Goal: Task Accomplishment & Management: Manage account settings

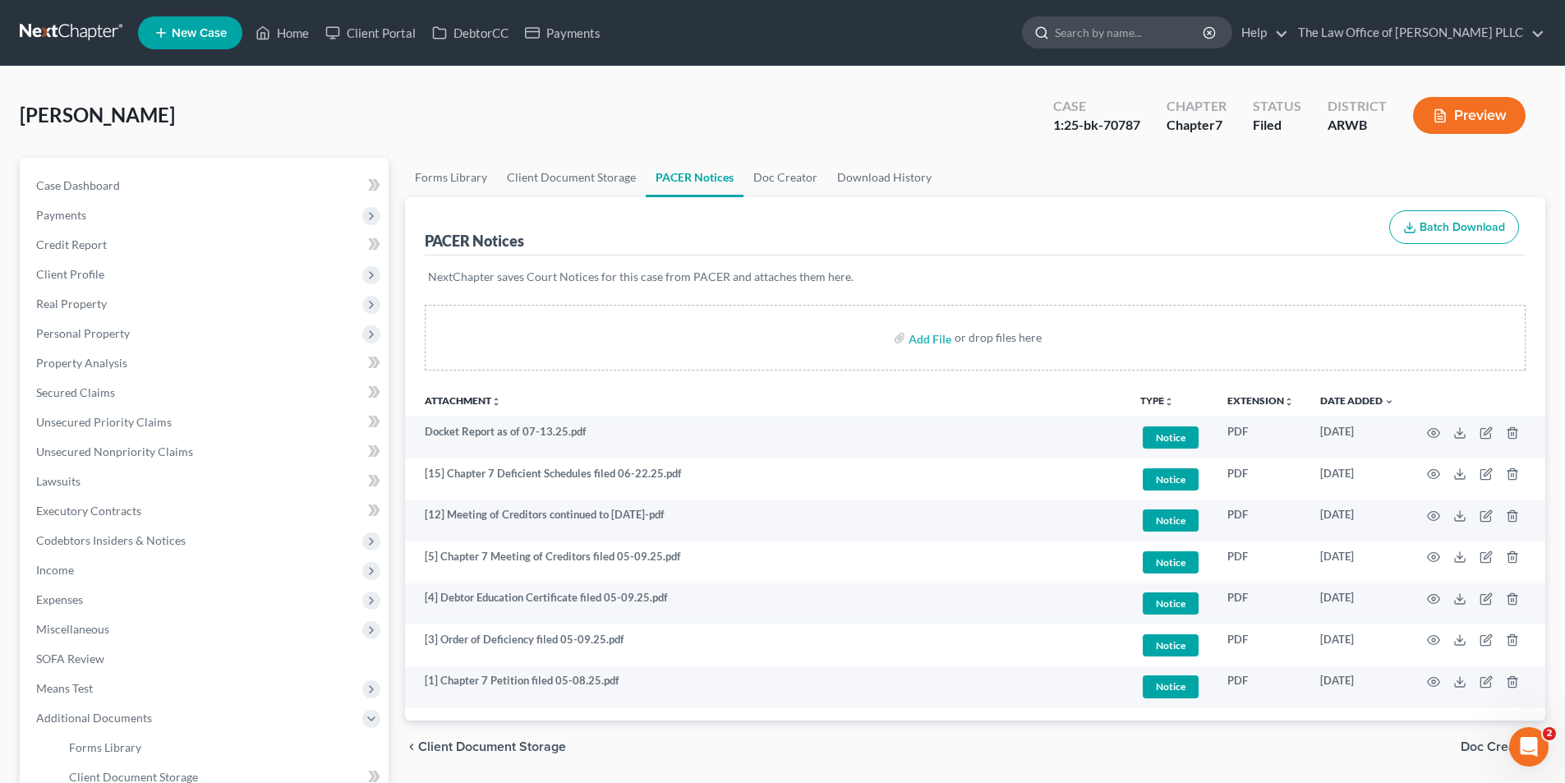
click at [1079, 30] on input "search" at bounding box center [1130, 32] width 150 height 30
type input "[GEOGRAPHIC_DATA]"
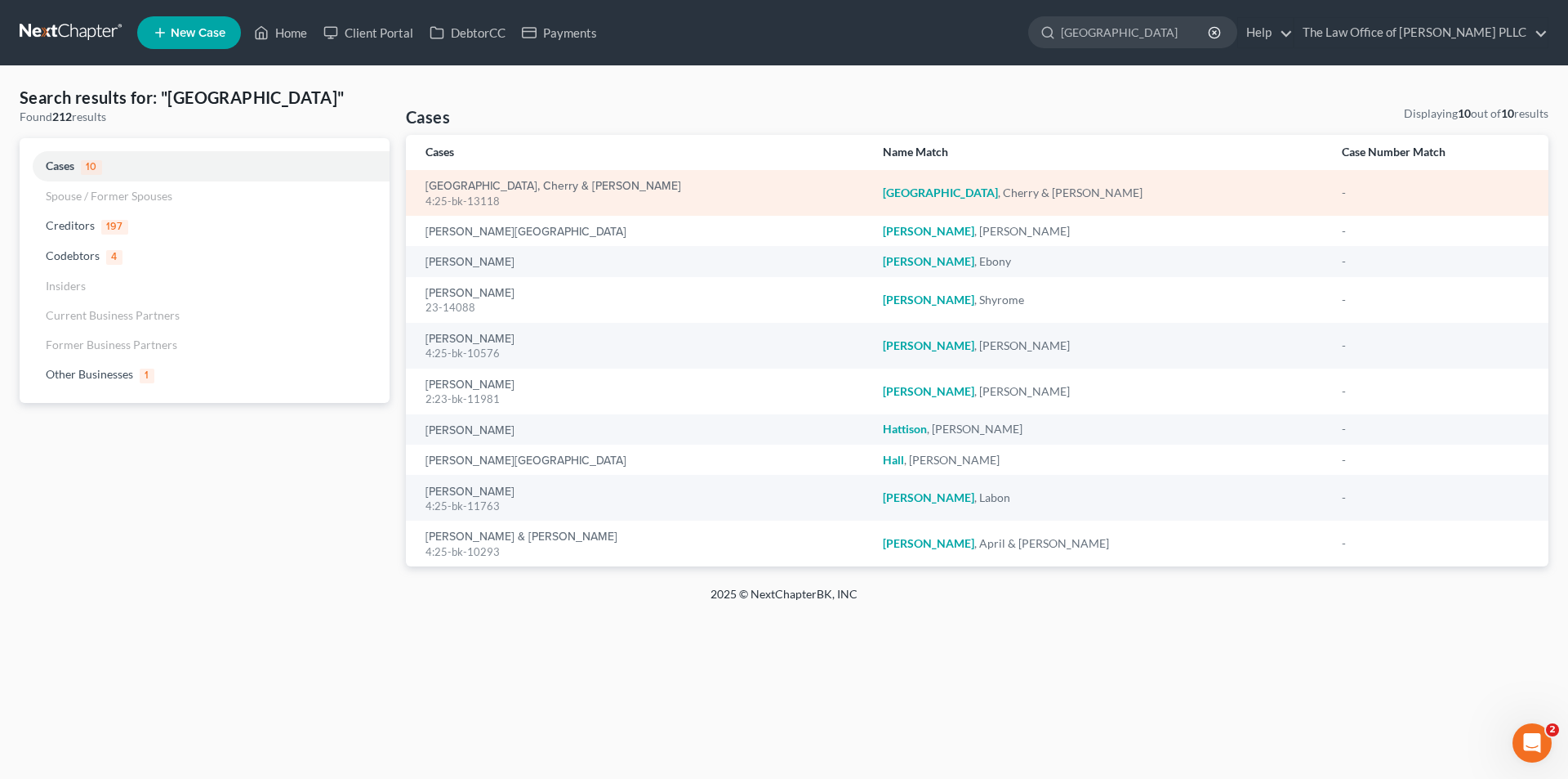
click at [492, 177] on div "[GEOGRAPHIC_DATA], Cherry & [PERSON_NAME] 4:25-bk-13118" at bounding box center [641, 193] width 432 height 32
click at [489, 181] on link "[GEOGRAPHIC_DATA], Cherry & [PERSON_NAME]" at bounding box center [553, 187] width 256 height 12
select select "0"
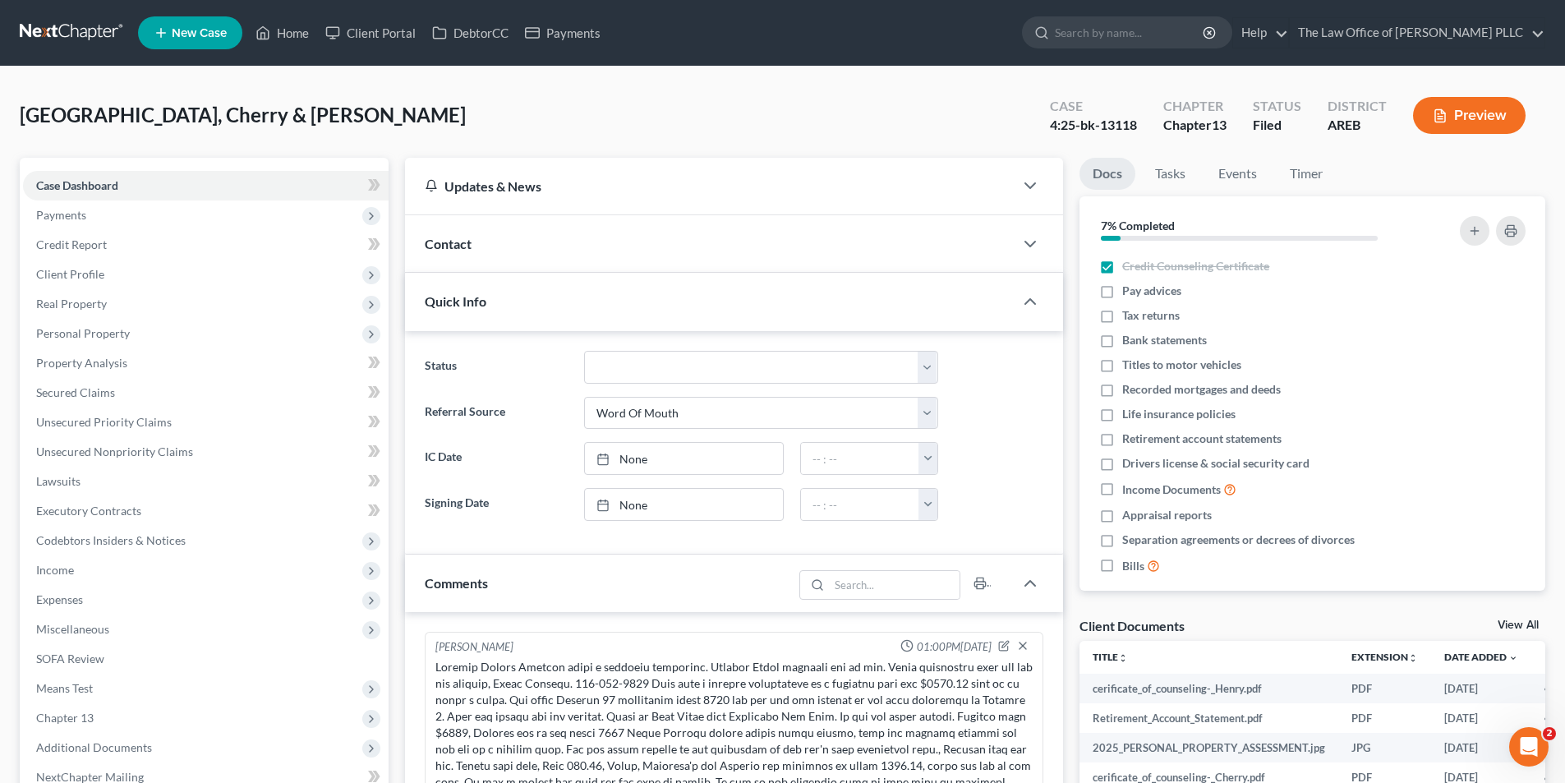
scroll to position [669, 0]
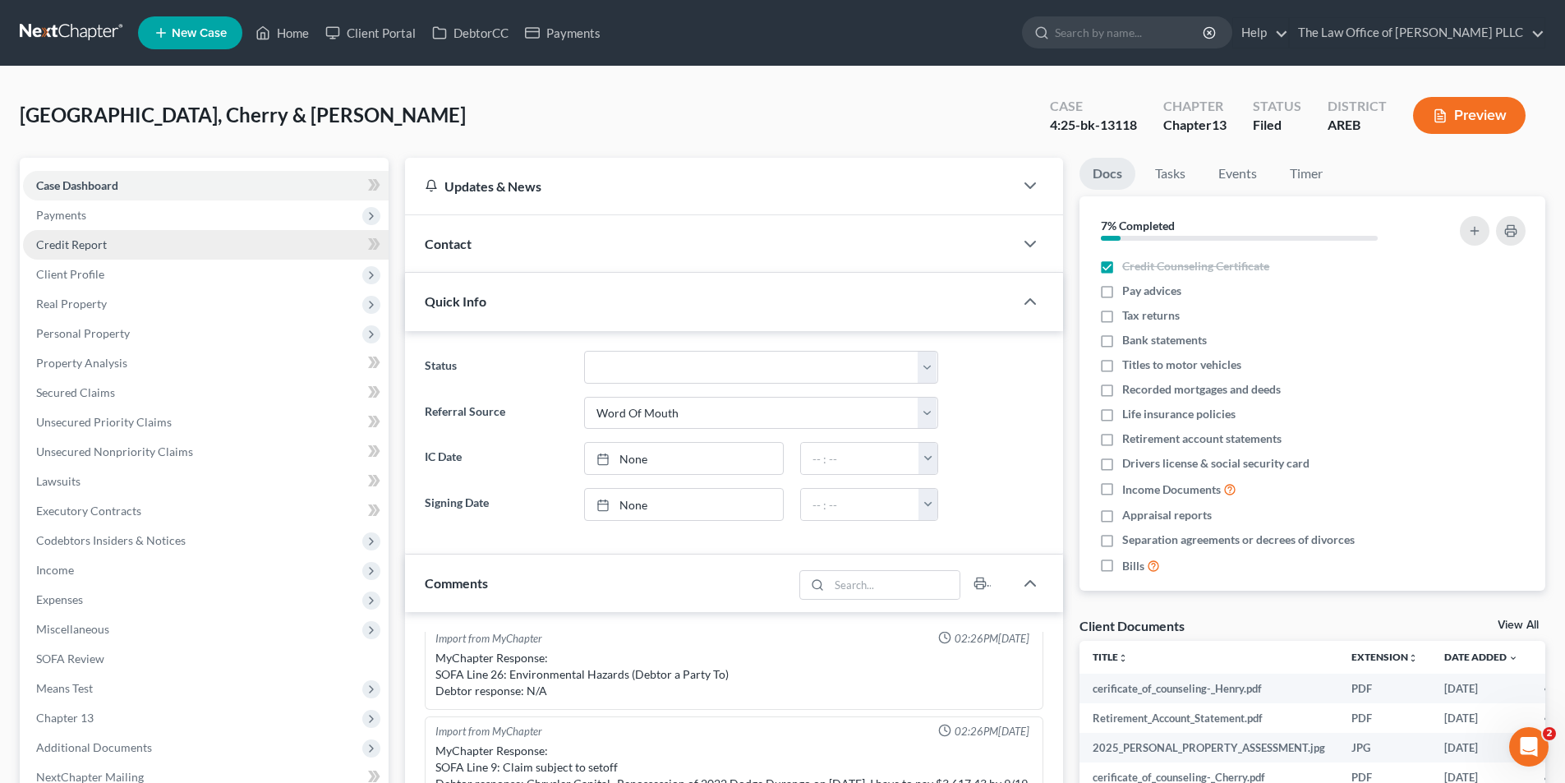
click at [68, 251] on span "Credit Report" at bounding box center [71, 244] width 71 height 14
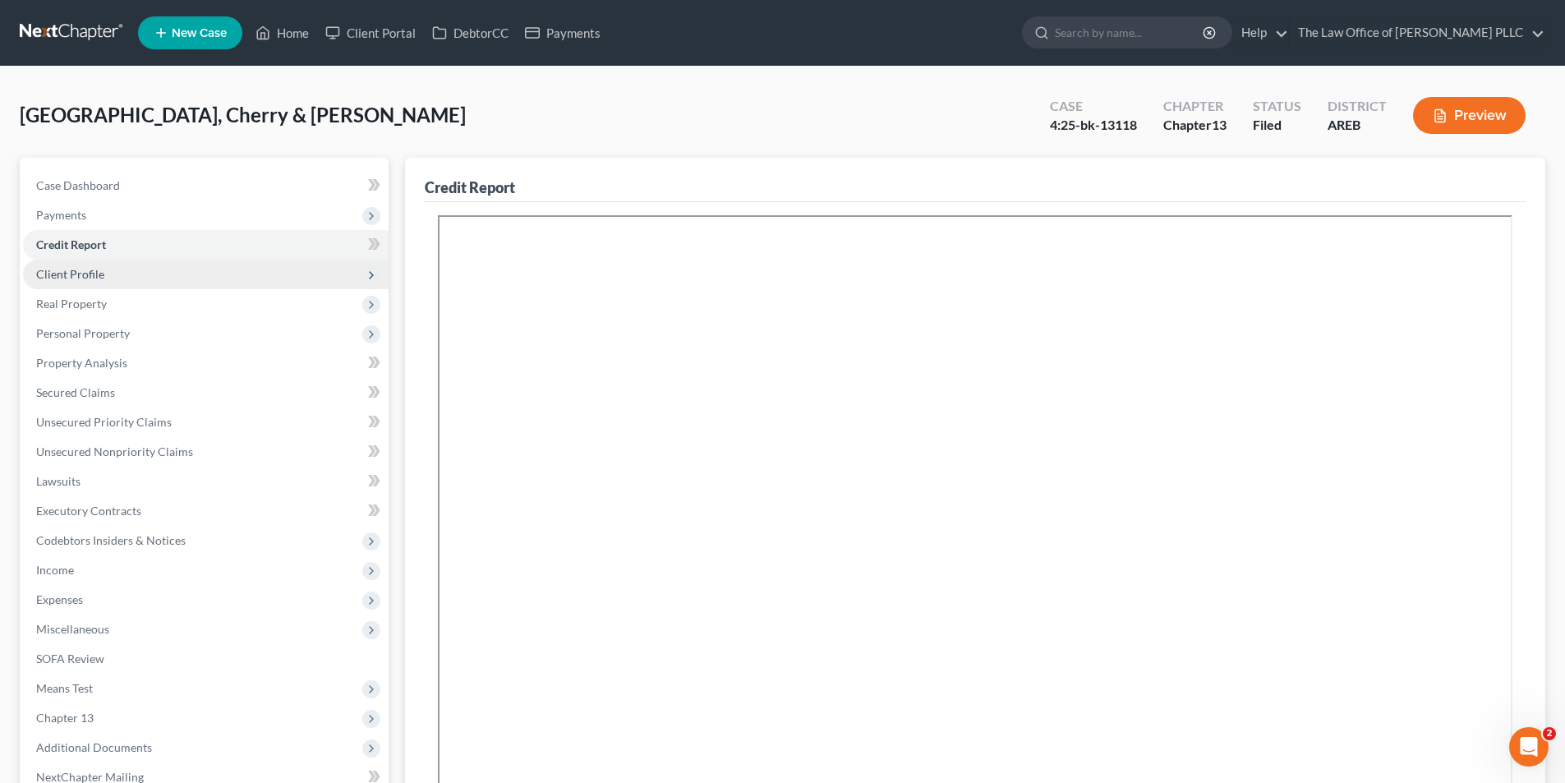
click at [76, 276] on span "Client Profile" at bounding box center [70, 274] width 68 height 14
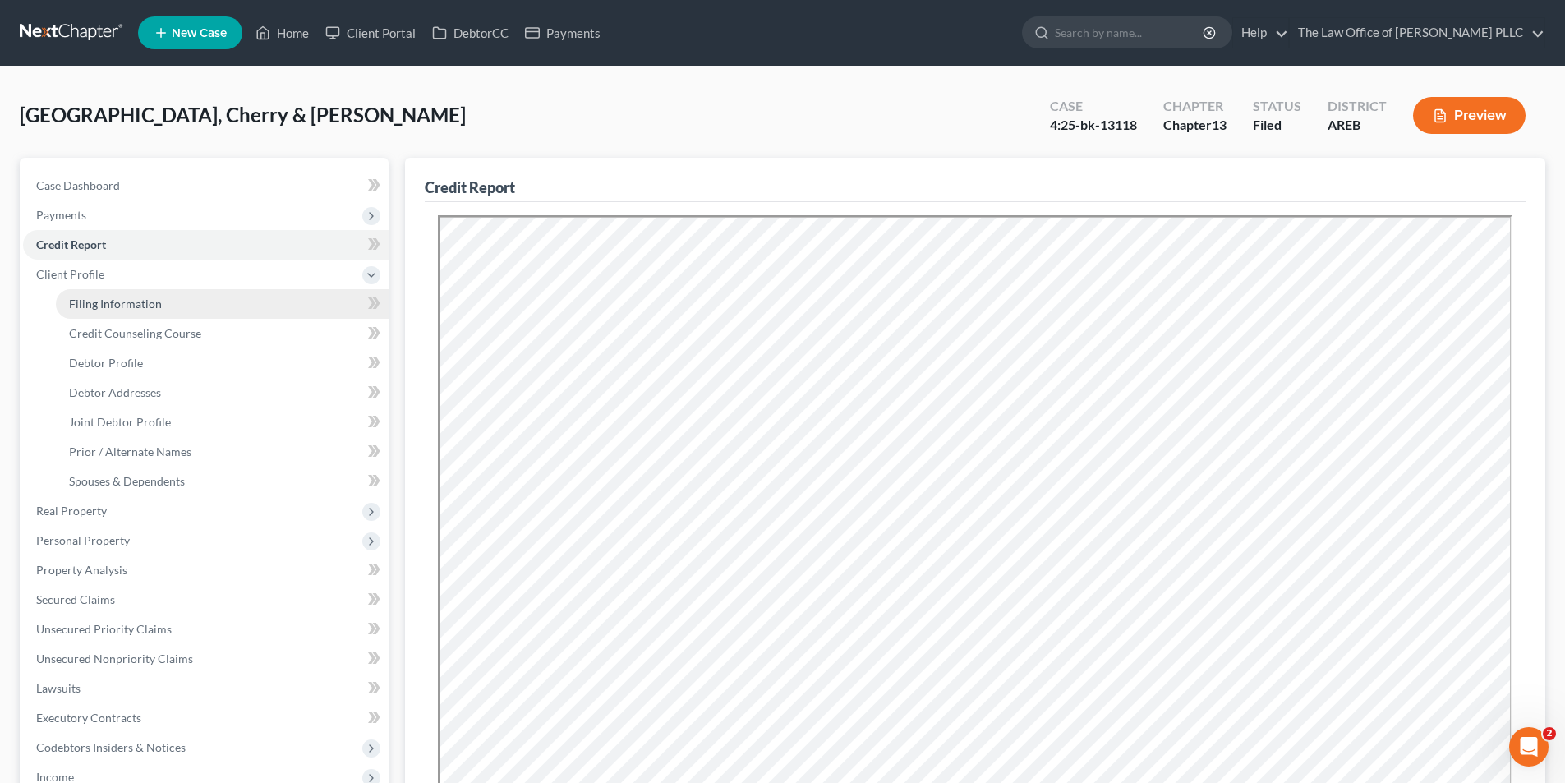
click at [97, 301] on span "Filing Information" at bounding box center [115, 304] width 93 height 14
select select "1"
select select "3"
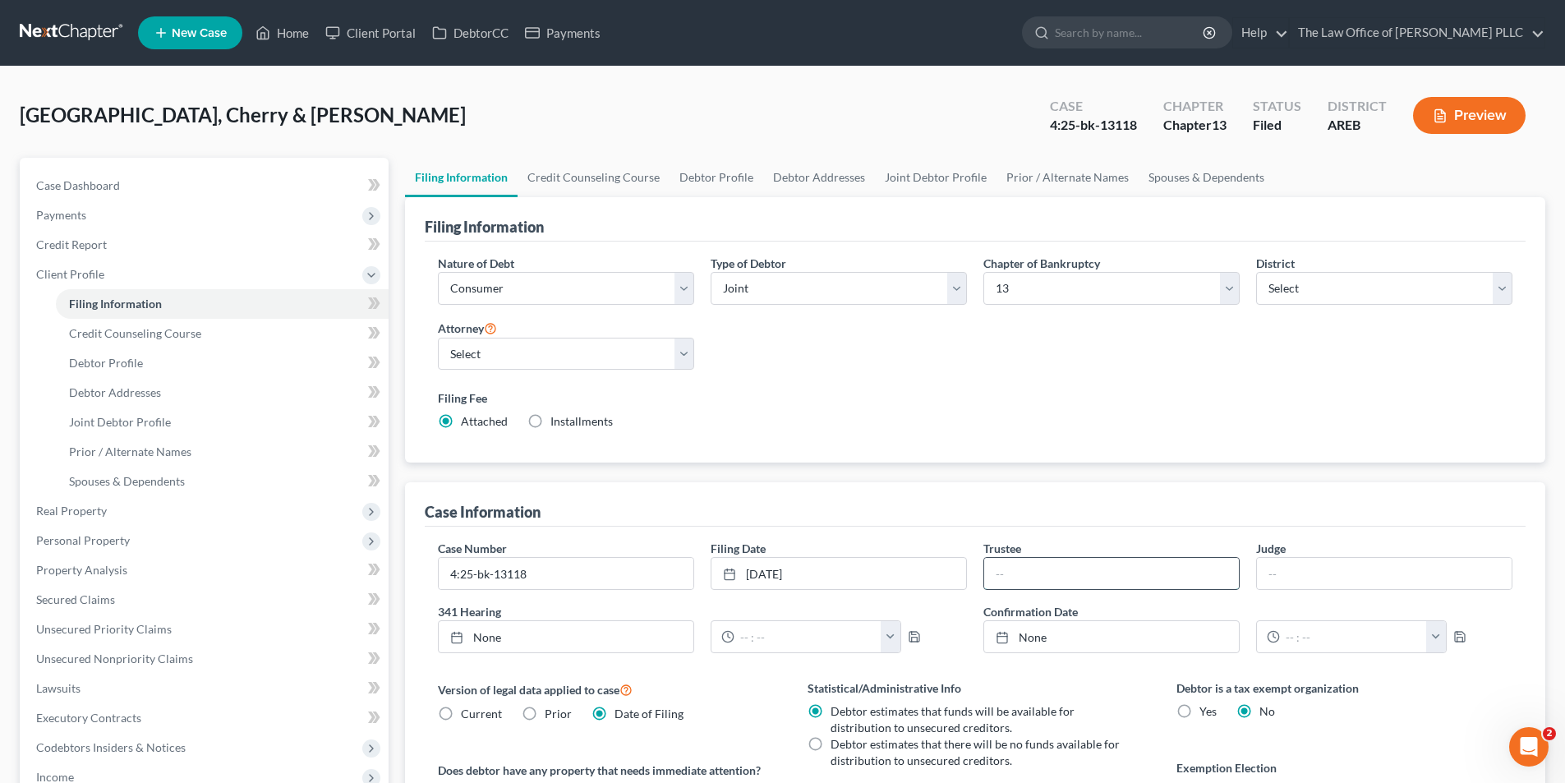
click at [1020, 569] on input "text" at bounding box center [1111, 573] width 255 height 31
paste input "[PERSON_NAME]"
type input "[PERSON_NAME]"
click at [78, 274] on span "Client Profile" at bounding box center [70, 274] width 68 height 14
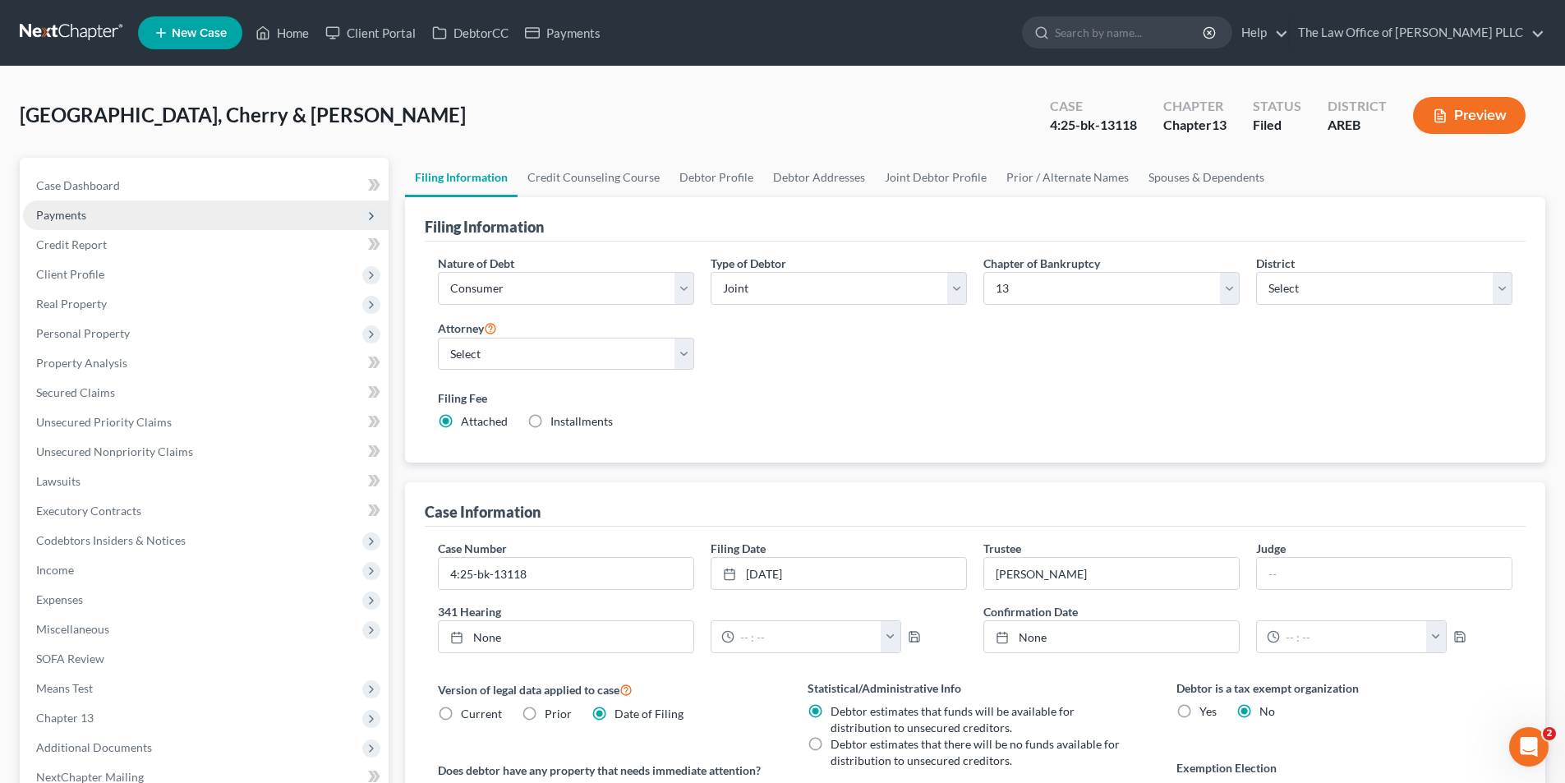
click at [82, 218] on span "Payments" at bounding box center [61, 215] width 50 height 14
click at [1138, 41] on input "search" at bounding box center [1130, 32] width 150 height 30
type input "[PERSON_NAME]"
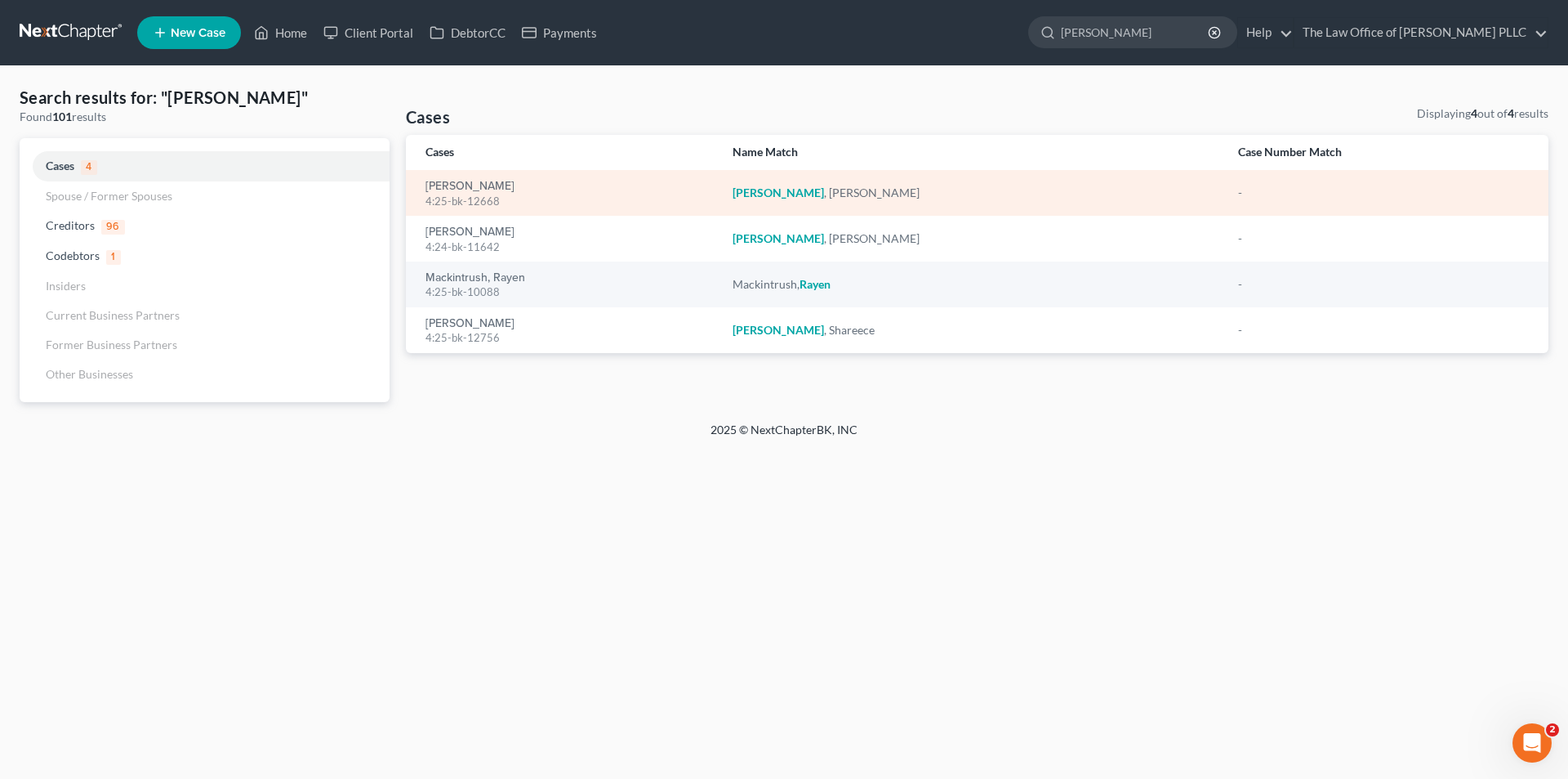
click at [477, 194] on div "4:25-bk-12668" at bounding box center [566, 202] width 281 height 16
click at [487, 187] on link "[PERSON_NAME]" at bounding box center [470, 187] width 89 height 12
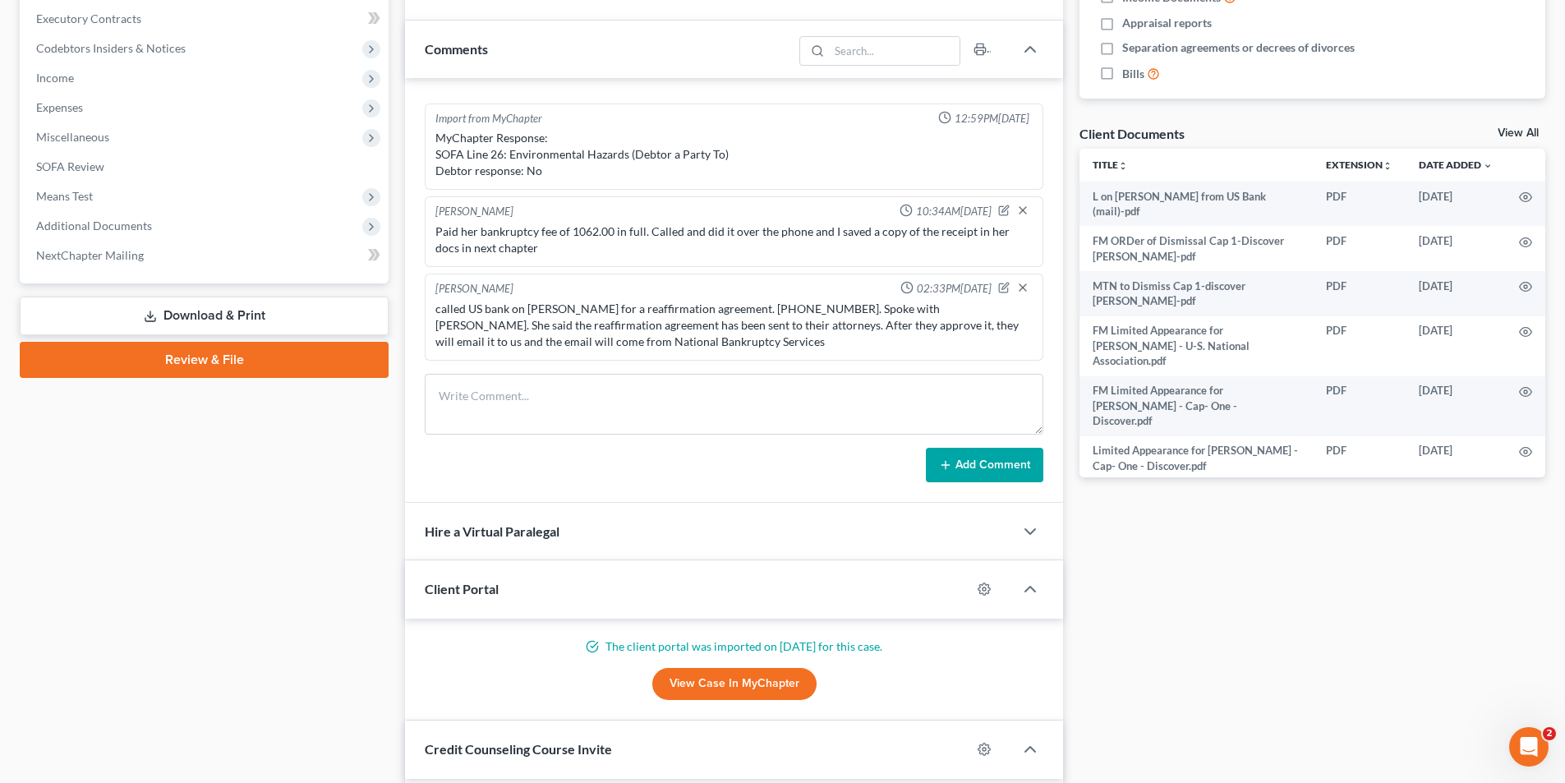
scroll to position [493, 0]
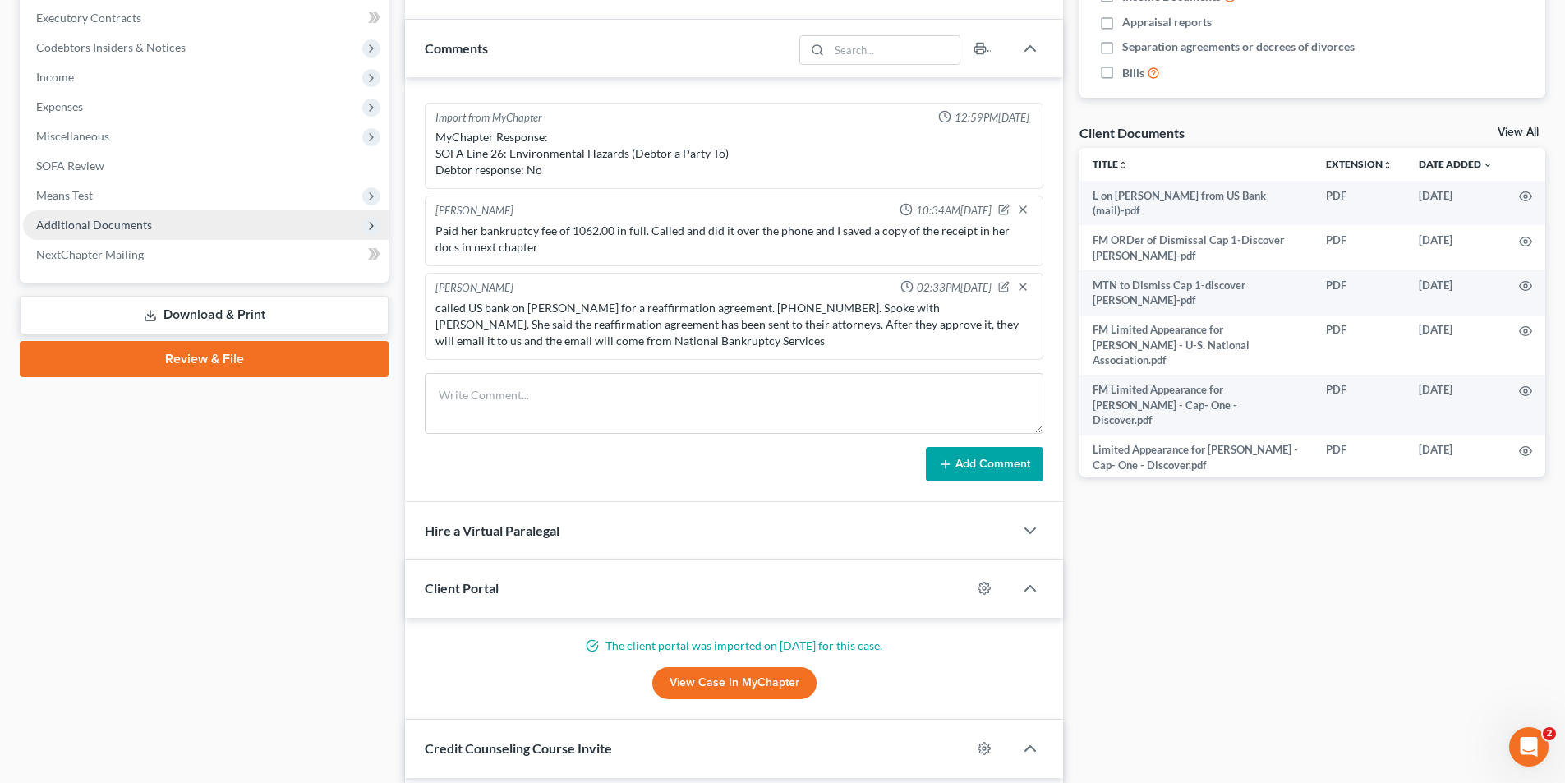
click at [68, 226] on span "Additional Documents" at bounding box center [94, 225] width 116 height 14
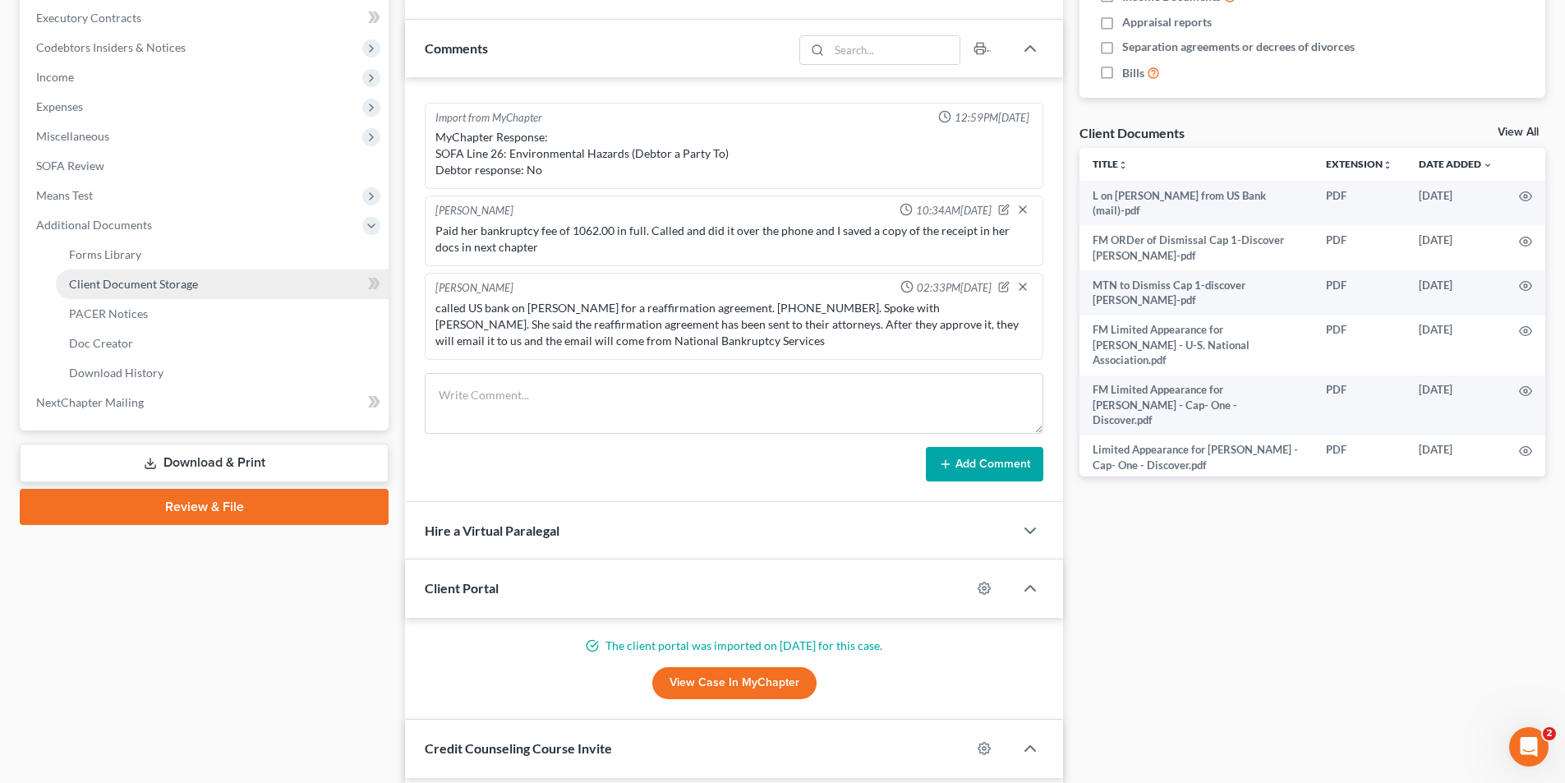
click at [163, 284] on span "Client Document Storage" at bounding box center [133, 284] width 129 height 14
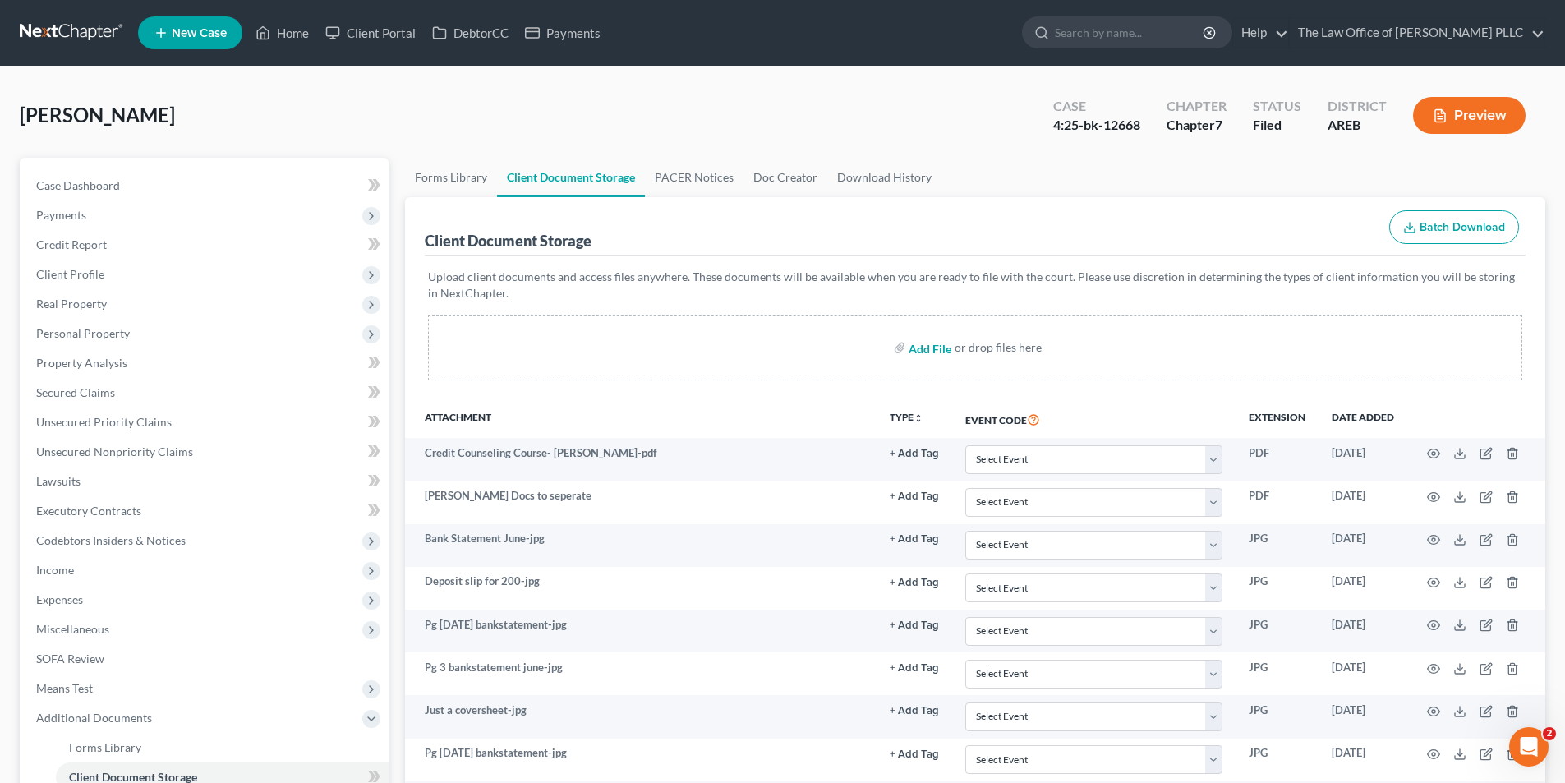
click at [922, 355] on input "file" at bounding box center [928, 348] width 39 height 30
type input "C:\fakepath\Reaffirmation agreement proposed for [PERSON_NAME].pdf"
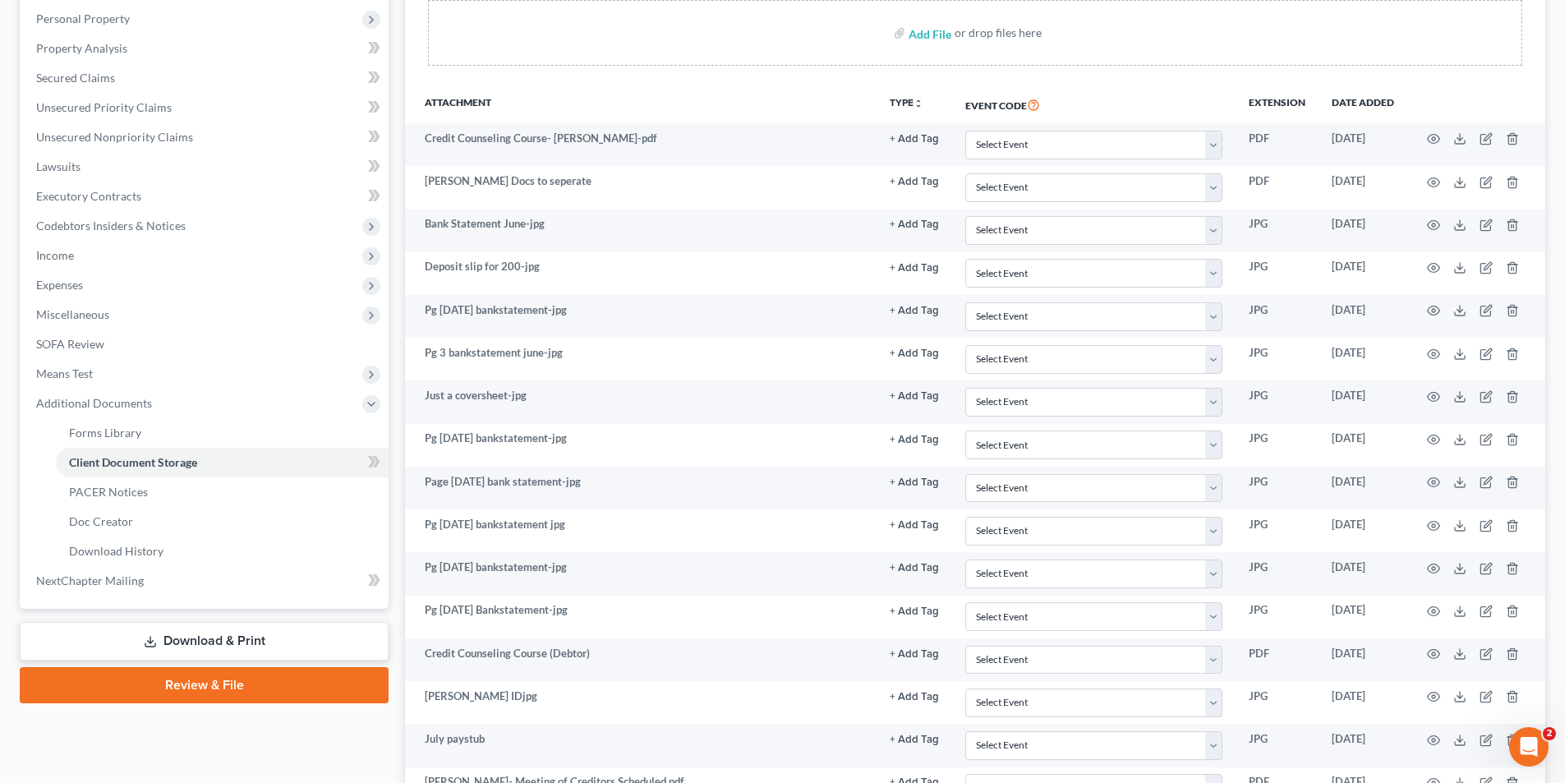
scroll to position [329, 0]
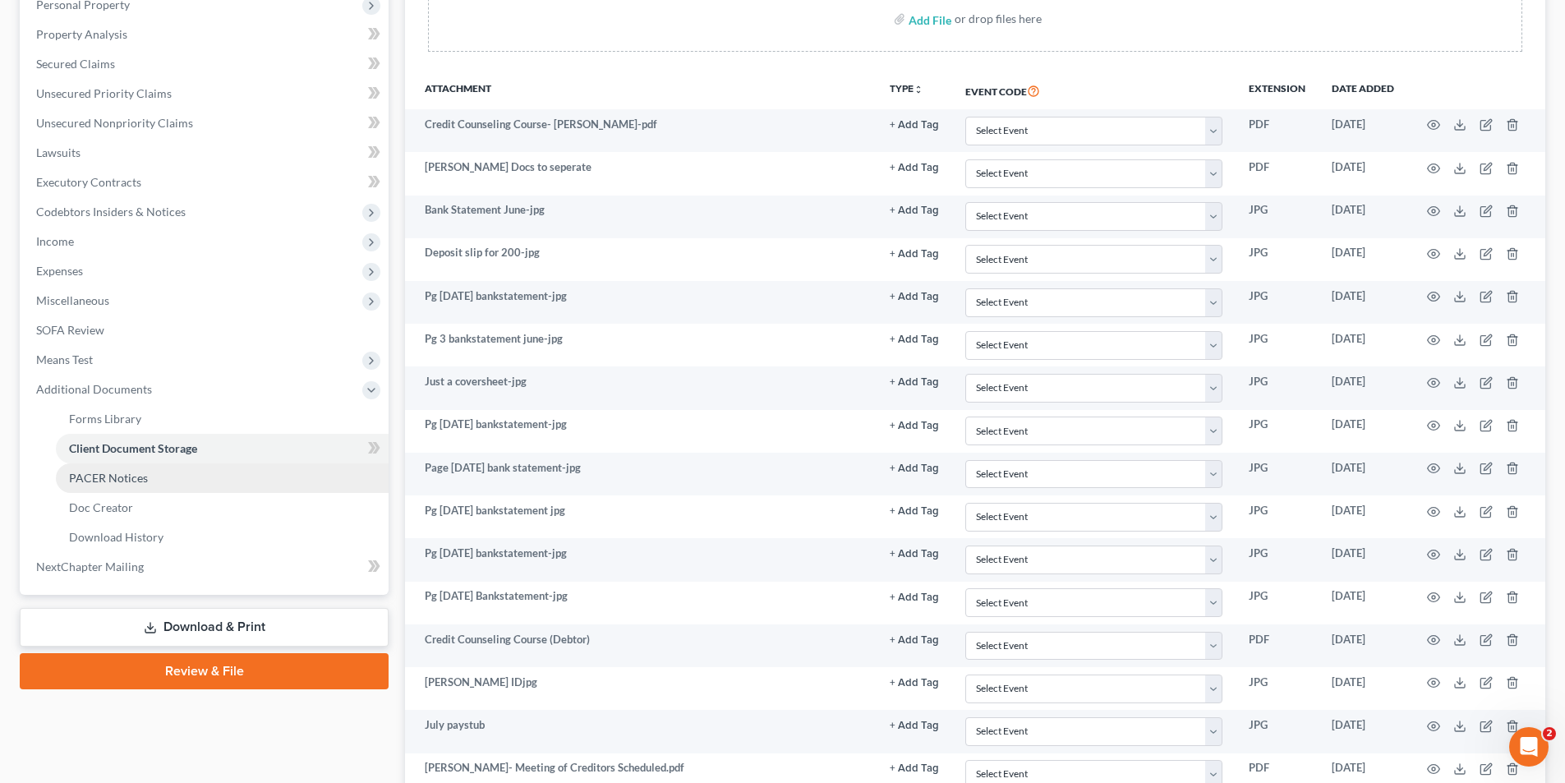
click at [107, 480] on span "PACER Notices" at bounding box center [108, 478] width 79 height 14
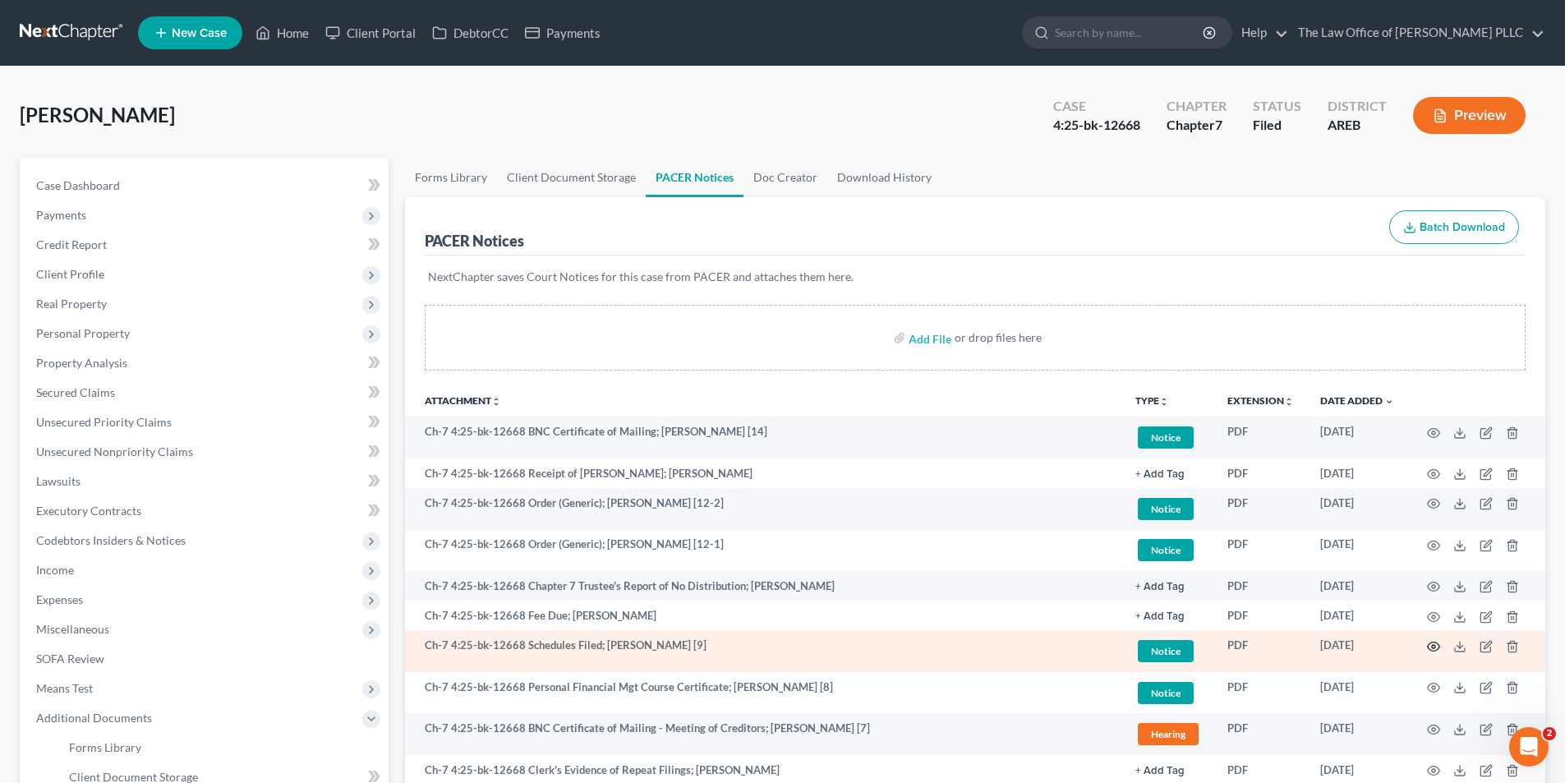
click at [1431, 647] on icon "button" at bounding box center [1433, 646] width 13 height 13
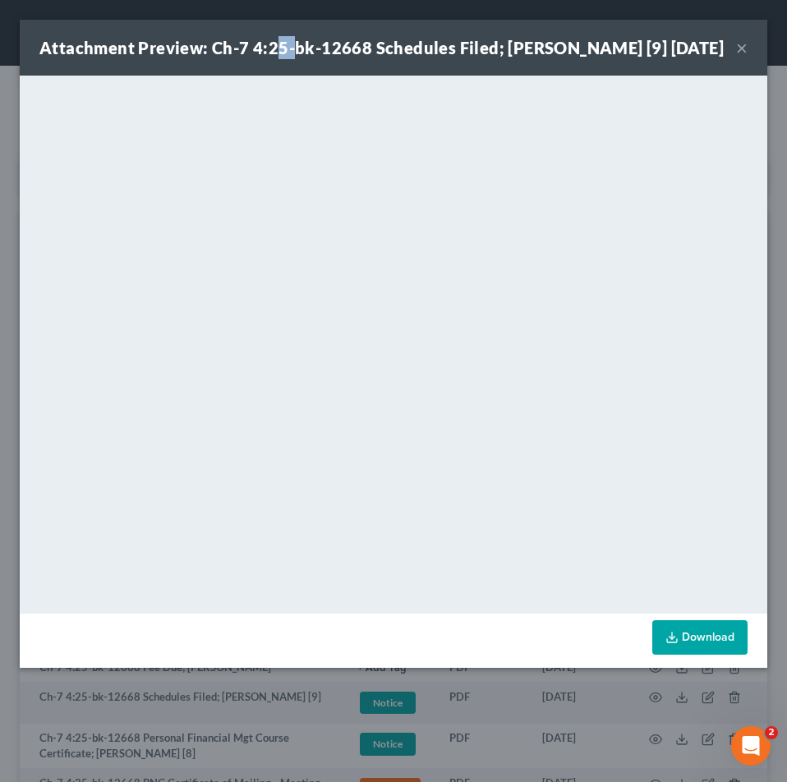
drag, startPoint x: 273, startPoint y: 37, endPoint x: 401, endPoint y: 1, distance: 133.2
click at [293, 73] on div "Attachment Preview: Ch-7 4:25-bk-12668 Schedules Filed; [PERSON_NAME] [9] [DATE…" at bounding box center [394, 48] width 748 height 56
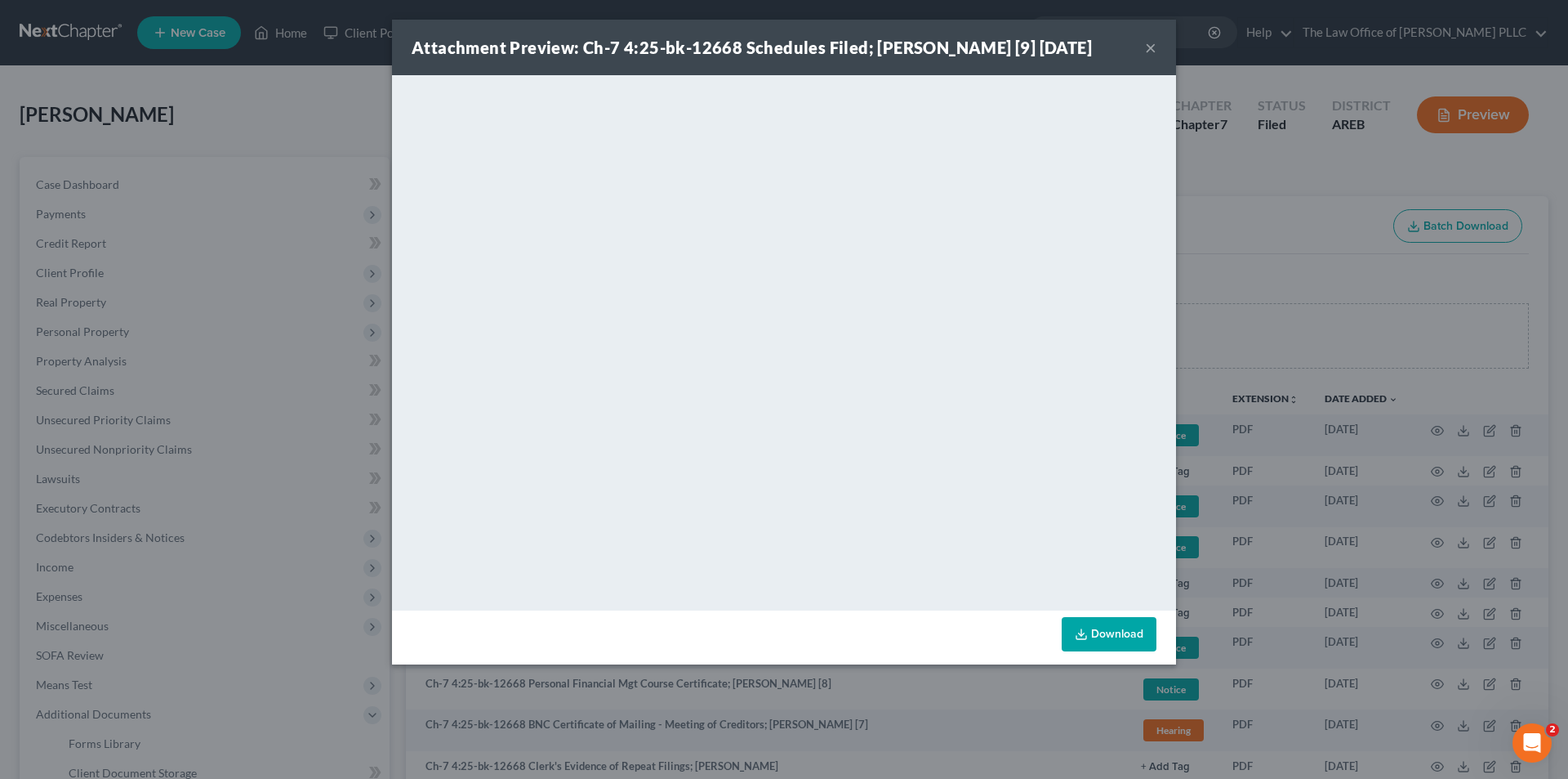
click at [1160, 48] on div "Attachment Preview: Ch-7 4:25-bk-12668 Schedules Filed; [PERSON_NAME] [9] [DATE…" at bounding box center [784, 48] width 784 height 56
click at [1150, 48] on button "×" at bounding box center [1151, 48] width 12 height 20
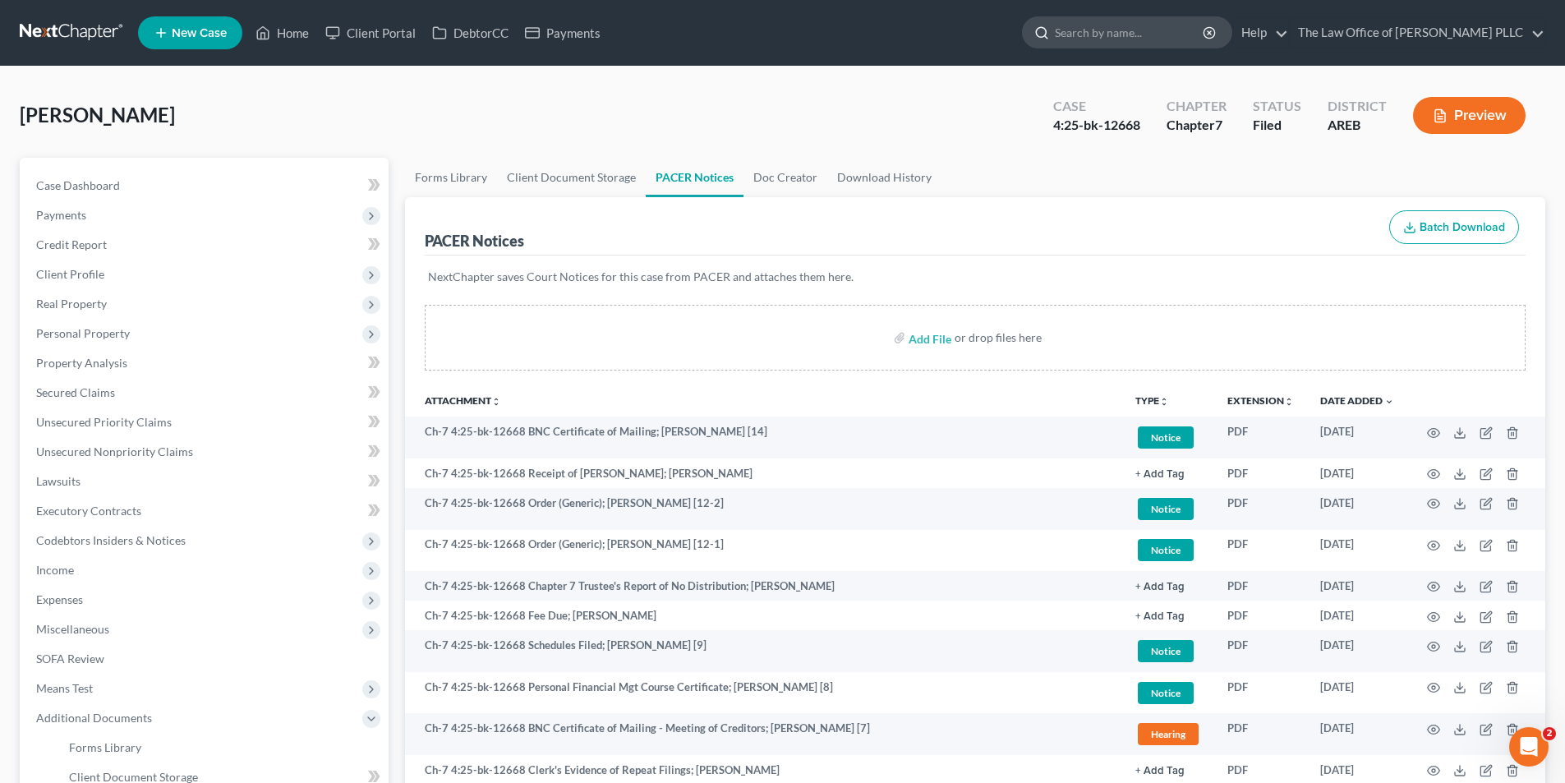
click at [1153, 35] on input "search" at bounding box center [1130, 32] width 150 height 30
type input "[PERSON_NAME]"
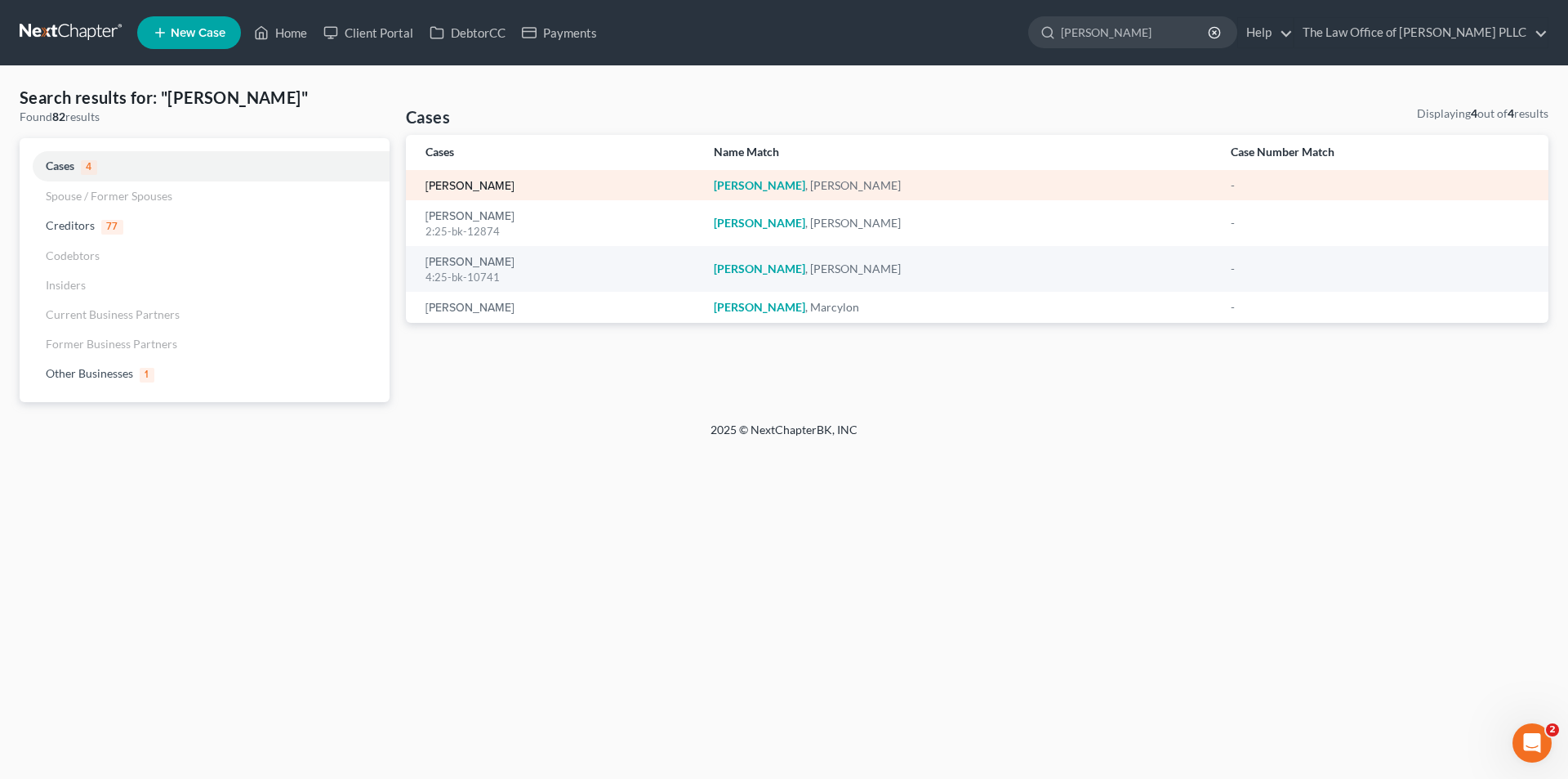
click at [460, 190] on link "[PERSON_NAME]" at bounding box center [470, 187] width 89 height 12
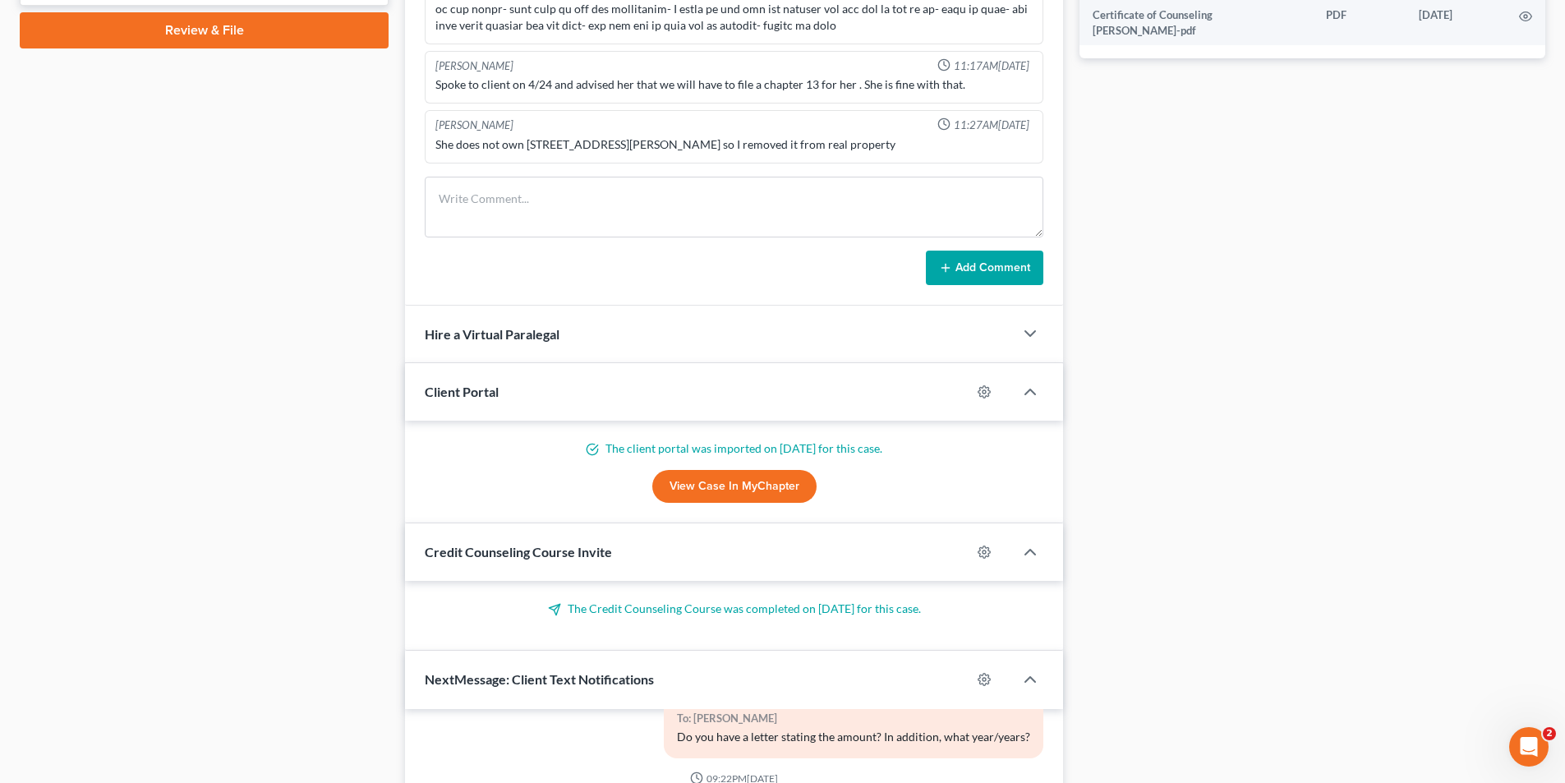
scroll to position [822, 0]
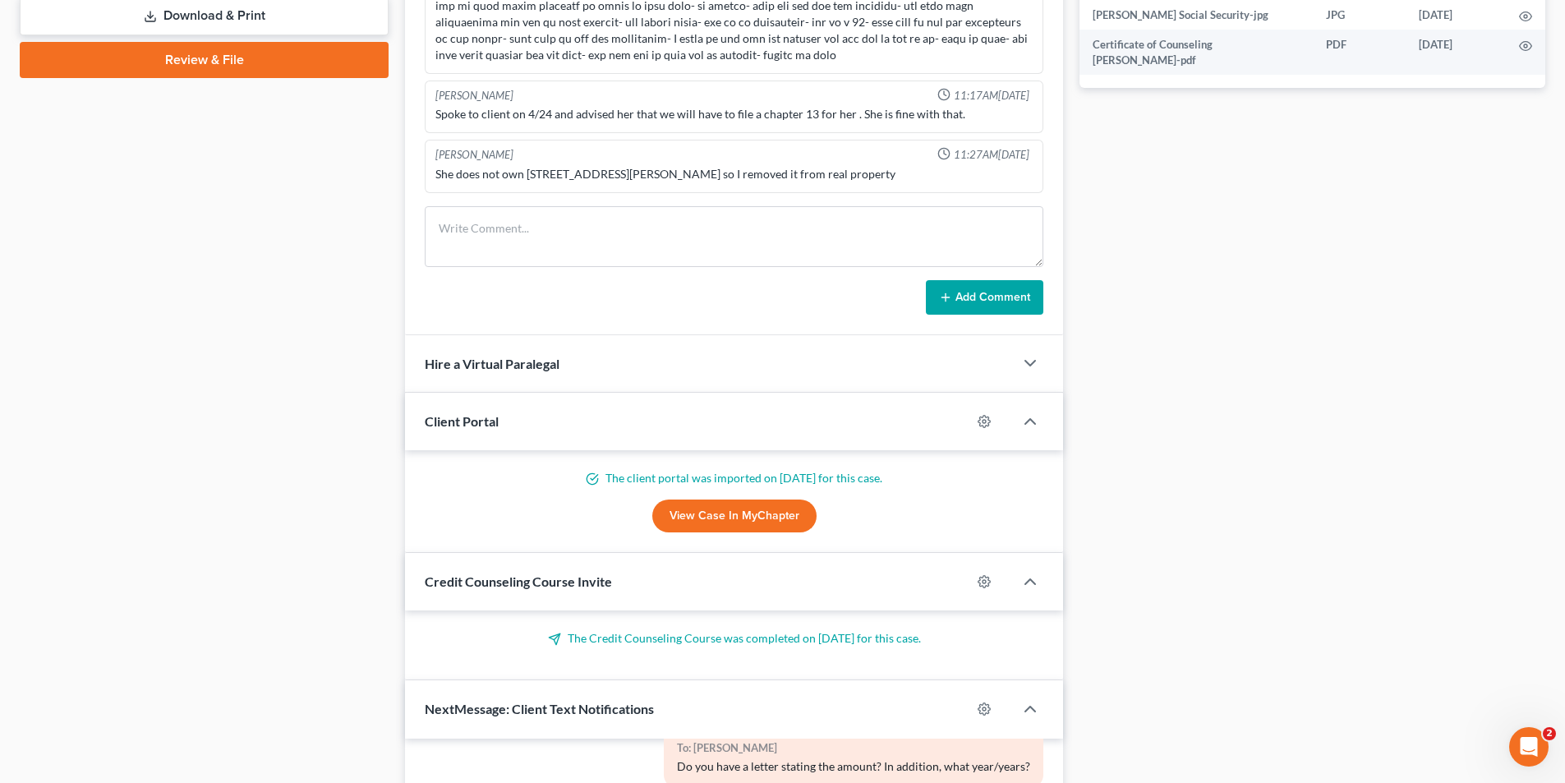
click at [604, 484] on p "The client portal was imported on [DATE] for this case." at bounding box center [734, 478] width 619 height 16
click at [716, 521] on link "View Case in MyChapter" at bounding box center [734, 515] width 164 height 33
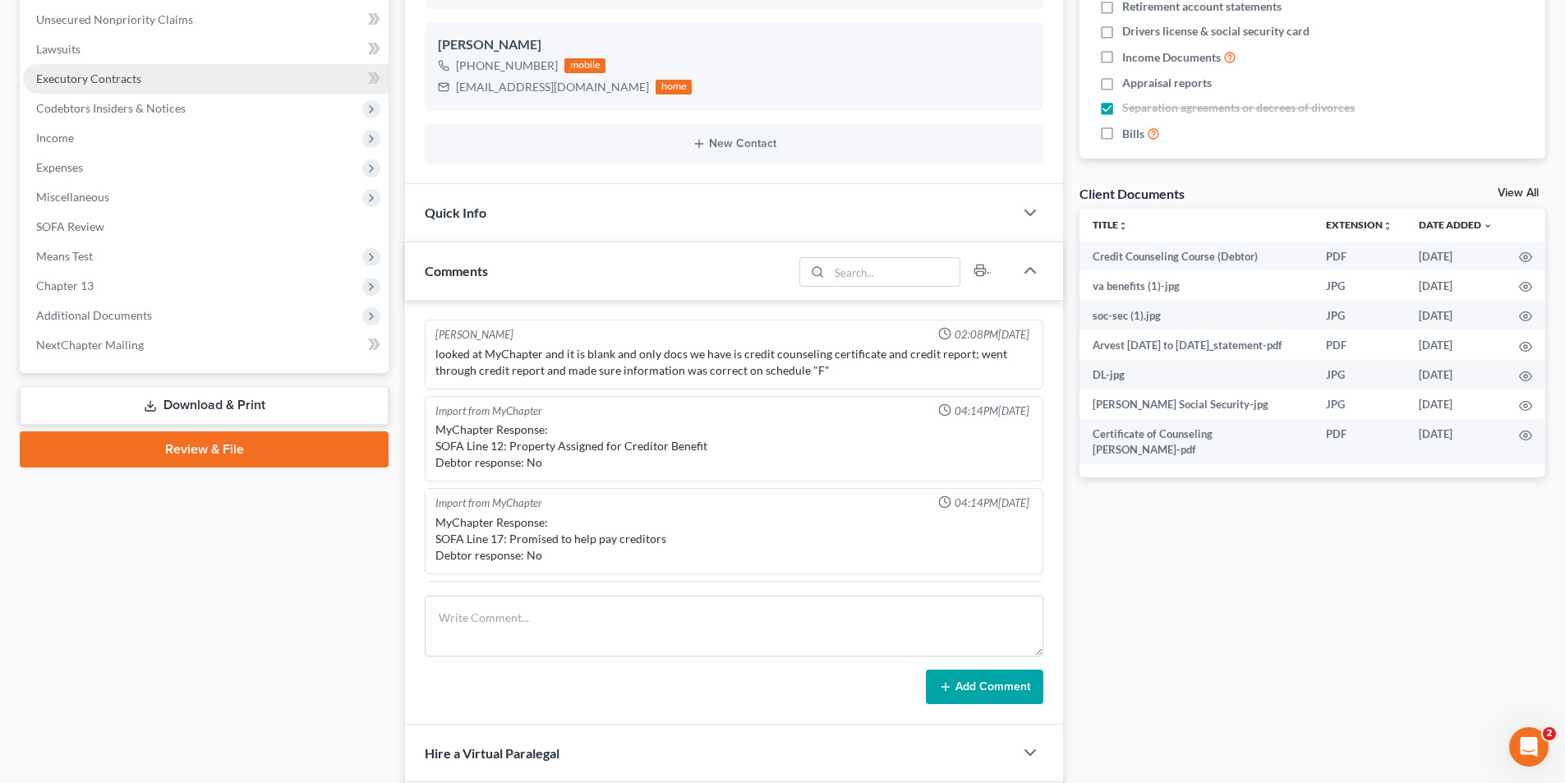
scroll to position [246, 0]
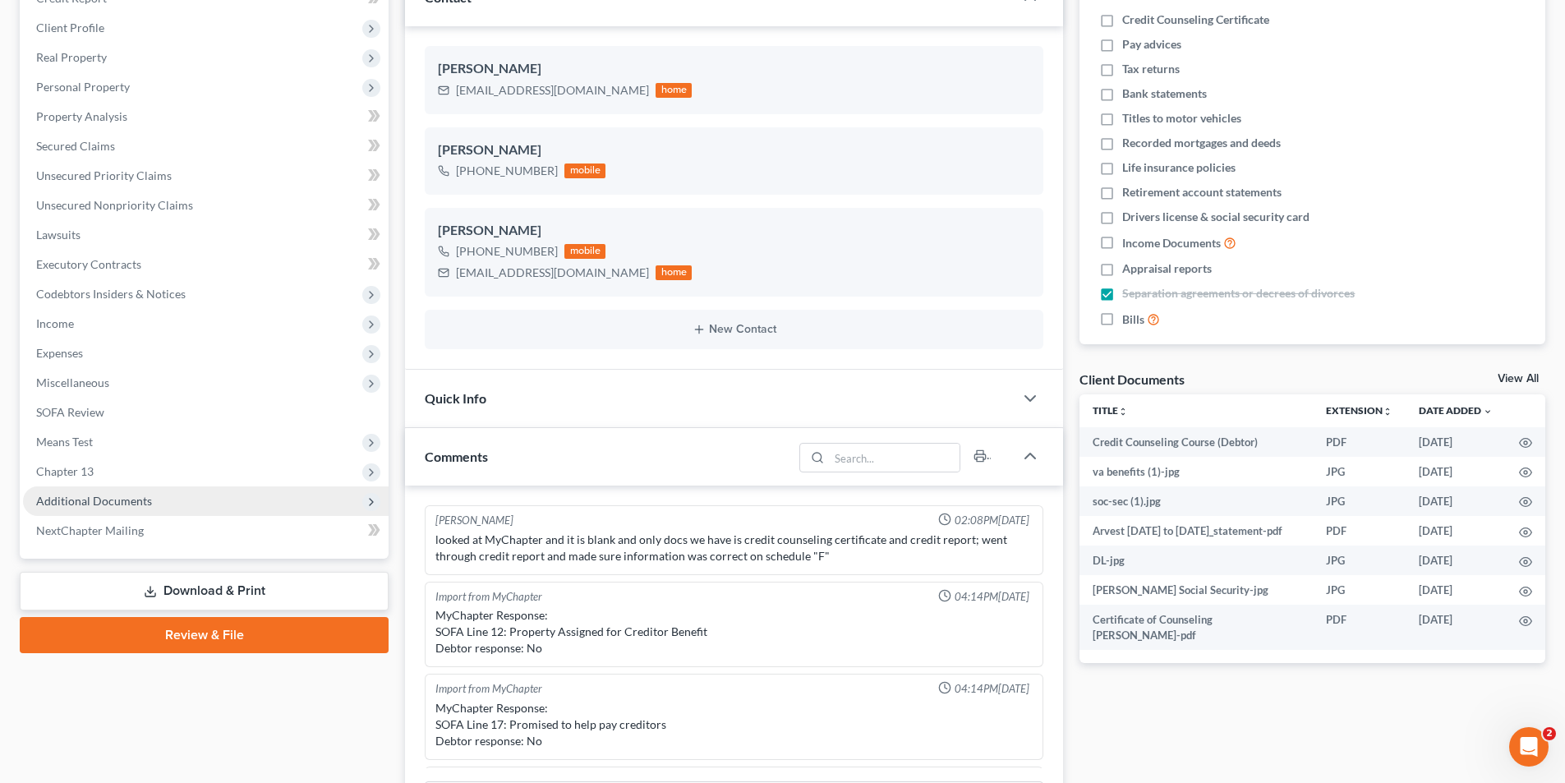
click at [125, 507] on span "Additional Documents" at bounding box center [94, 501] width 116 height 14
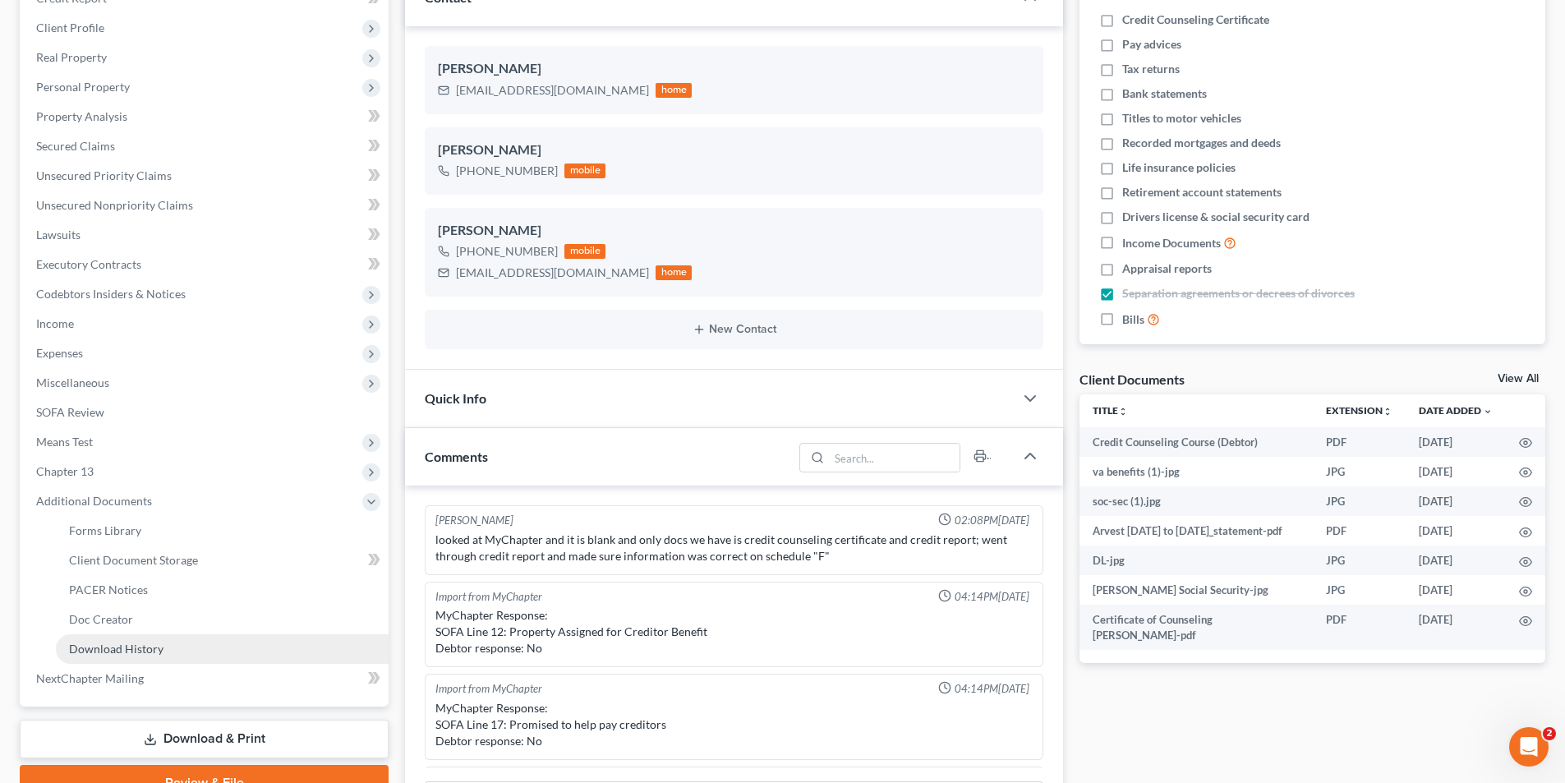
click at [123, 646] on span "Download History" at bounding box center [116, 649] width 94 height 14
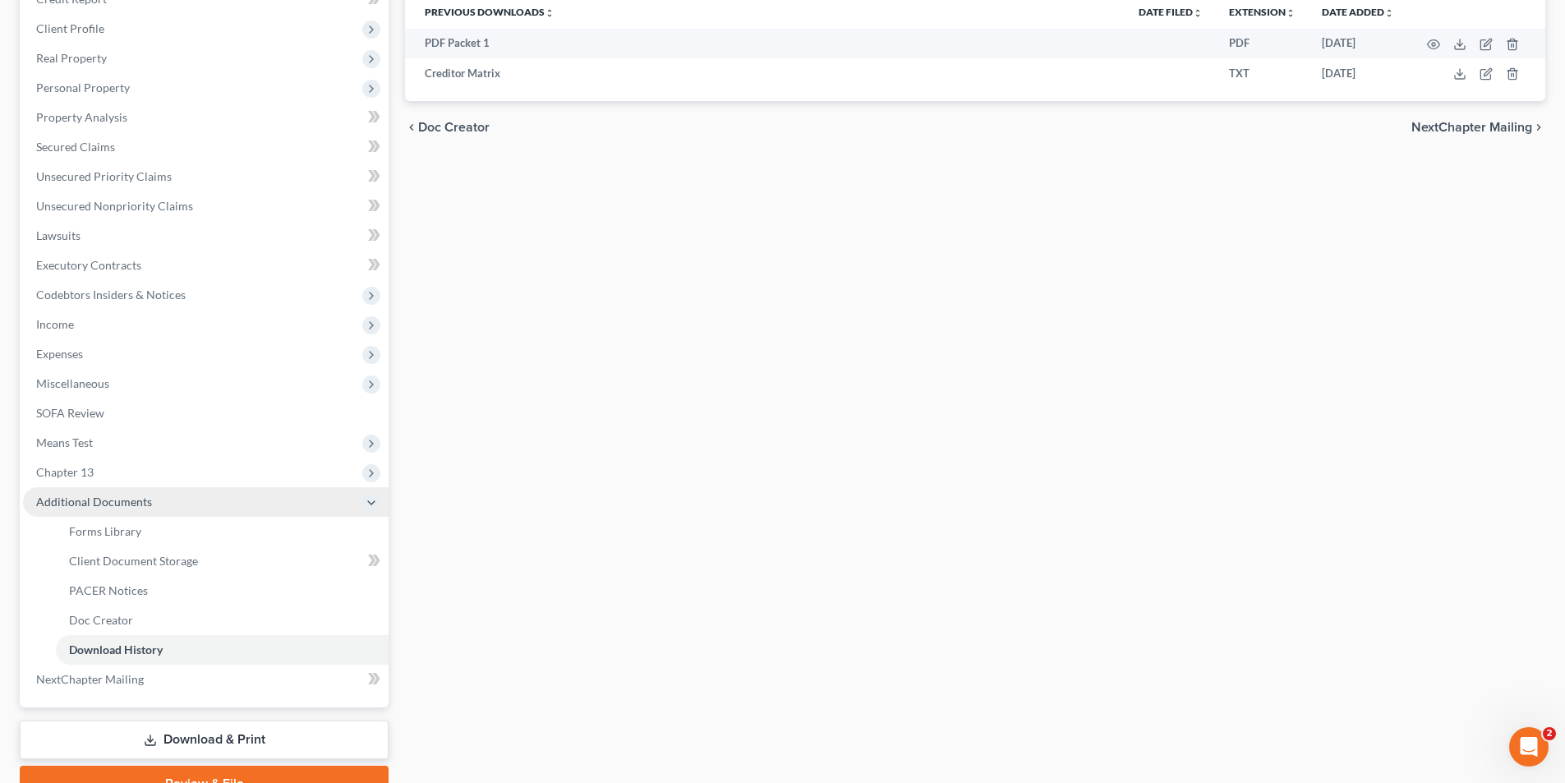
scroll to position [246, 0]
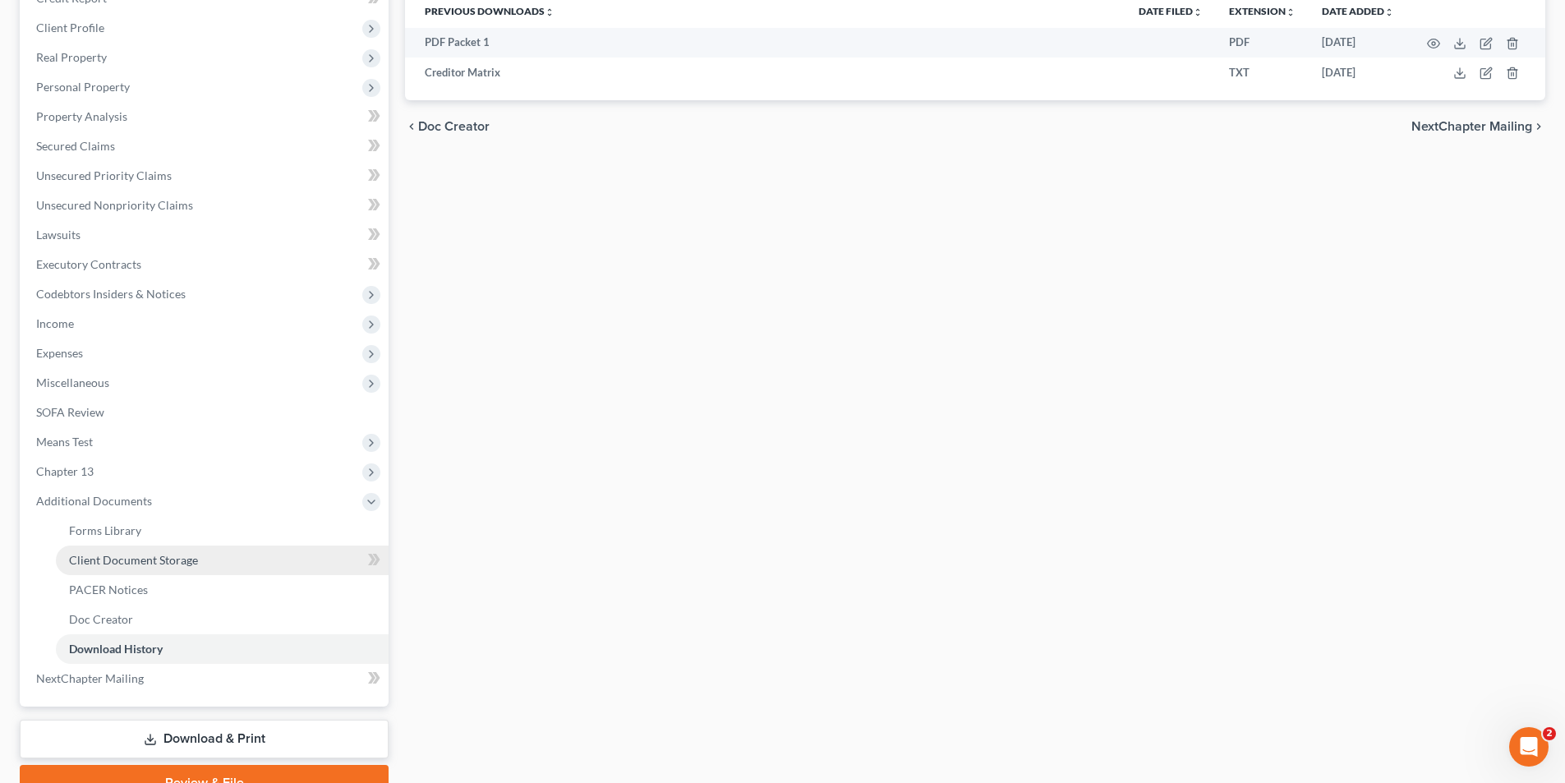
click at [139, 567] on link "Client Document Storage" at bounding box center [222, 560] width 333 height 30
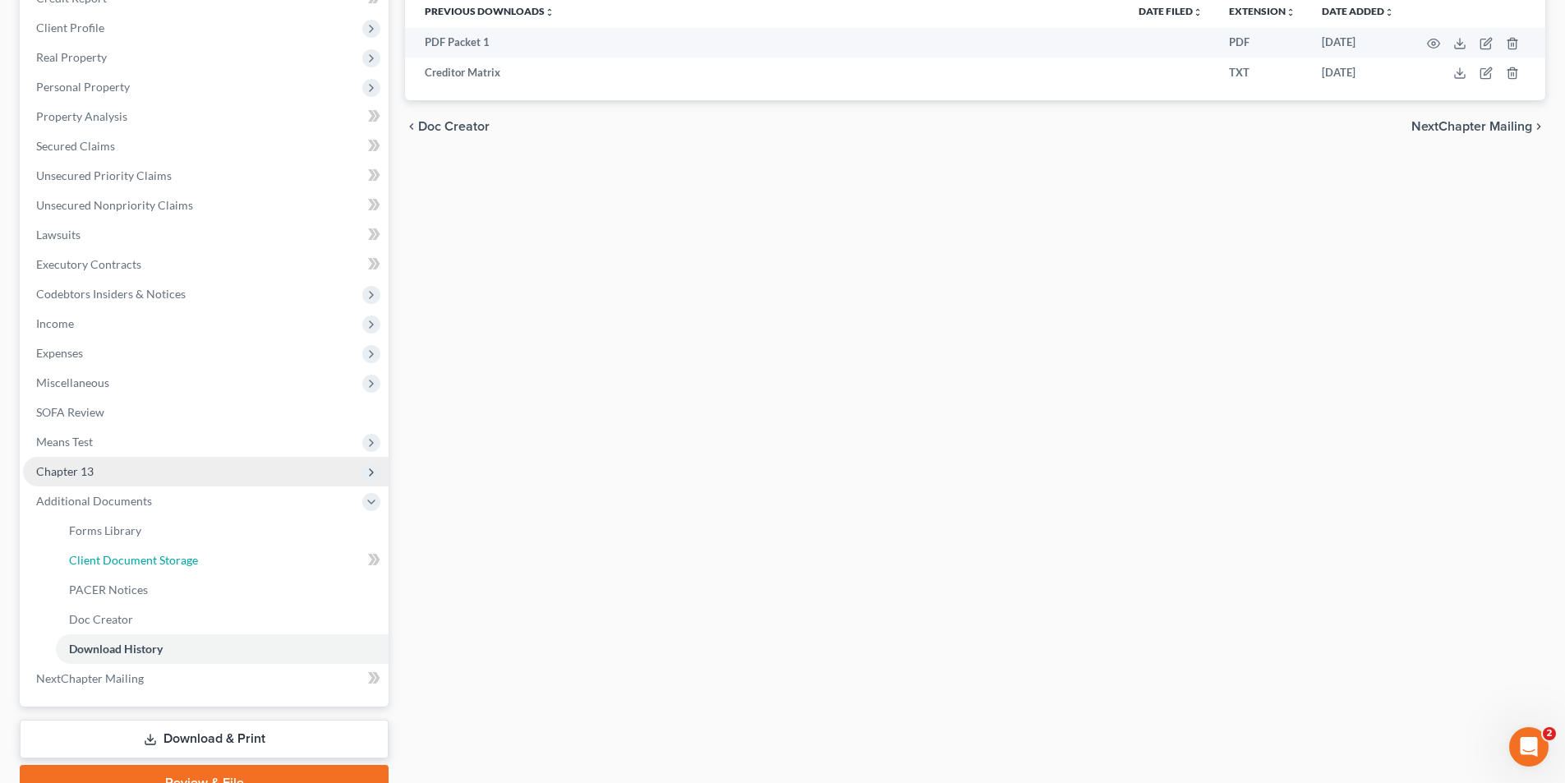
select select "0"
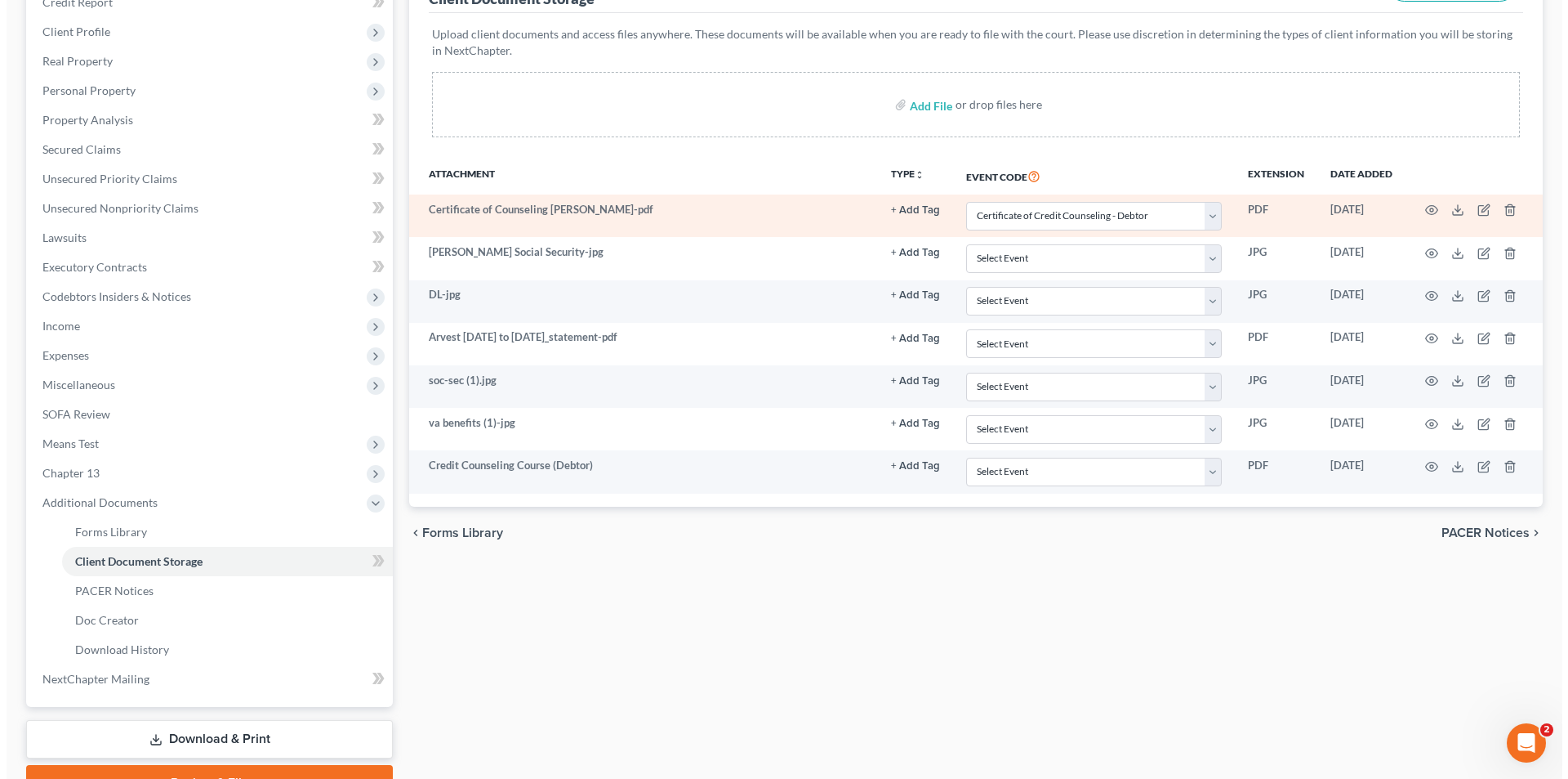
scroll to position [245, 0]
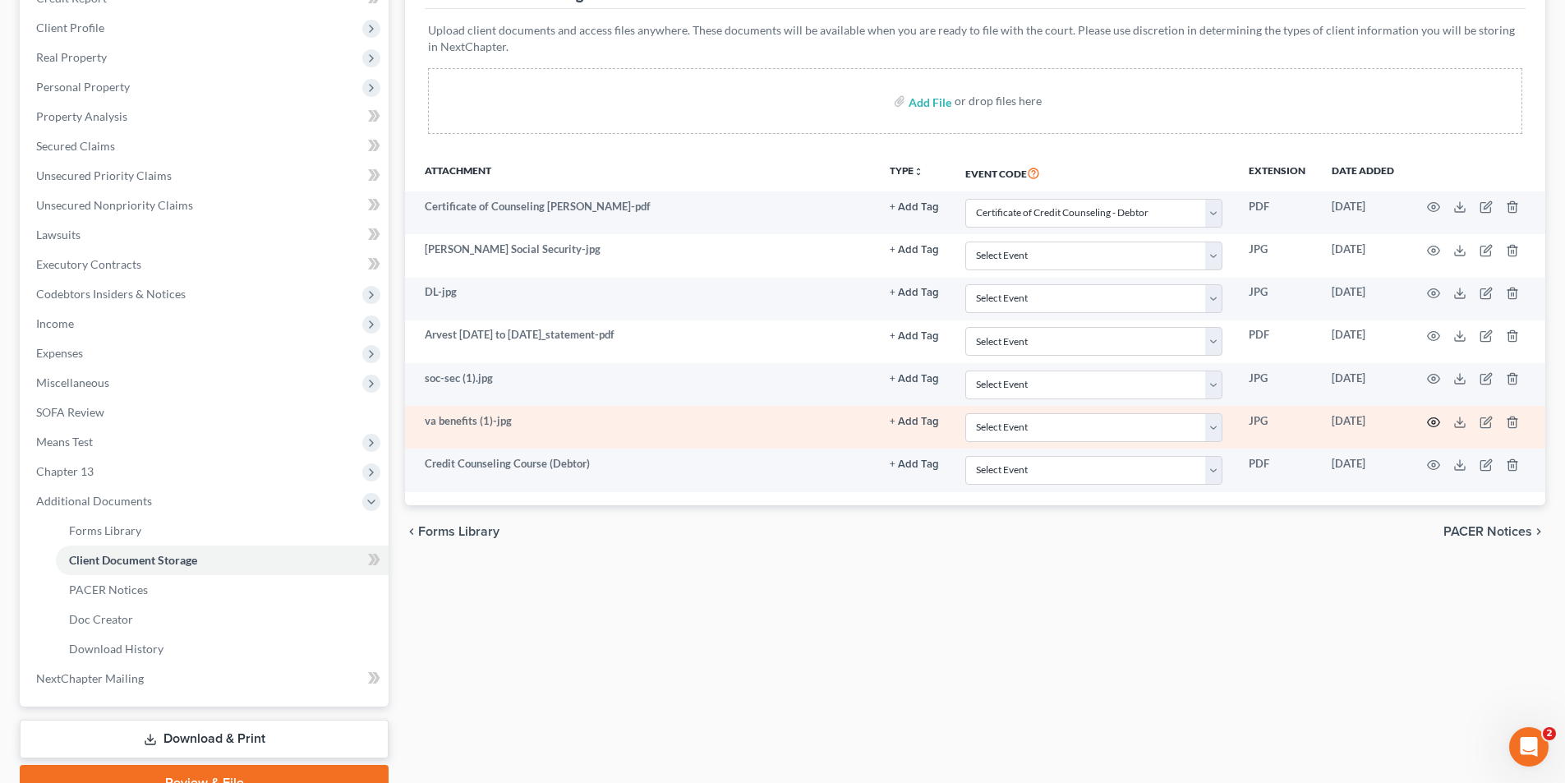
click at [1432, 421] on circle "button" at bounding box center [1433, 422] width 3 height 3
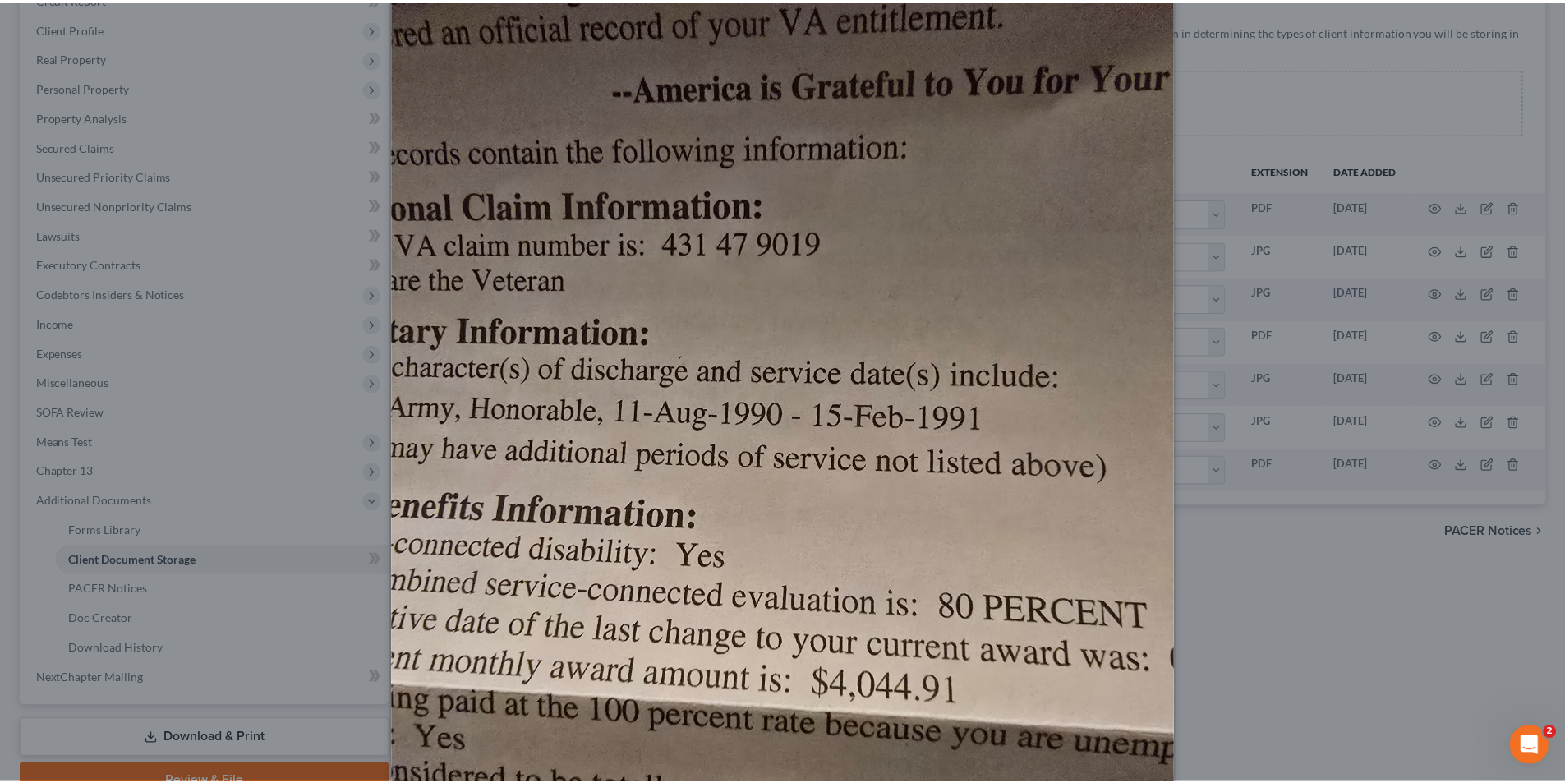
scroll to position [0, 0]
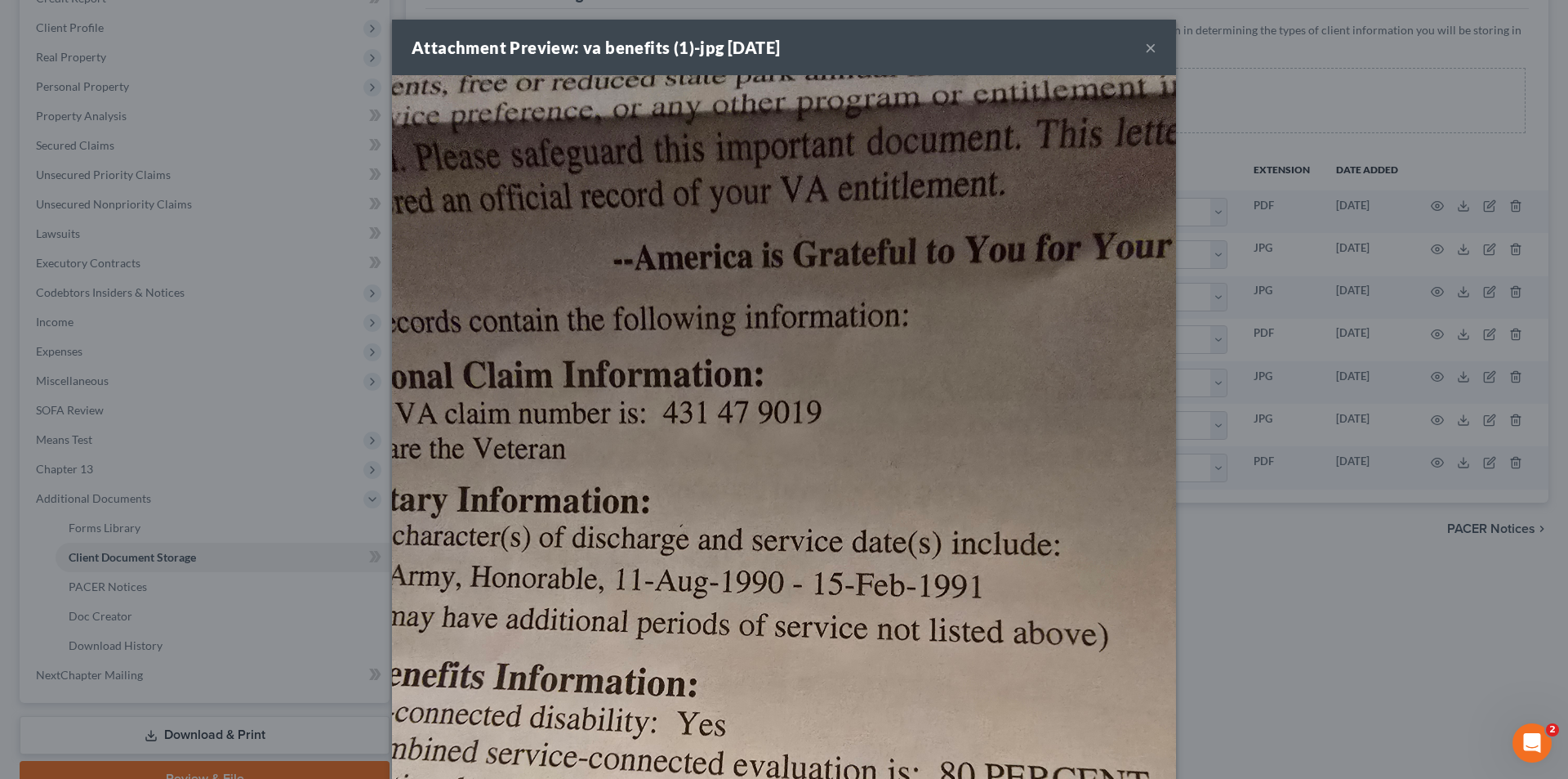
click at [1146, 56] on button "×" at bounding box center [1151, 48] width 12 height 20
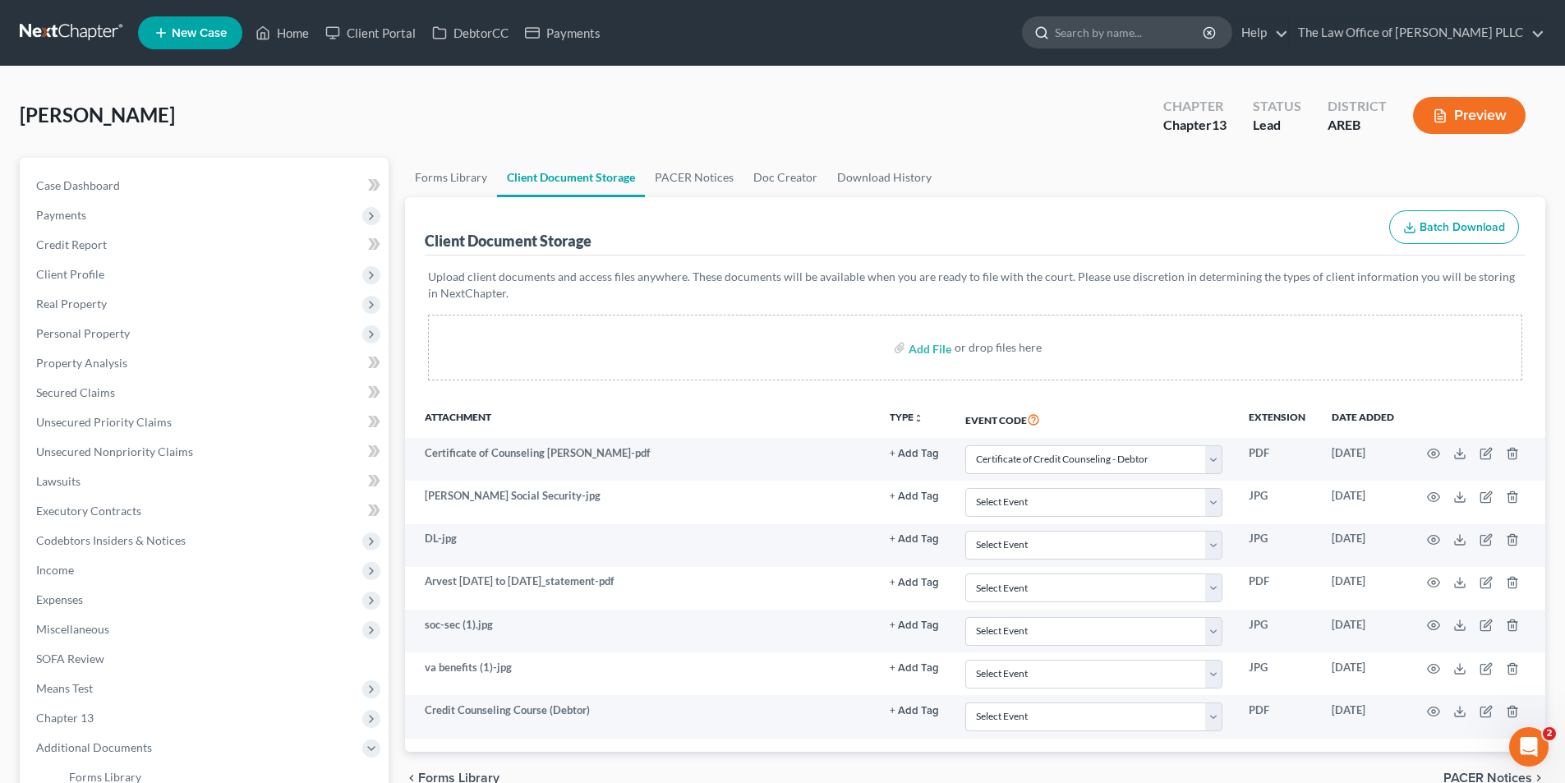
click at [1078, 27] on input "search" at bounding box center [1130, 32] width 150 height 30
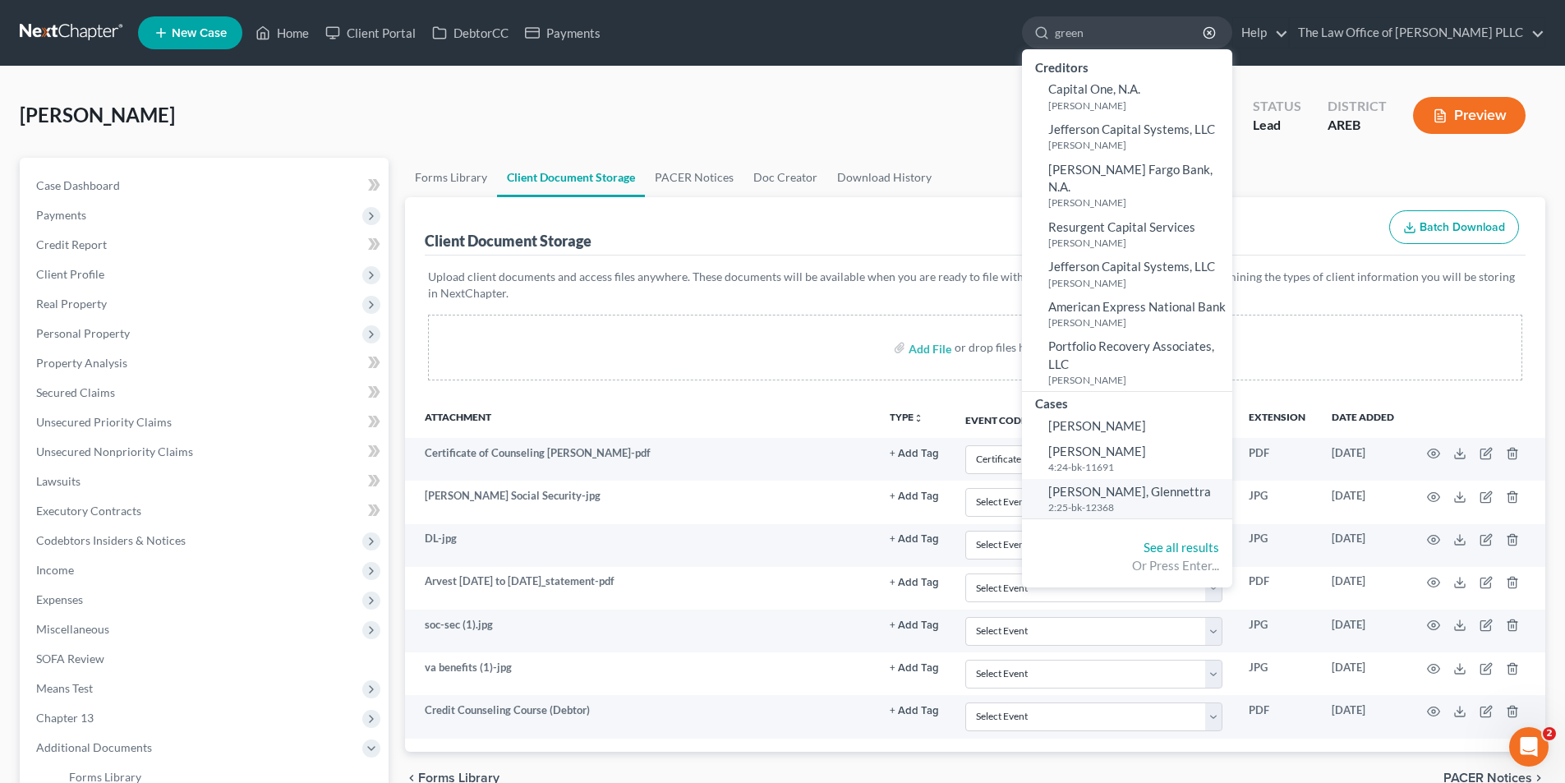
type input "green"
click at [1105, 500] on small "2:25-bk-12368" at bounding box center [1138, 507] width 180 height 14
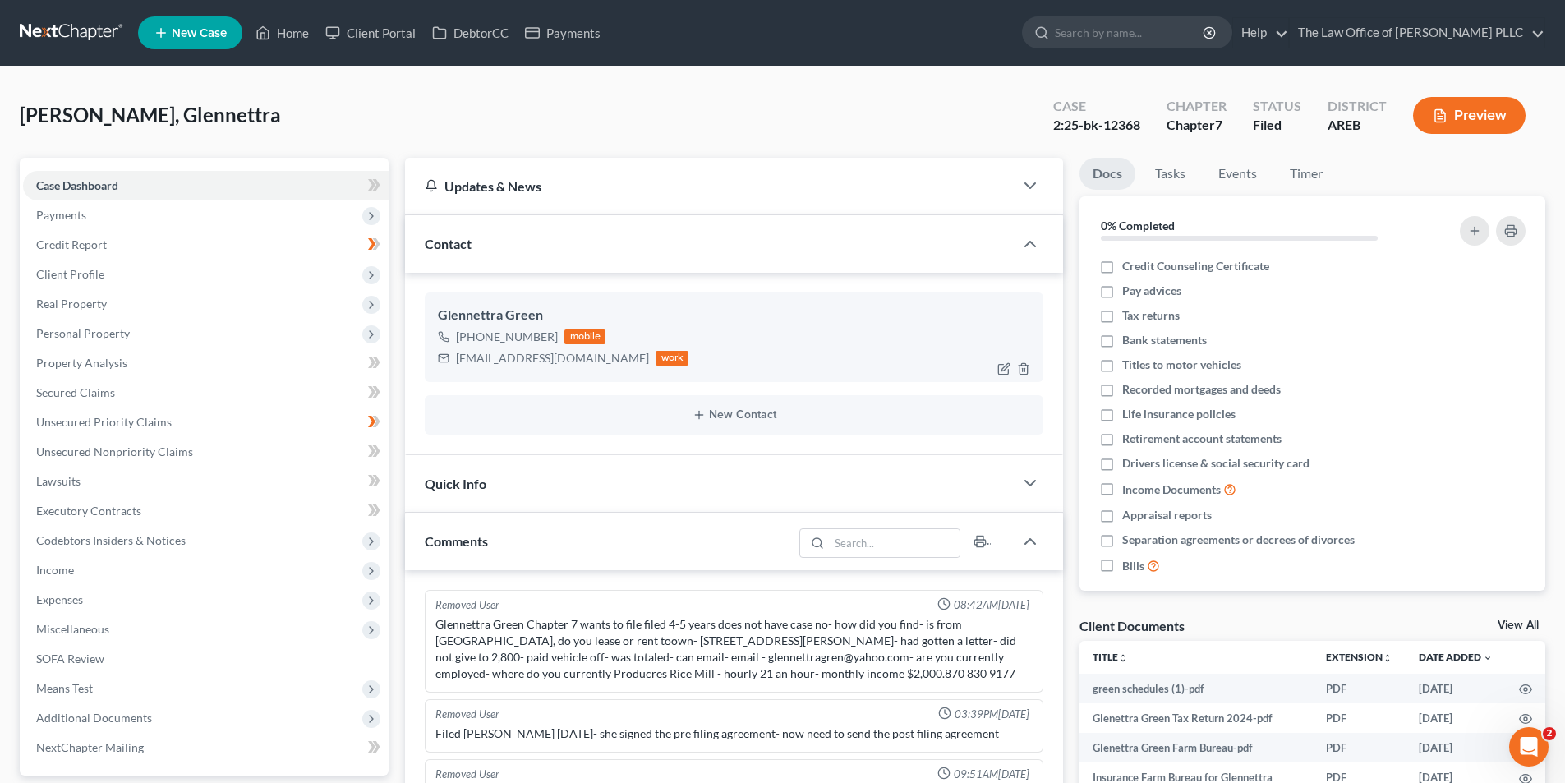
scroll to position [5946, 0]
click at [1159, 36] on input "search" at bounding box center [1130, 32] width 150 height 30
type input "[PERSON_NAME]"
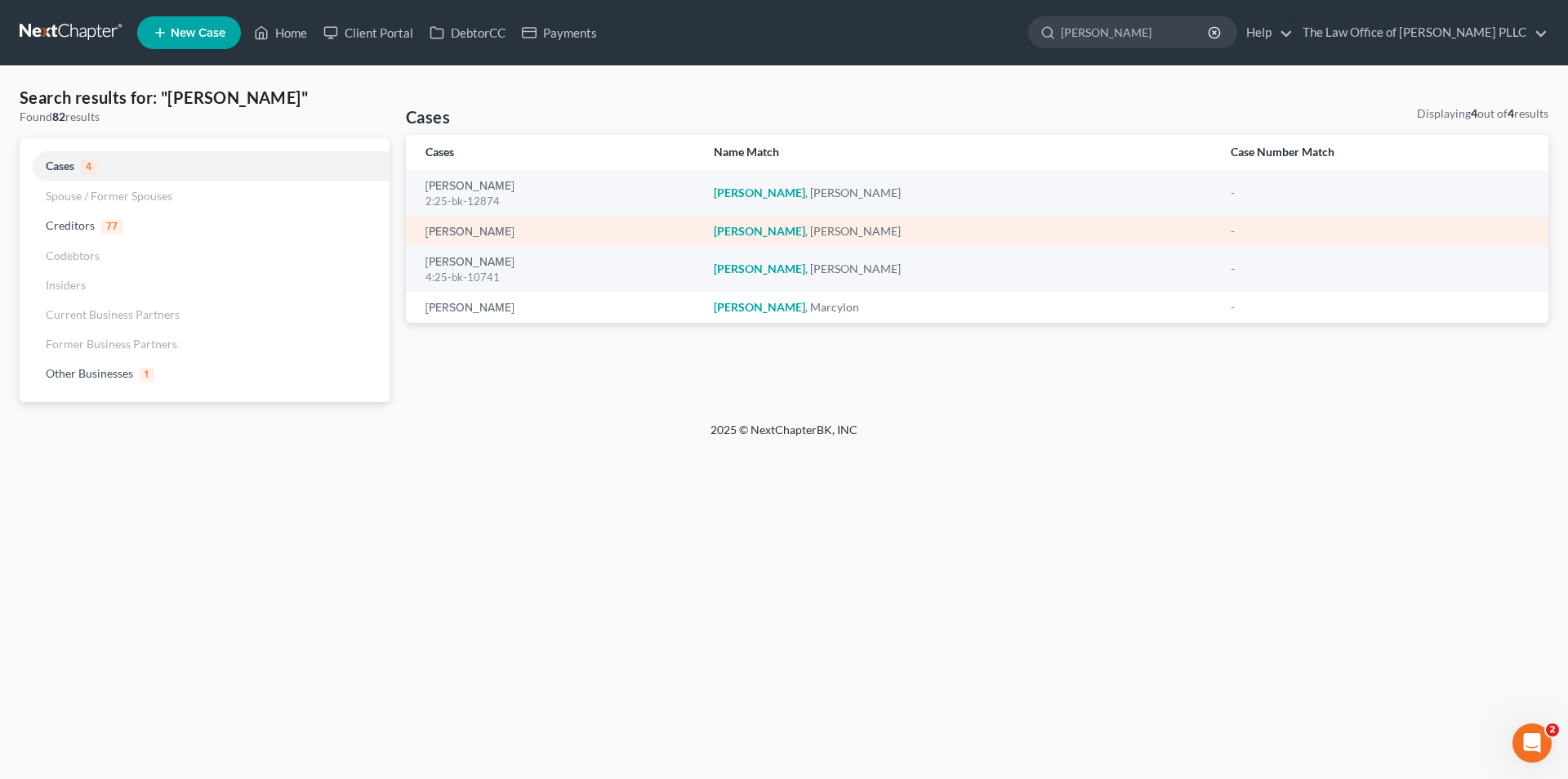
click at [466, 240] on td "[PERSON_NAME]" at bounding box center [553, 231] width 295 height 30
click at [468, 234] on link "[PERSON_NAME]" at bounding box center [470, 233] width 89 height 12
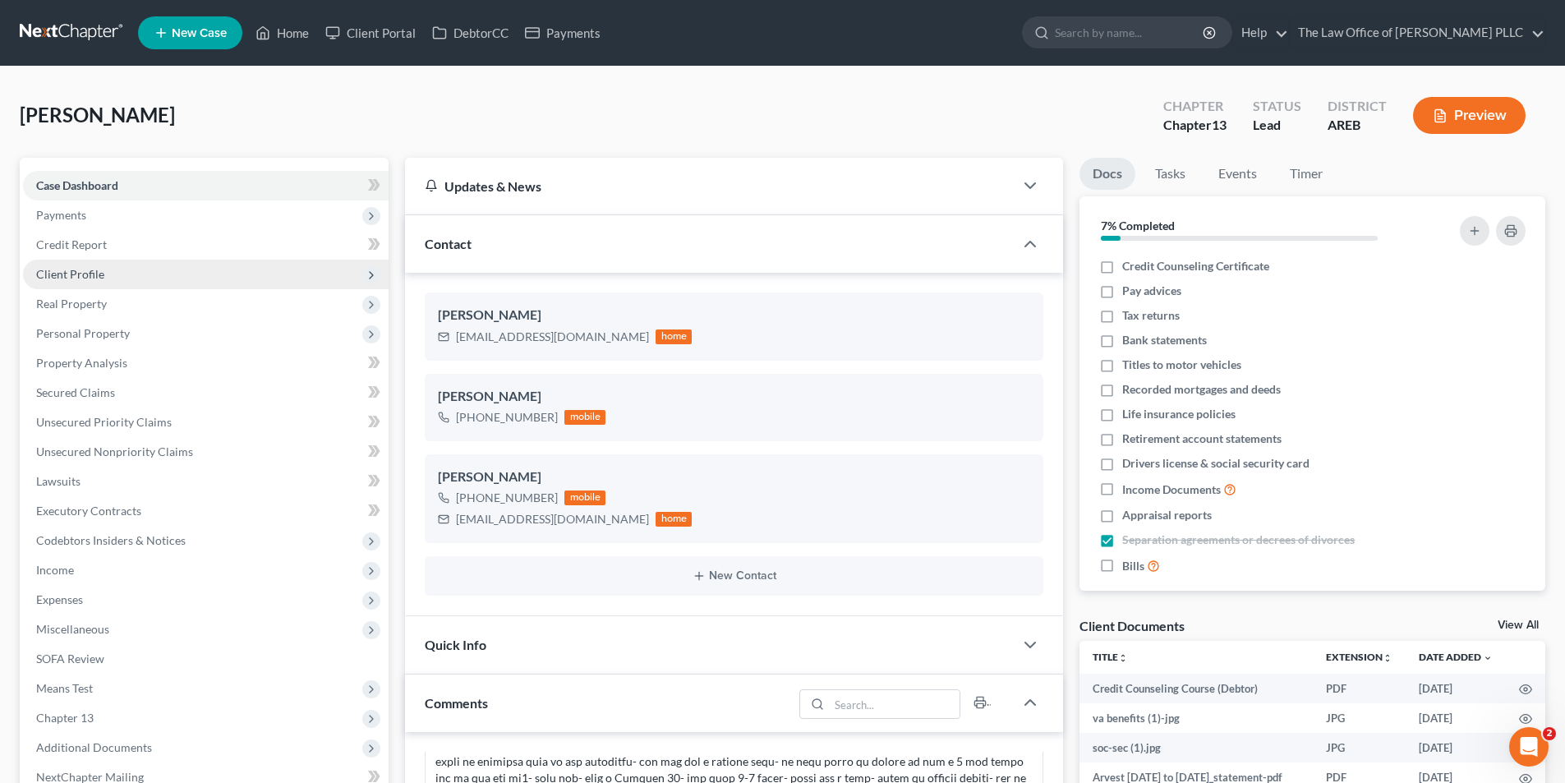
scroll to position [4558, 0]
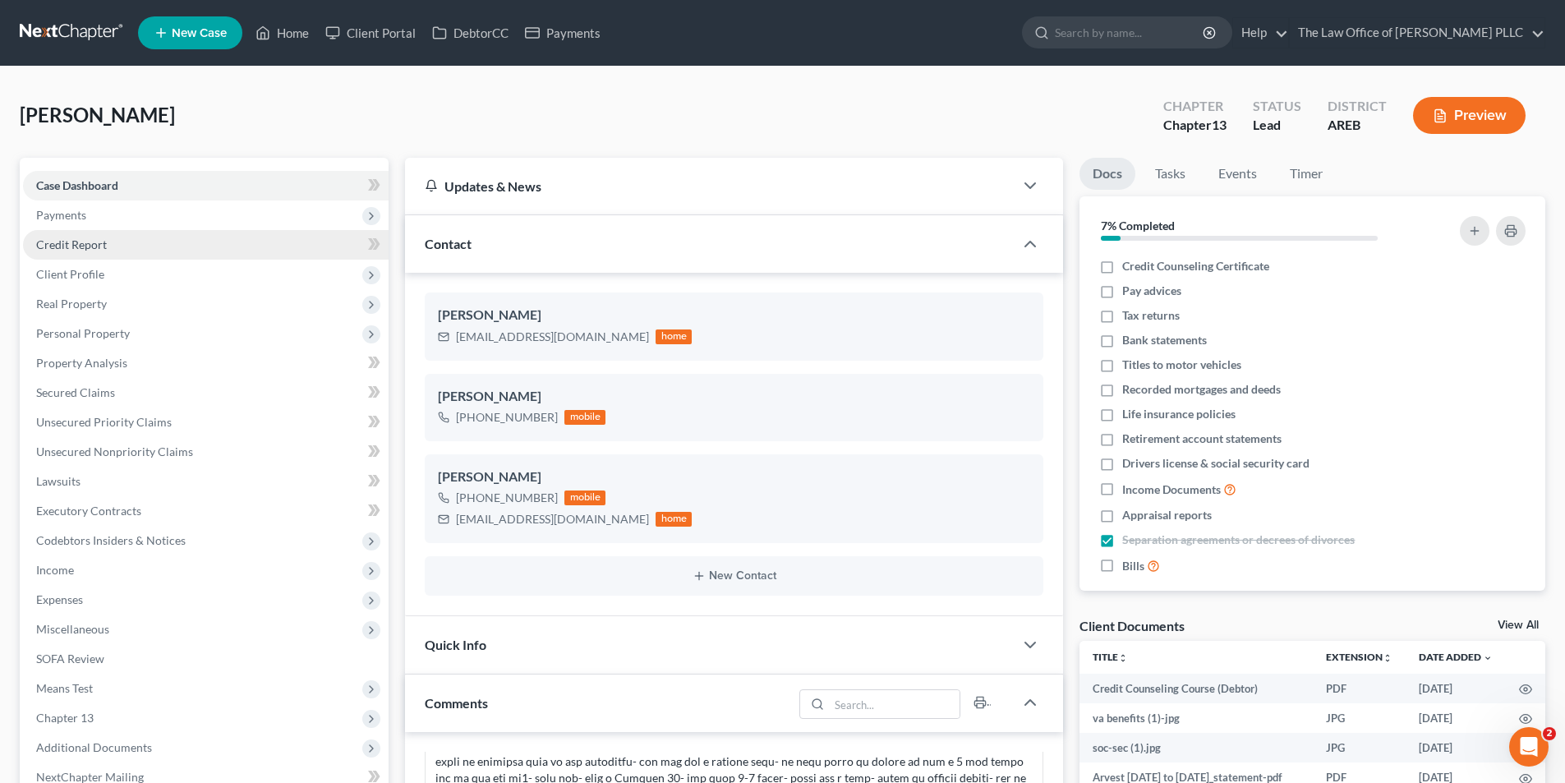
click at [68, 243] on span "Credit Report" at bounding box center [71, 244] width 71 height 14
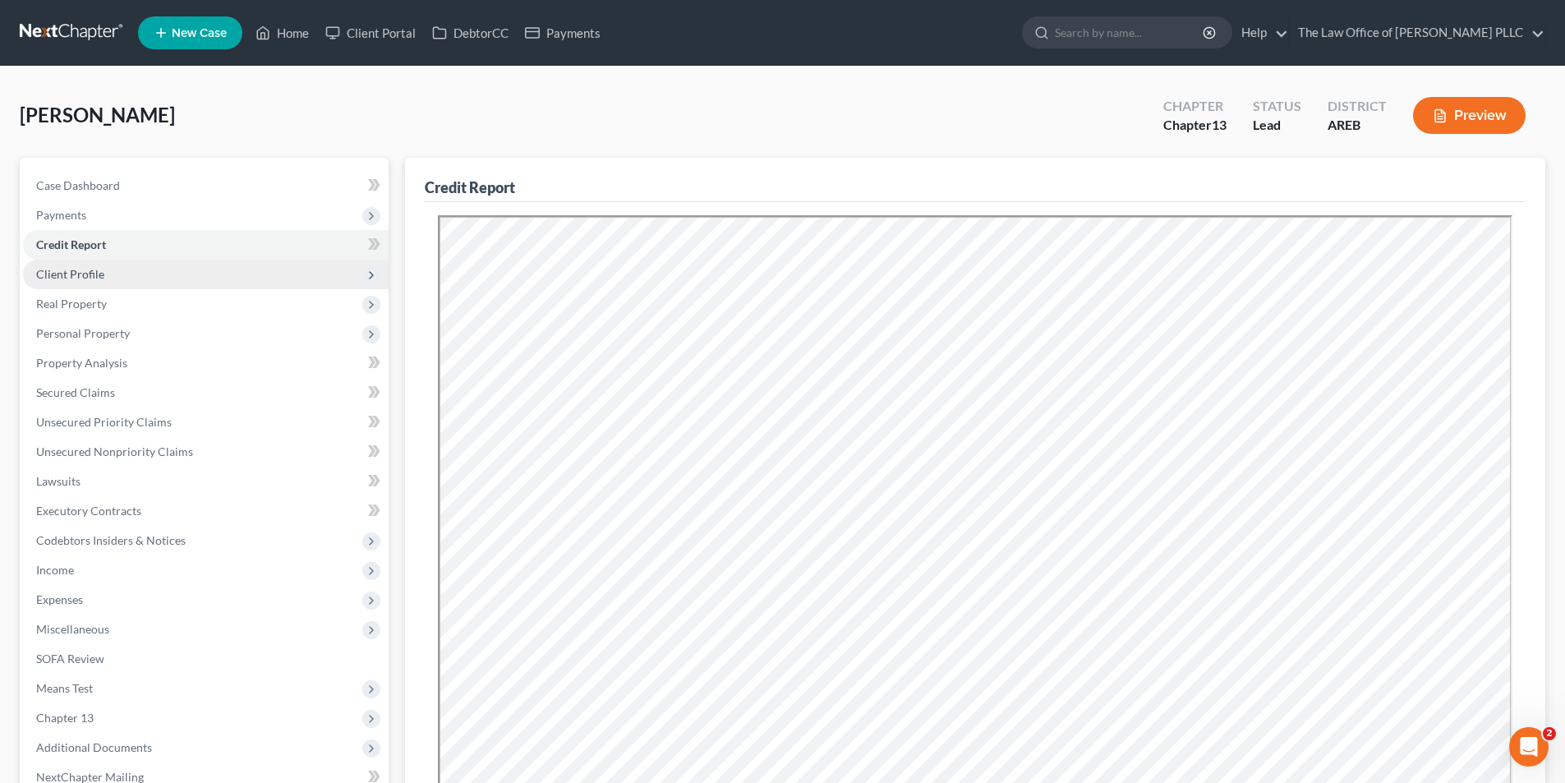
click at [84, 270] on span "Client Profile" at bounding box center [70, 274] width 68 height 14
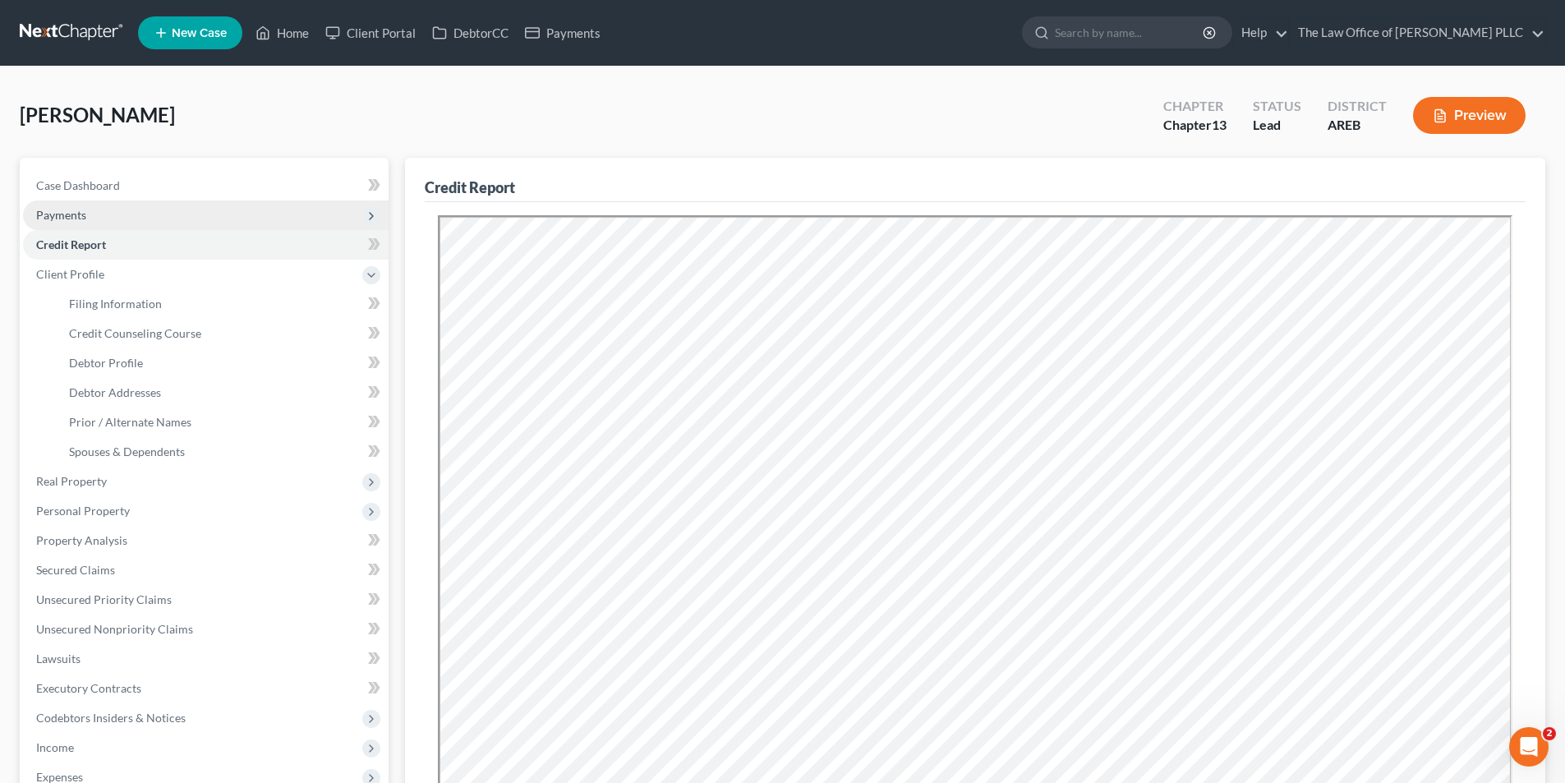
click at [80, 219] on span "Payments" at bounding box center [61, 215] width 50 height 14
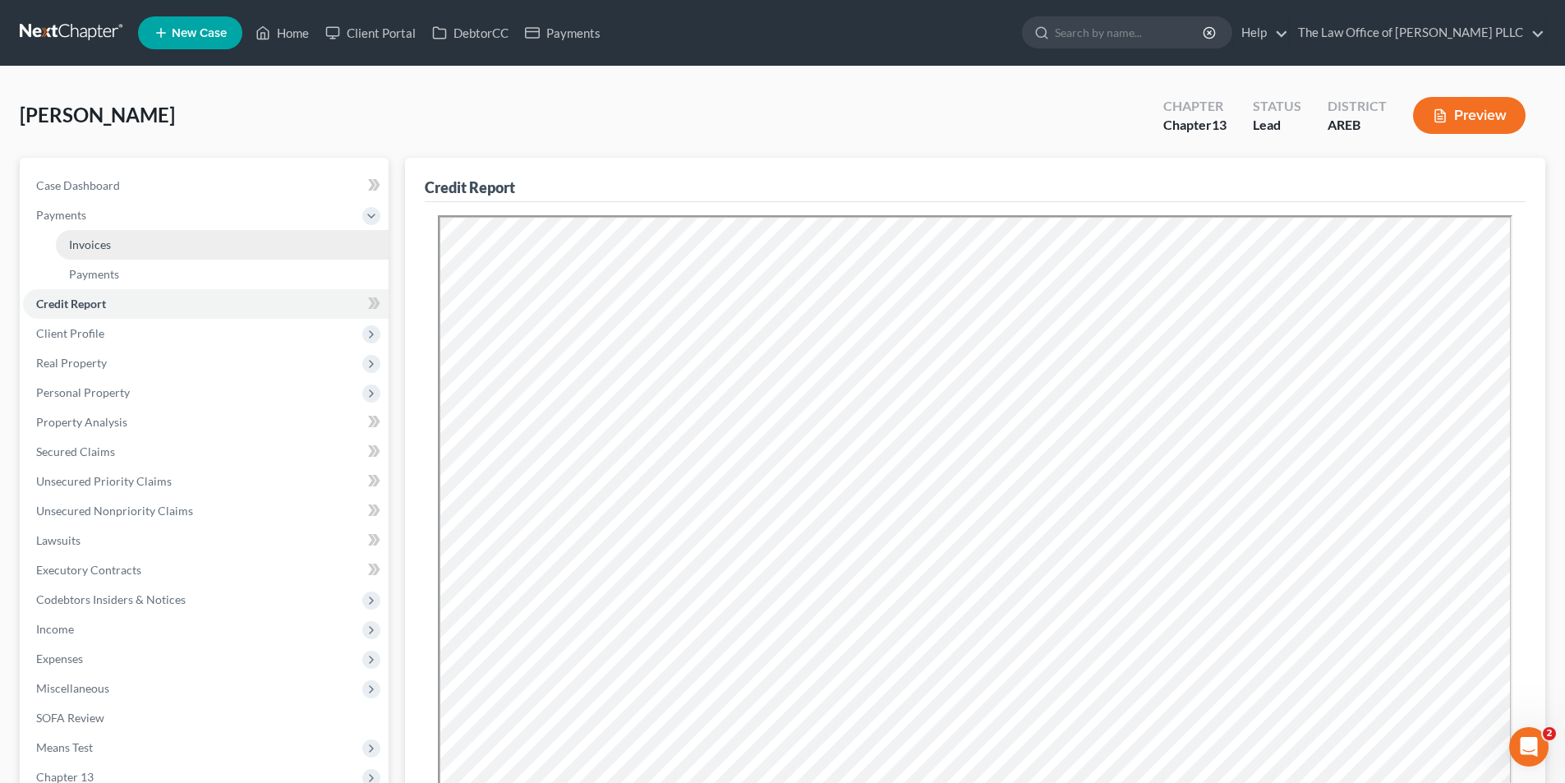
click at [99, 246] on span "Invoices" at bounding box center [90, 244] width 42 height 14
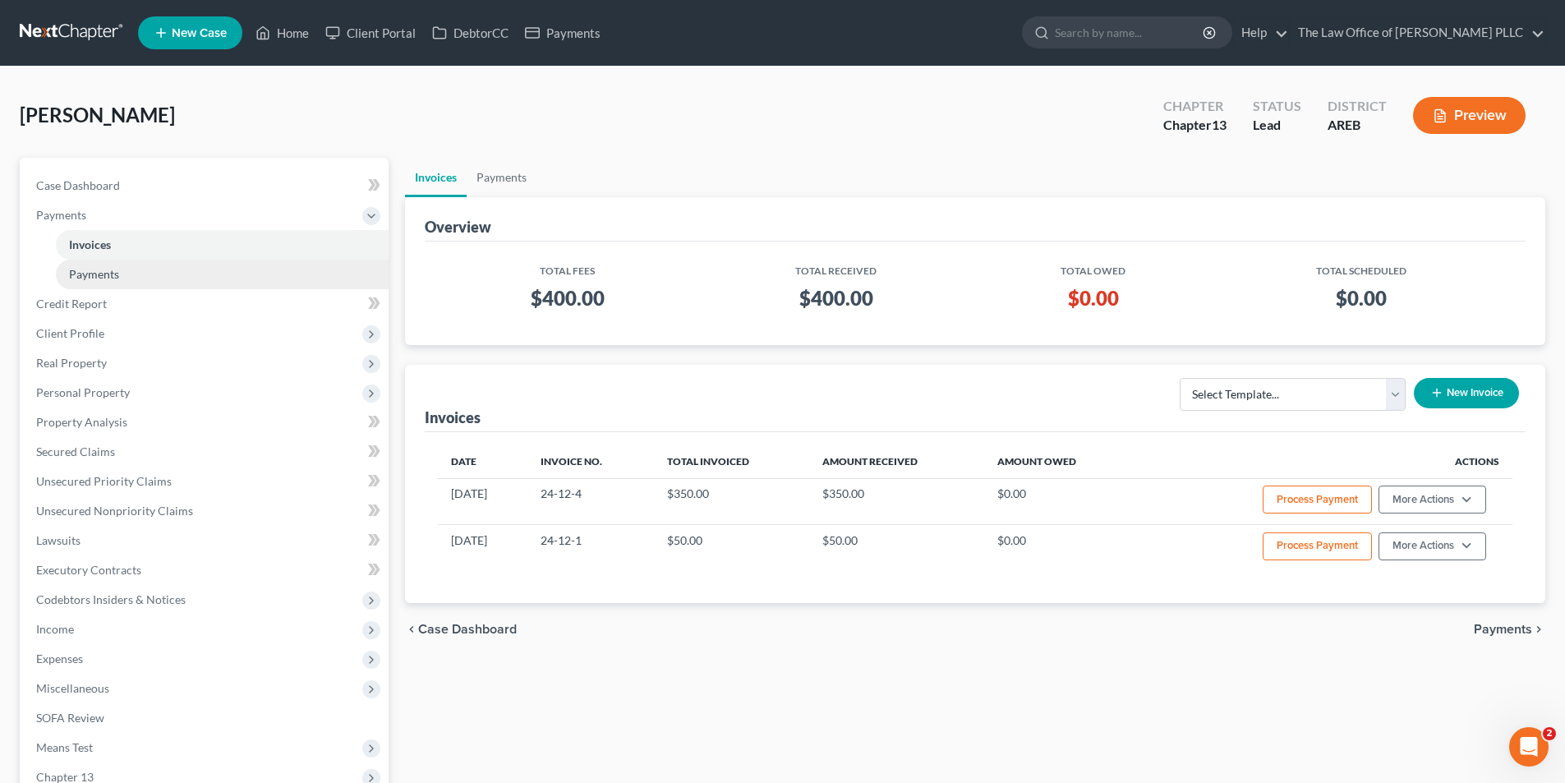
click at [113, 277] on span "Payments" at bounding box center [94, 274] width 50 height 14
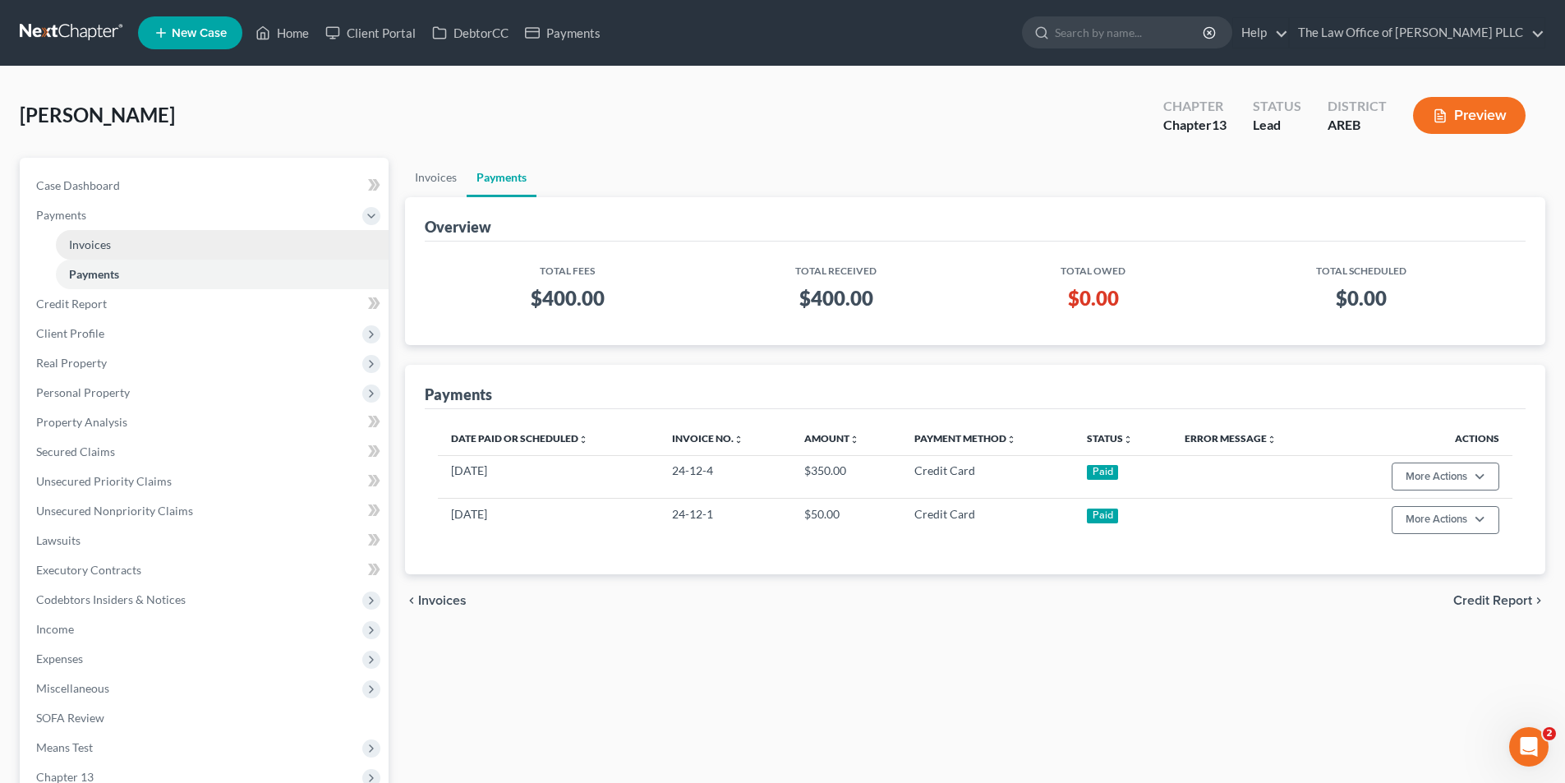
click at [104, 240] on span "Invoices" at bounding box center [90, 244] width 42 height 14
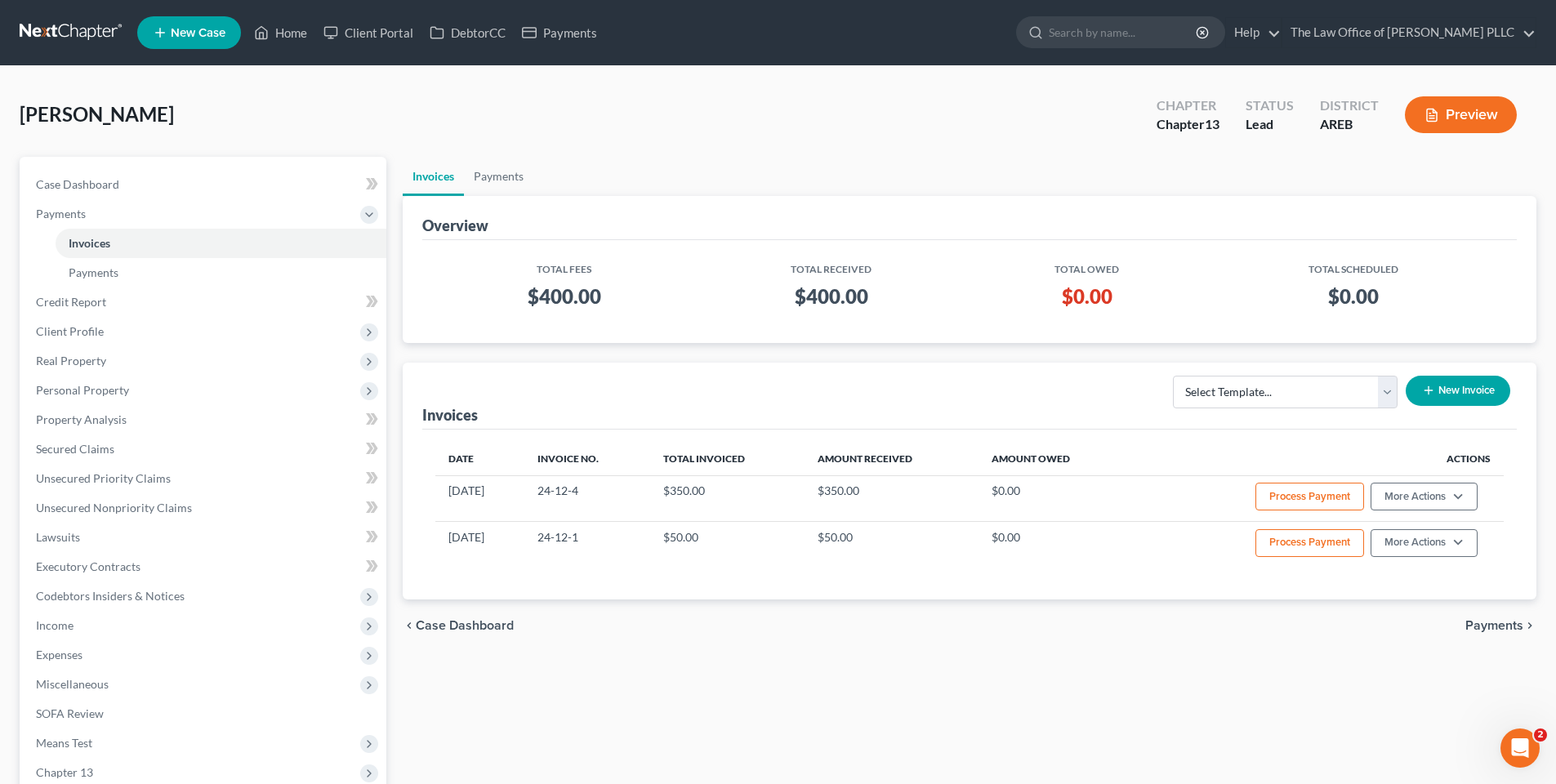
click at [388, 137] on div "[PERSON_NAME] Upgraded Chapter Chapter 13 Status Lead District AREB Preview" at bounding box center [778, 120] width 1517 height 71
click at [81, 184] on span "Case Dashboard" at bounding box center [78, 184] width 84 height 14
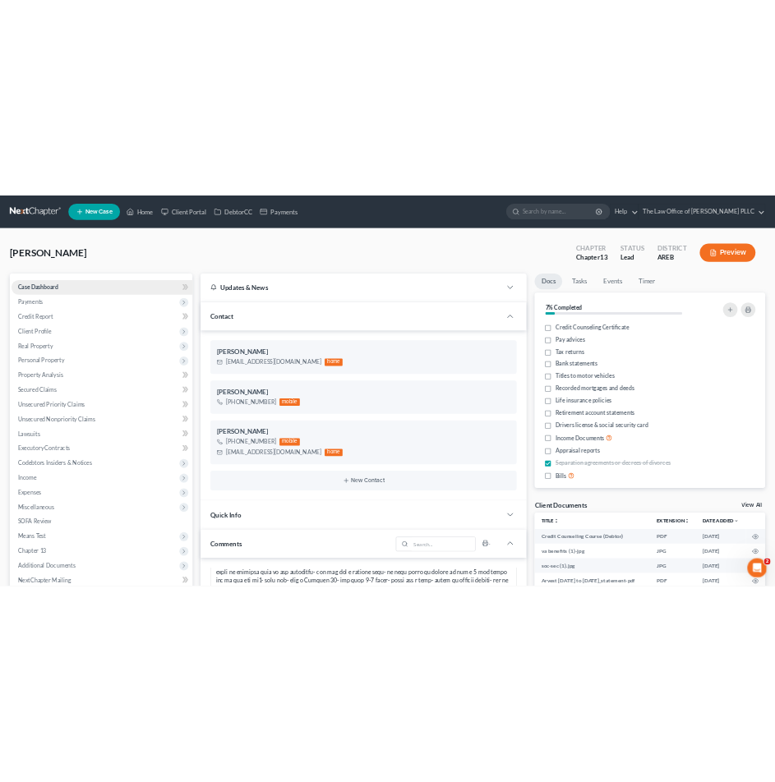
scroll to position [4558, 0]
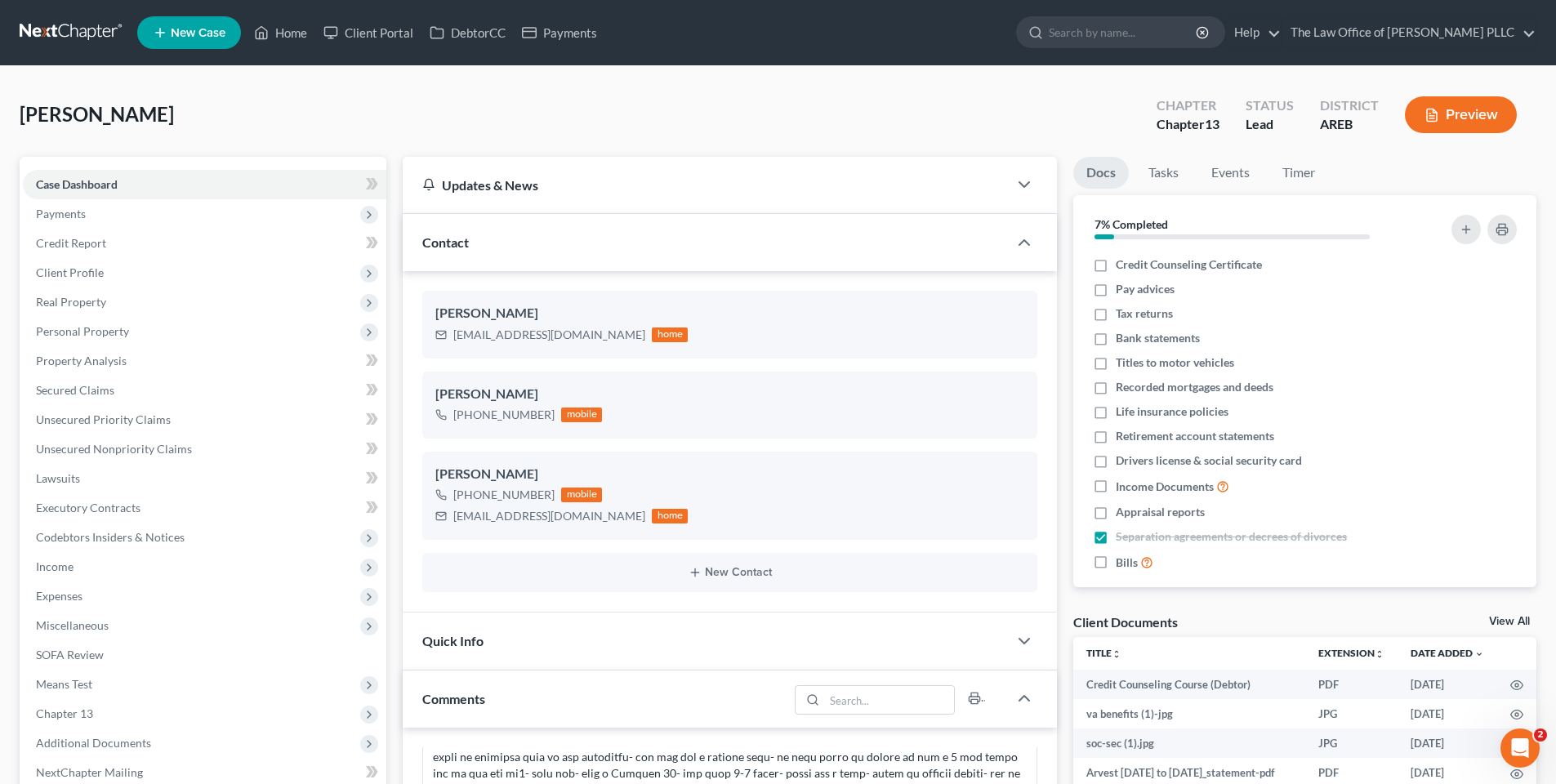
click at [610, 53] on ul "New Case Home Client Portal DebtorCC Payments - No Result - See all results Or …" at bounding box center [836, 33] width 1399 height 43
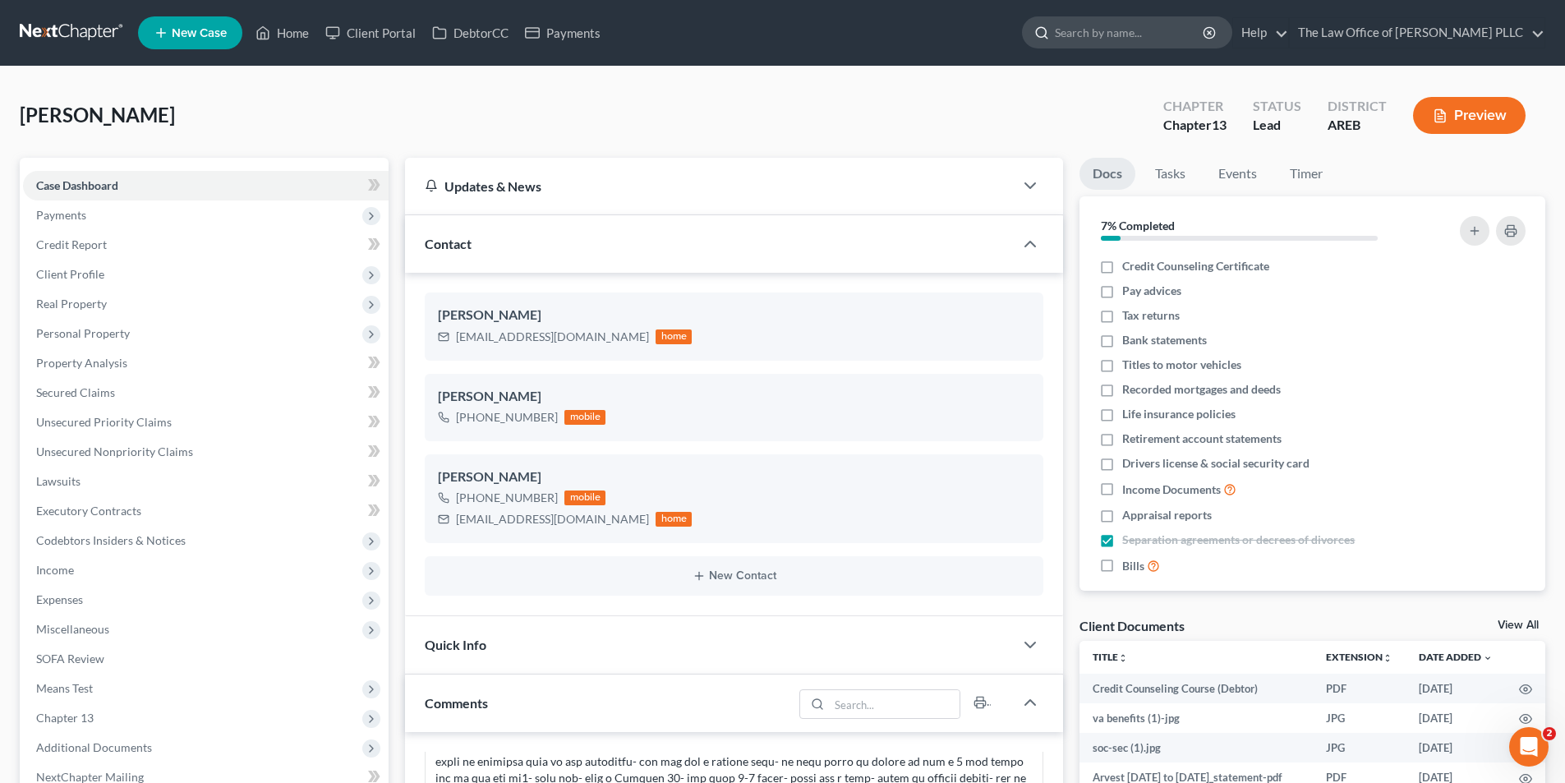
click at [1119, 32] on input "search" at bounding box center [1130, 32] width 150 height 30
type input "green"
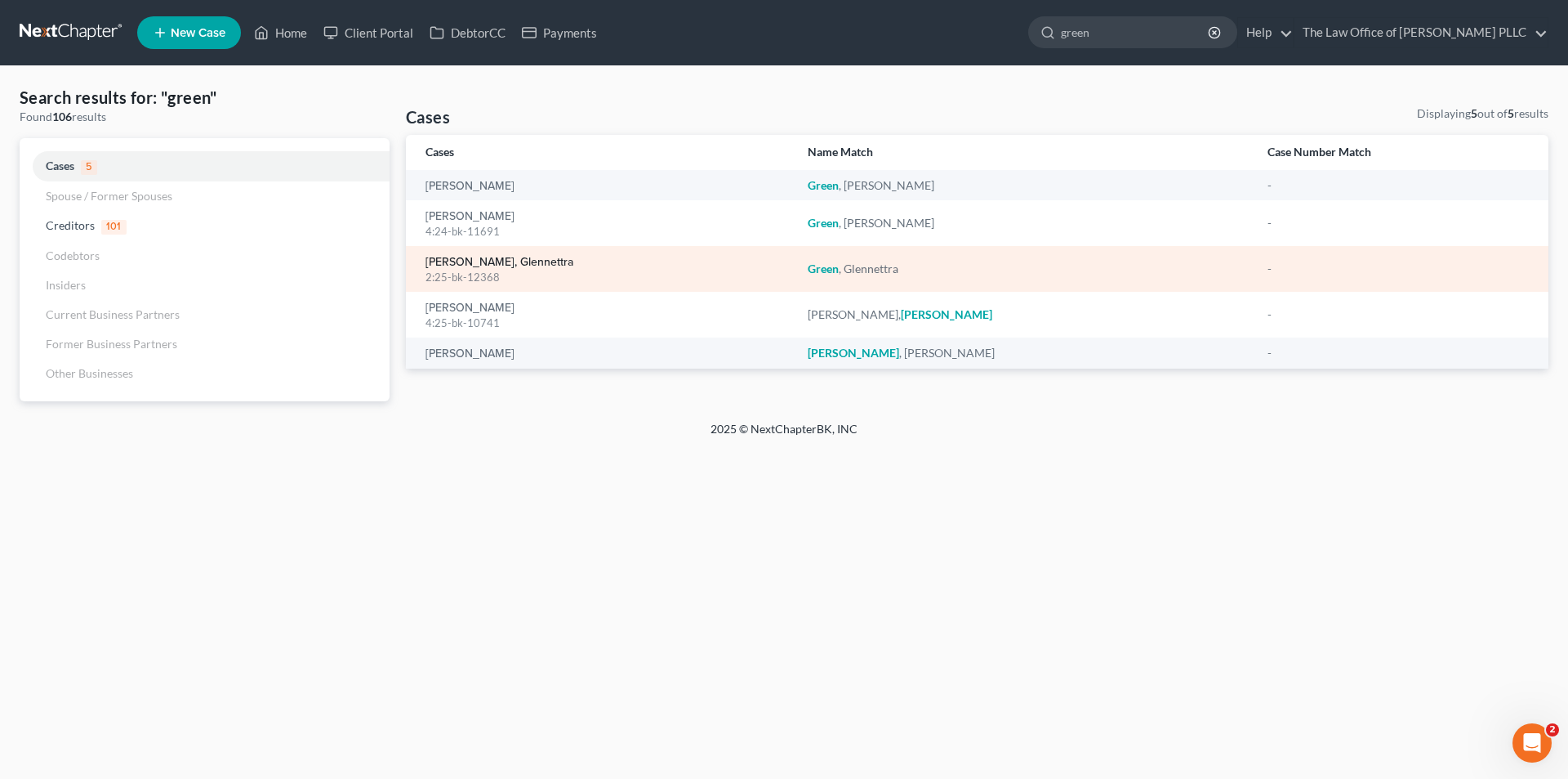
click at [473, 264] on link "[PERSON_NAME], Glennettra" at bounding box center [499, 263] width 148 height 12
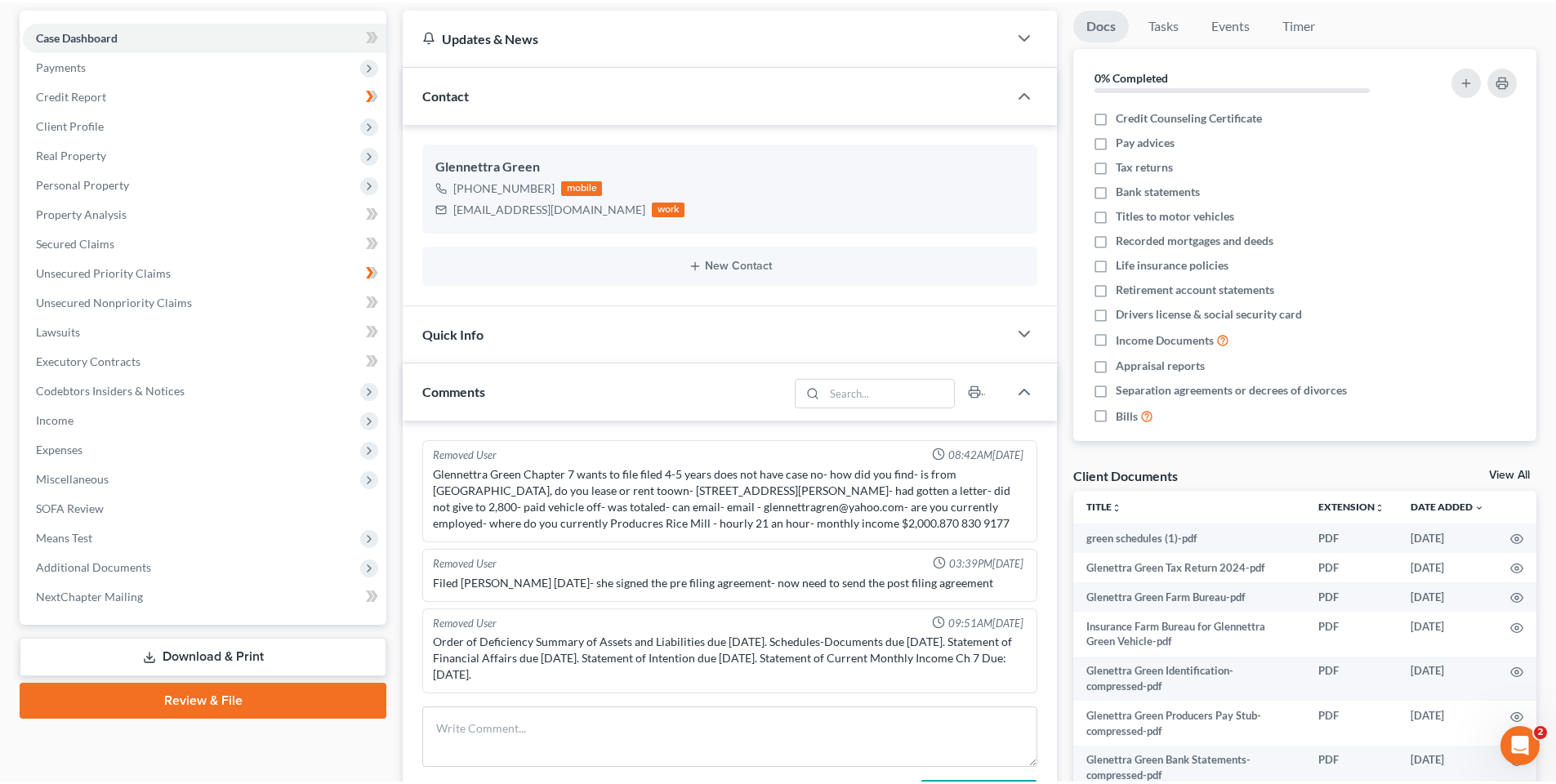
scroll to position [244, 0]
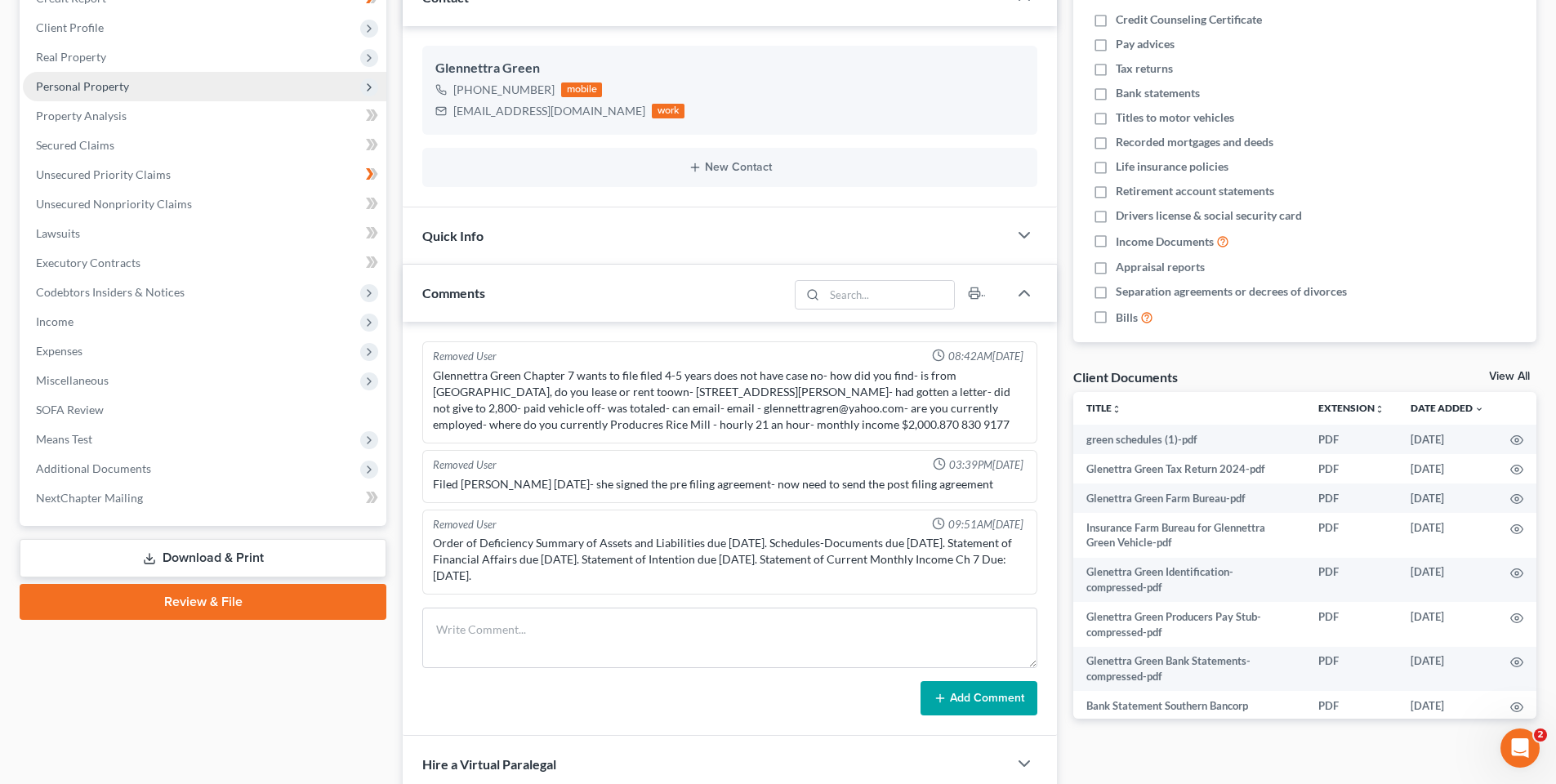
click at [299, 73] on span "Personal Property" at bounding box center [205, 86] width 364 height 30
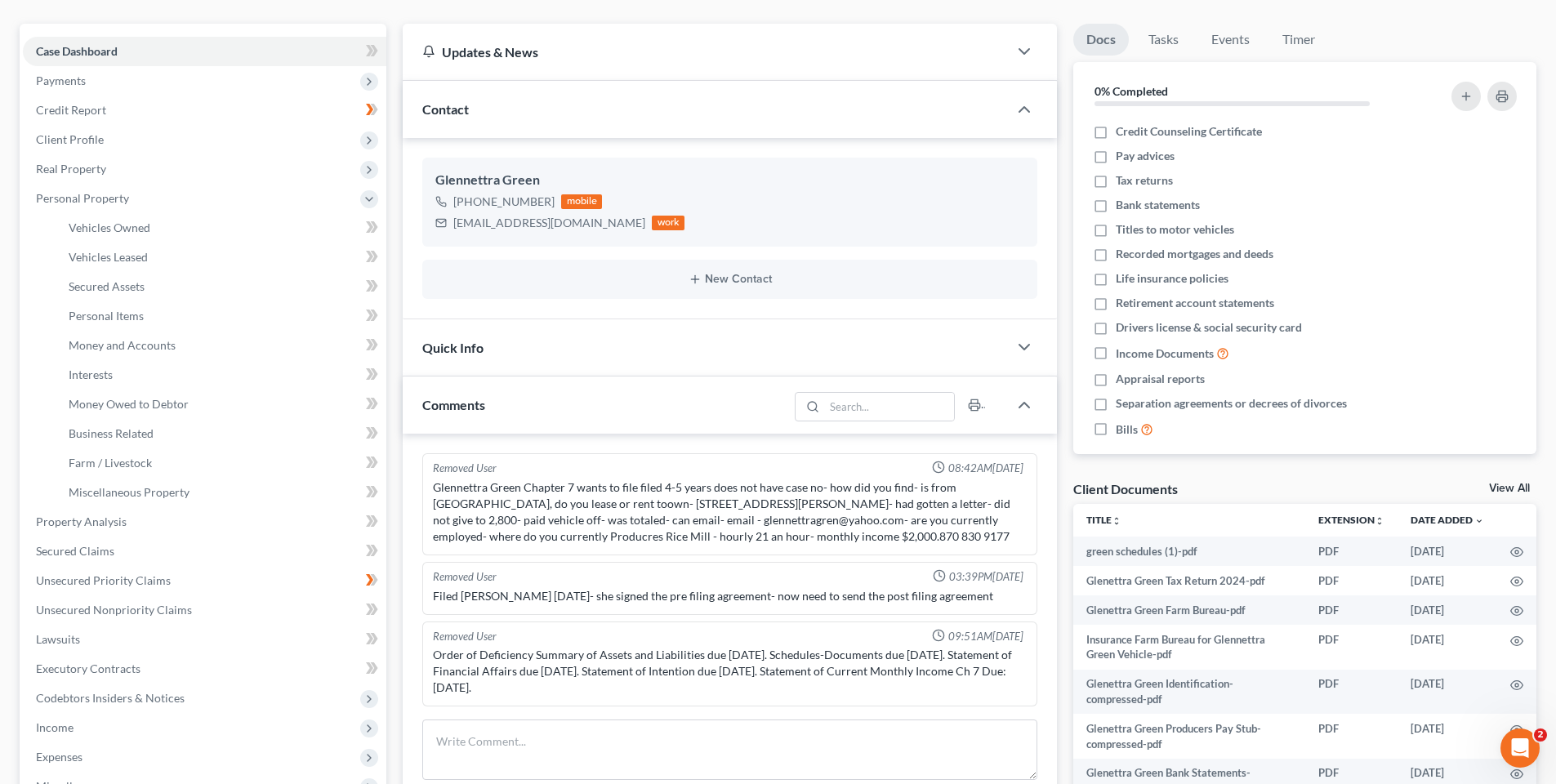
scroll to position [0, 0]
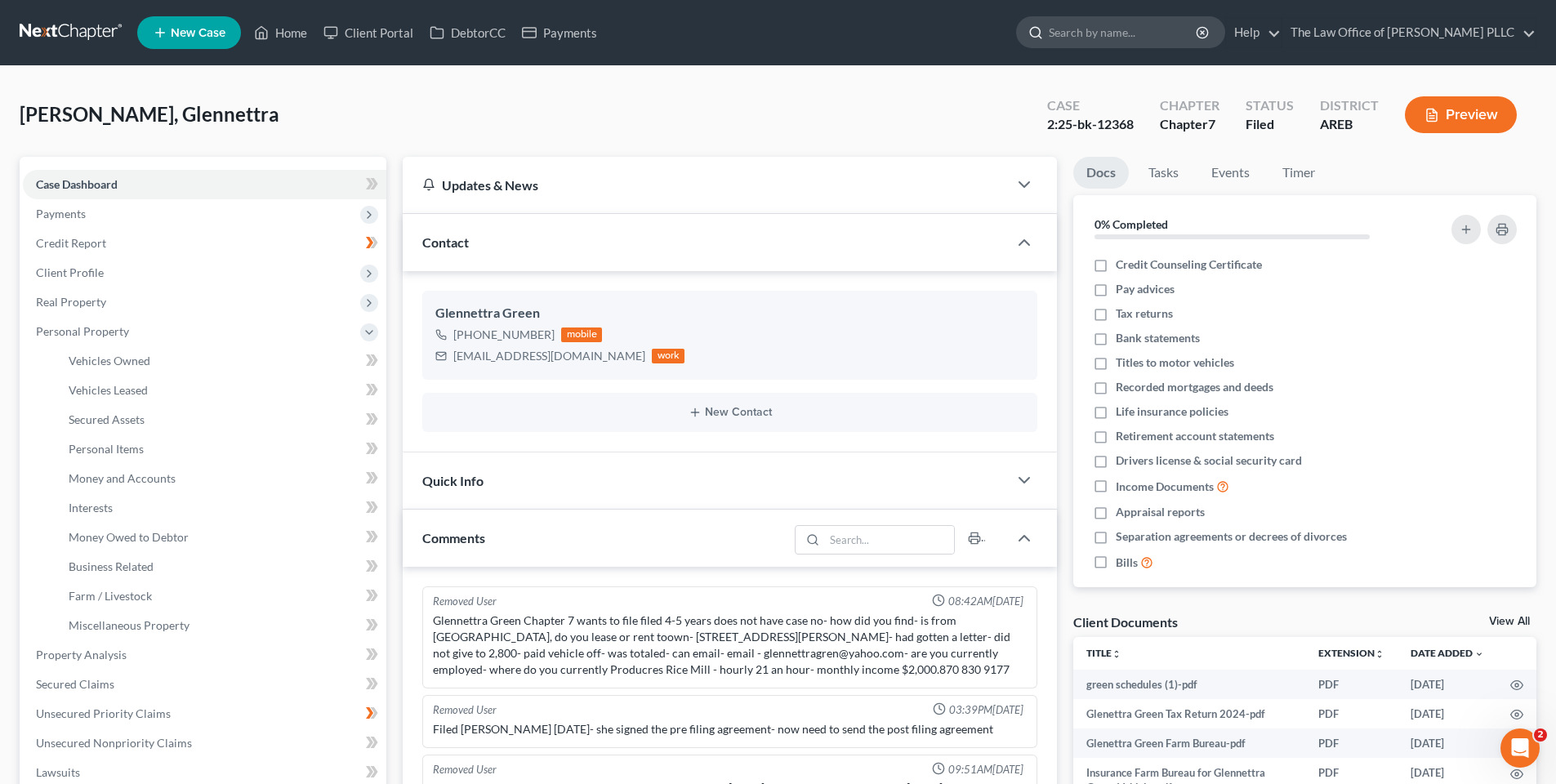
click at [1127, 37] on input "search" at bounding box center [1124, 32] width 149 height 30
type input "[PERSON_NAME]"
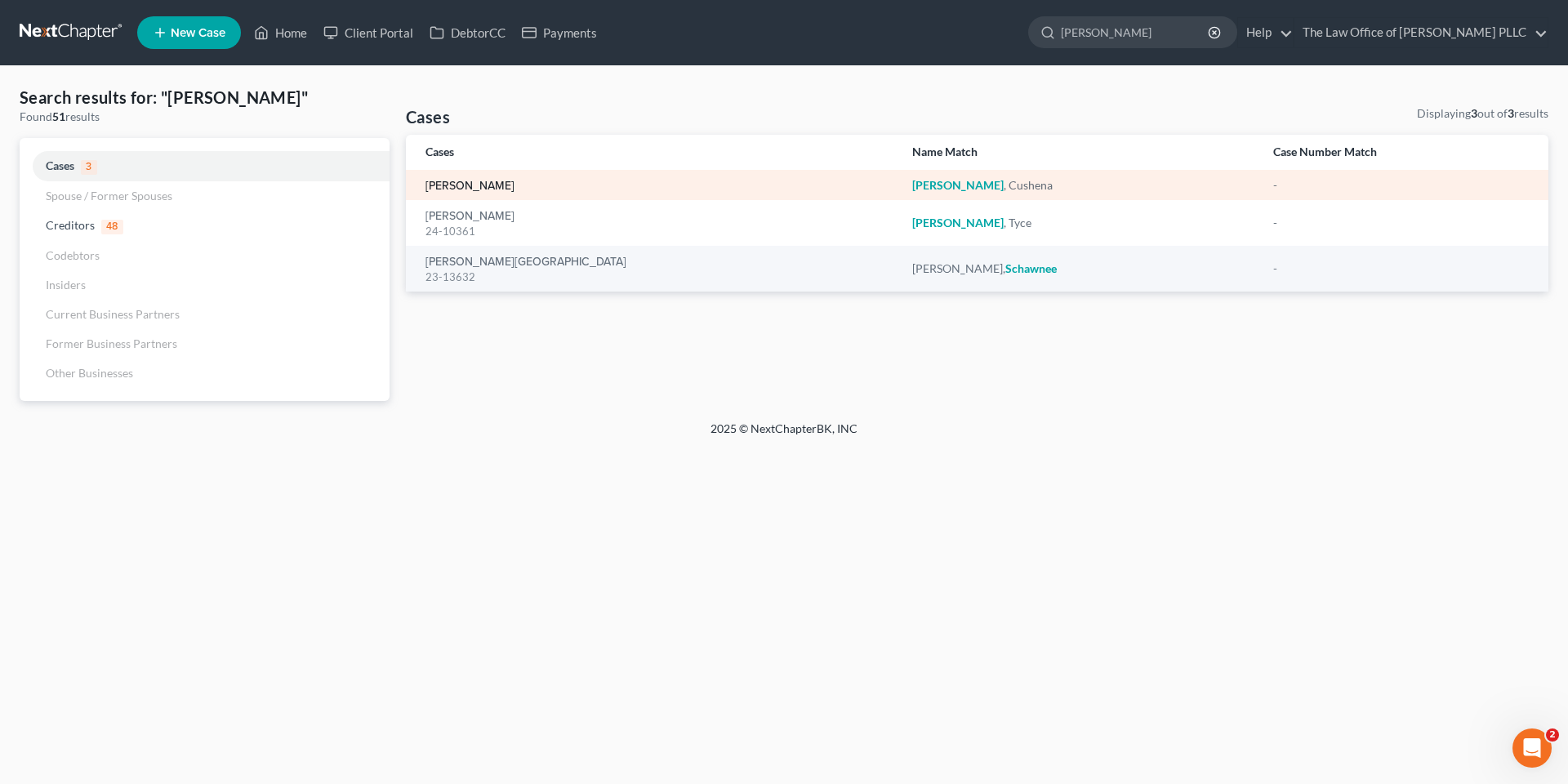
click at [481, 181] on link "[PERSON_NAME]" at bounding box center [470, 187] width 89 height 12
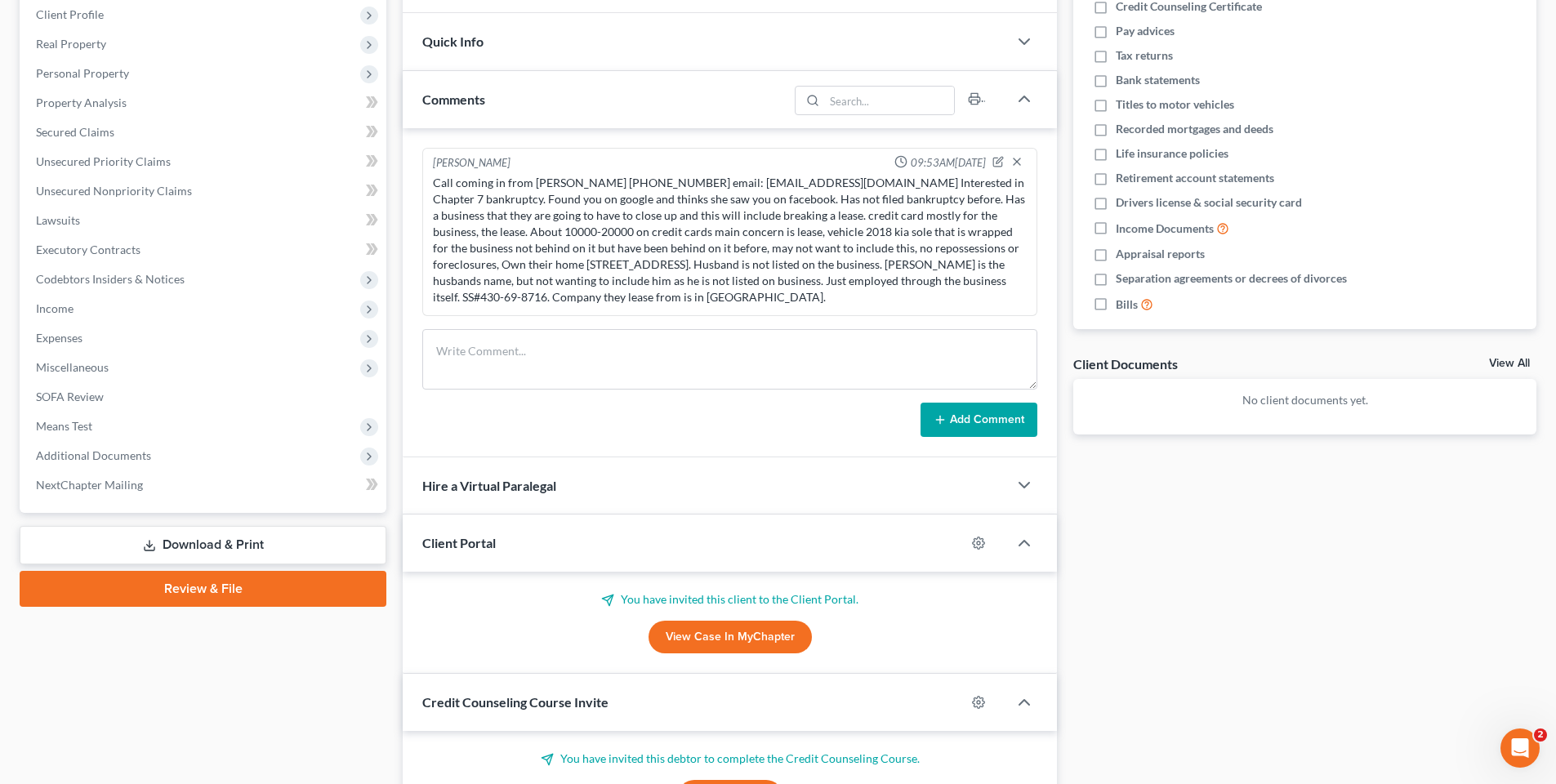
scroll to position [81, 0]
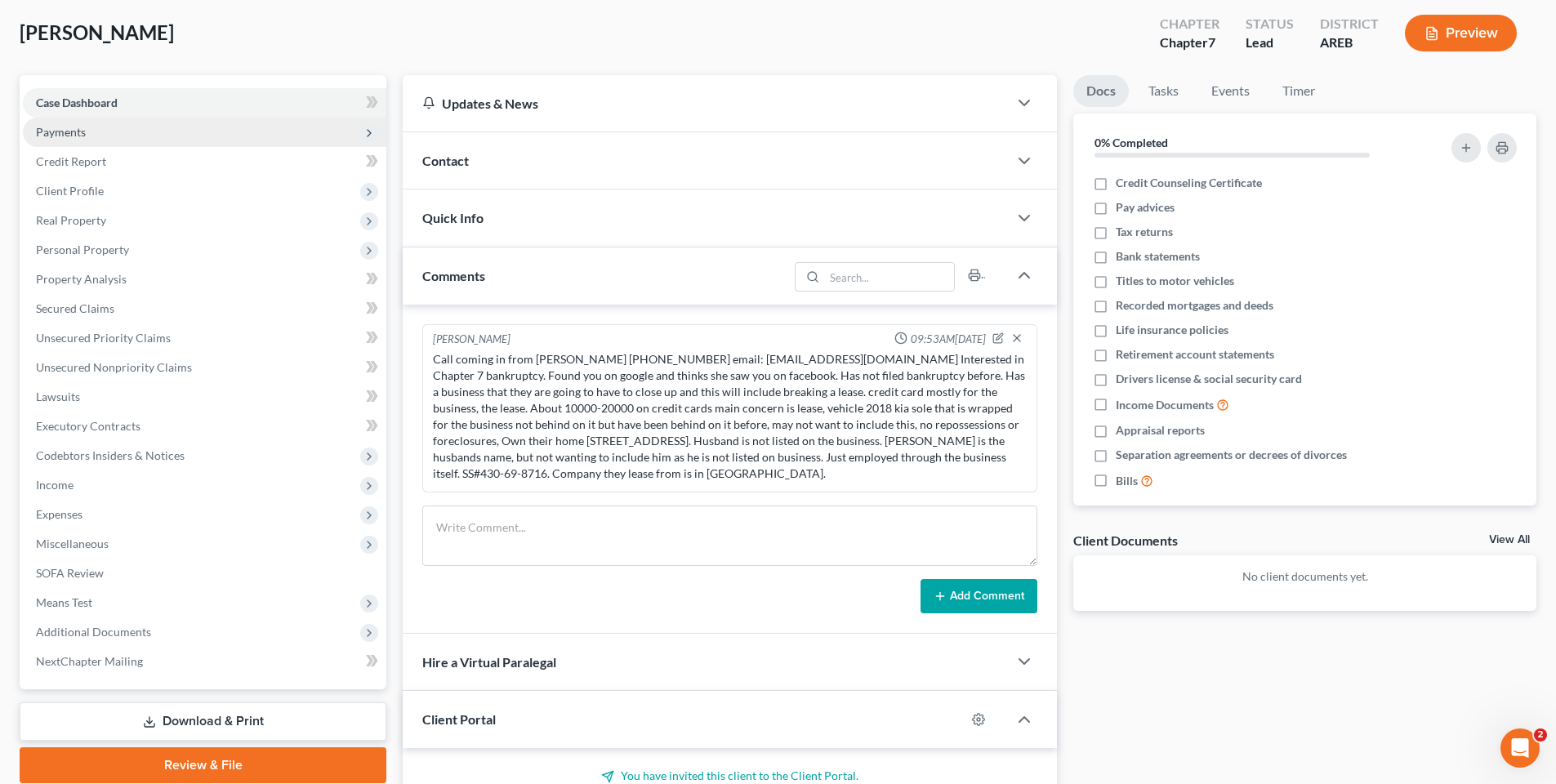
click at [65, 126] on span "Payments" at bounding box center [61, 132] width 50 height 14
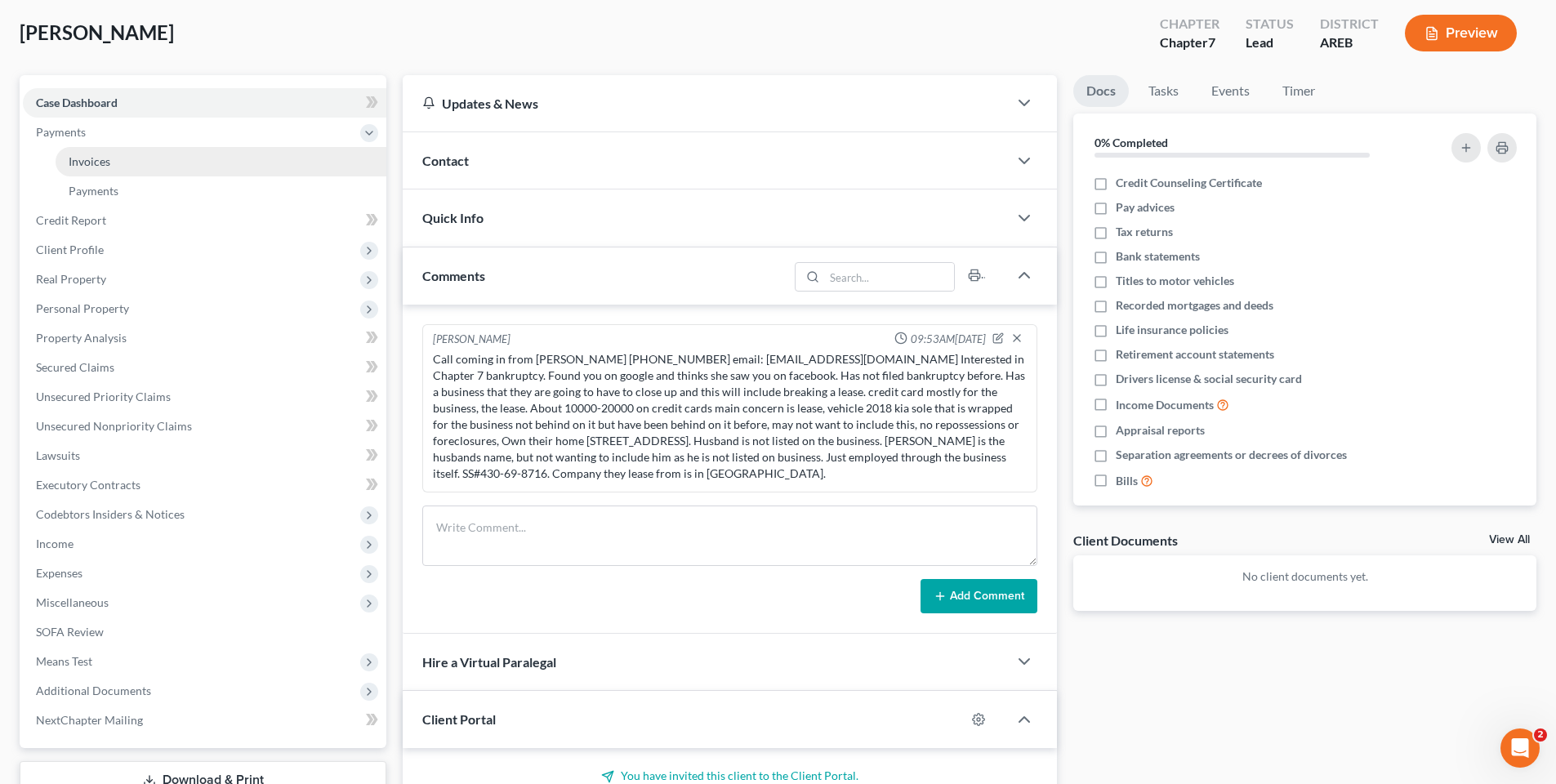
click at [73, 162] on span "Invoices" at bounding box center [89, 161] width 42 height 14
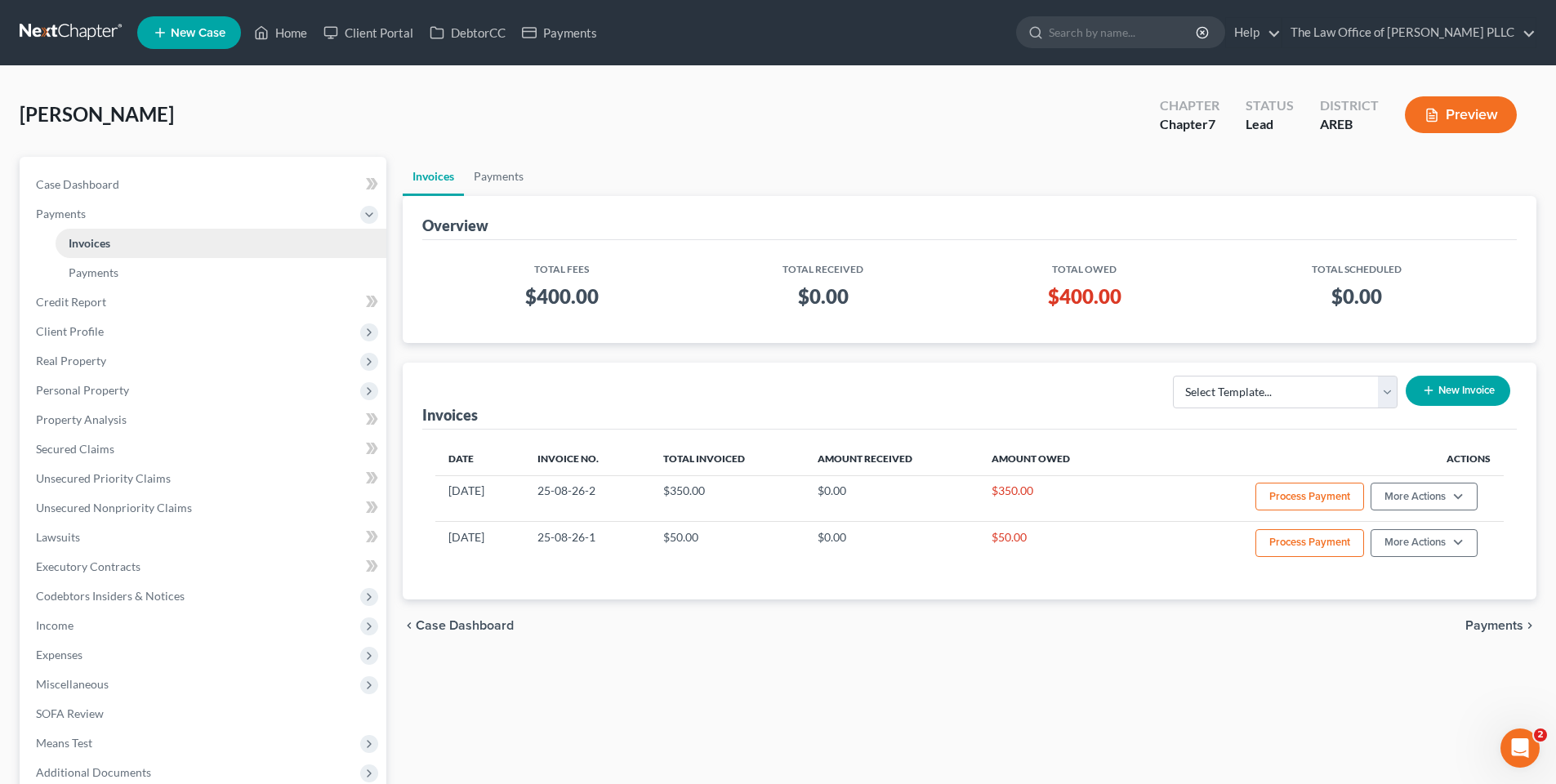
click at [102, 247] on span "Invoices" at bounding box center [89, 242] width 42 height 14
click at [87, 179] on span "Case Dashboard" at bounding box center [78, 184] width 84 height 14
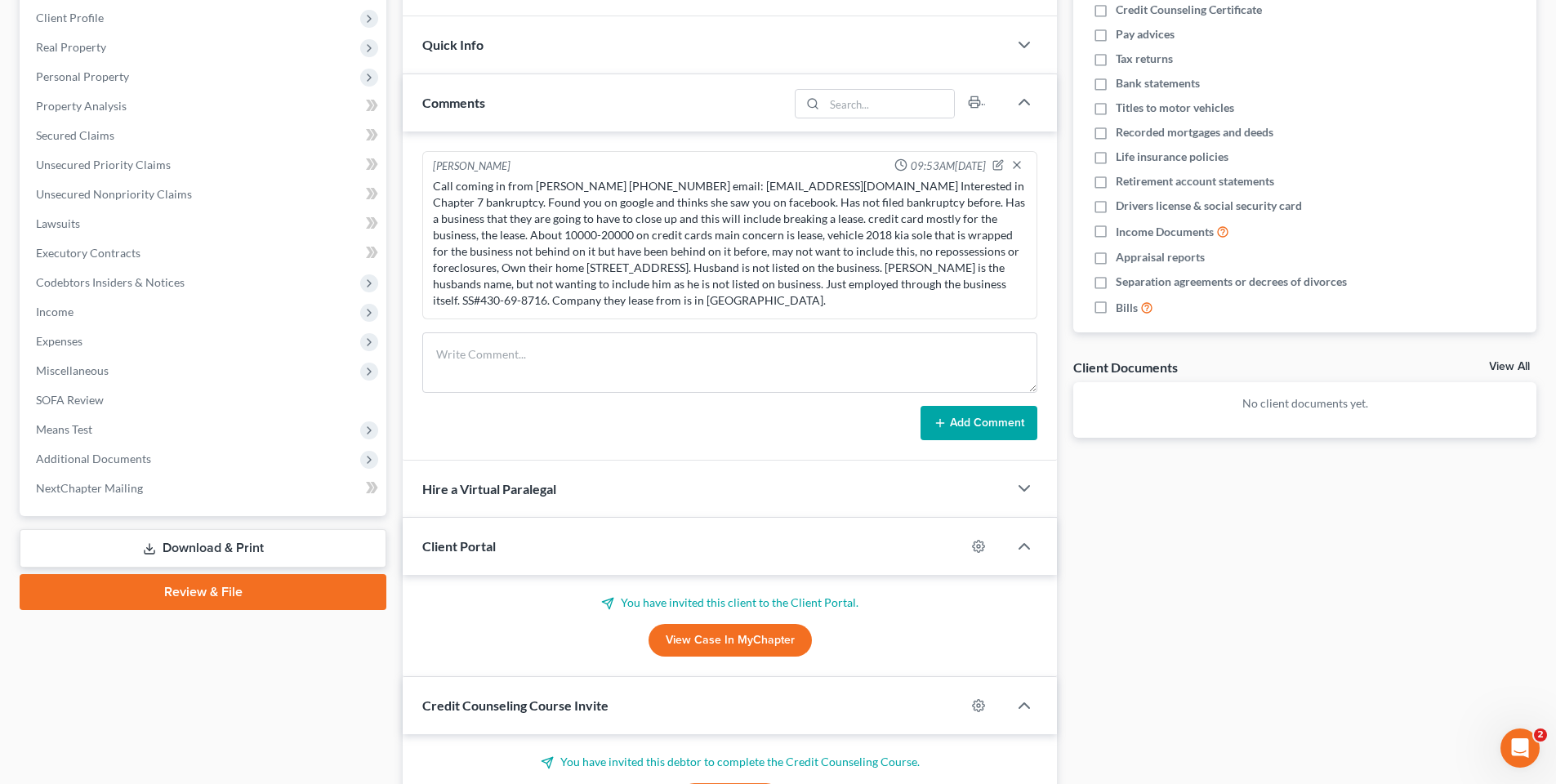
scroll to position [81, 0]
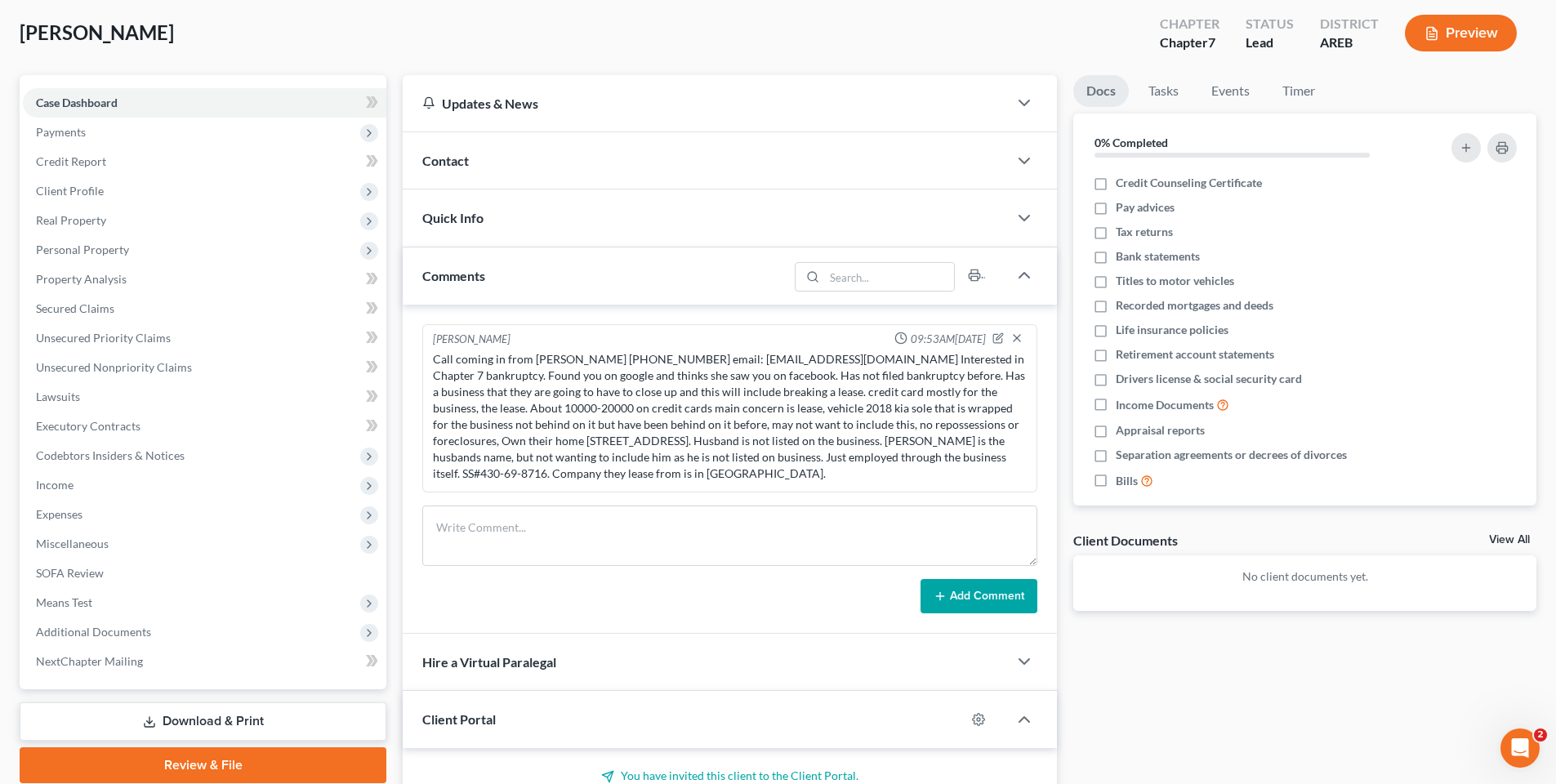
click at [423, 153] on span "Contact" at bounding box center [445, 161] width 47 height 16
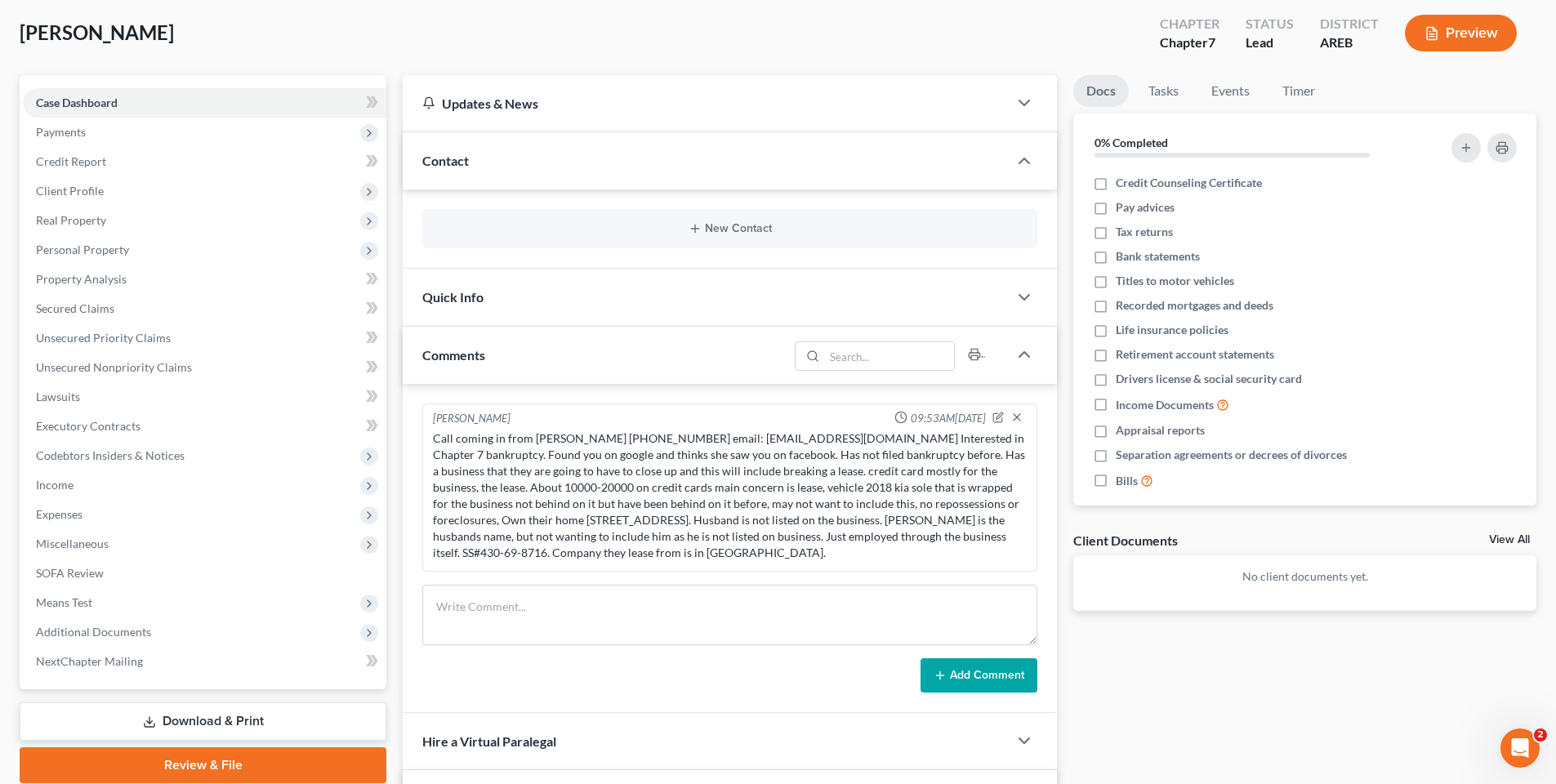
click at [474, 301] on span "Quick Info" at bounding box center [453, 297] width 62 height 16
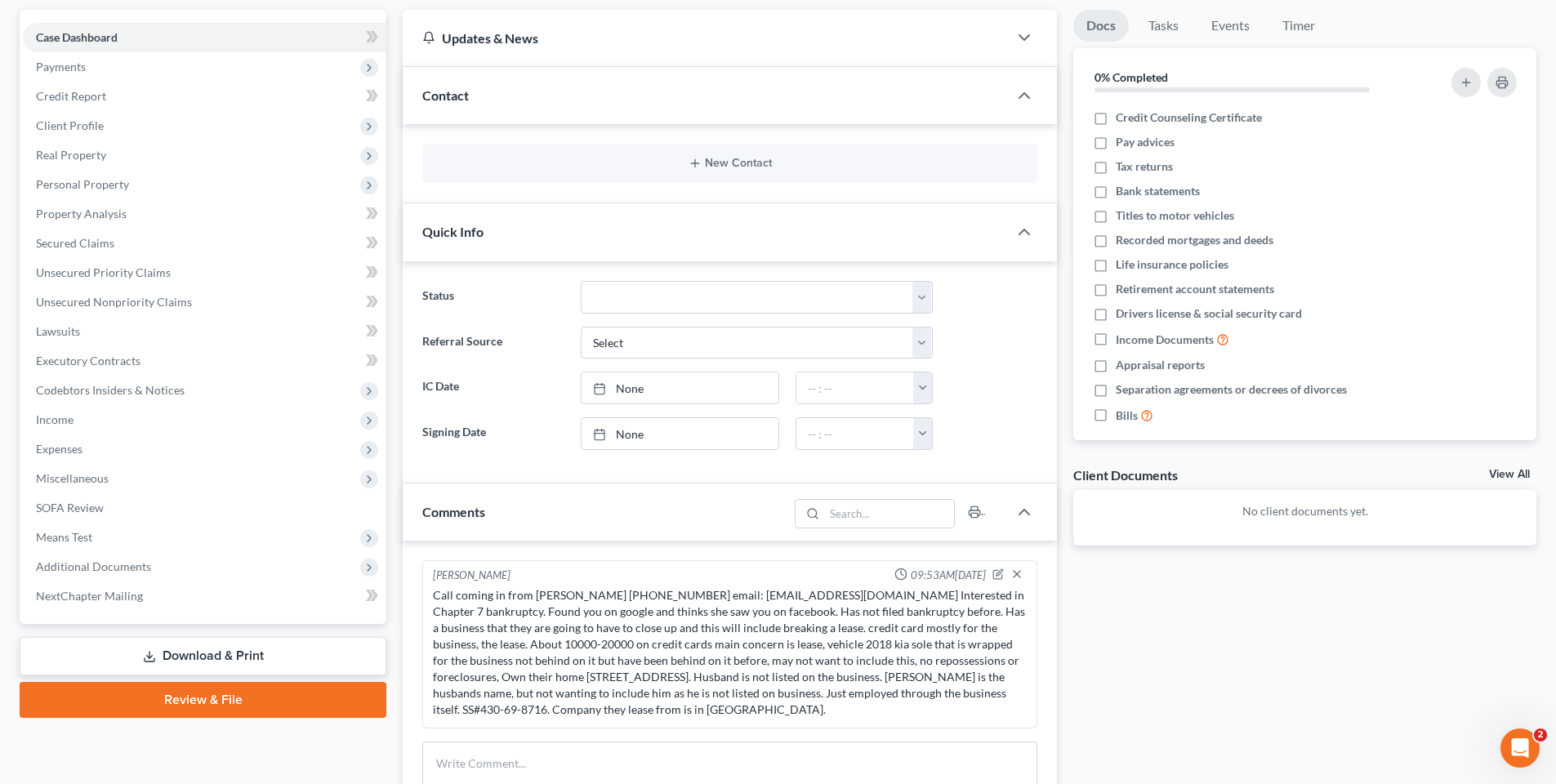
scroll to position [0, 0]
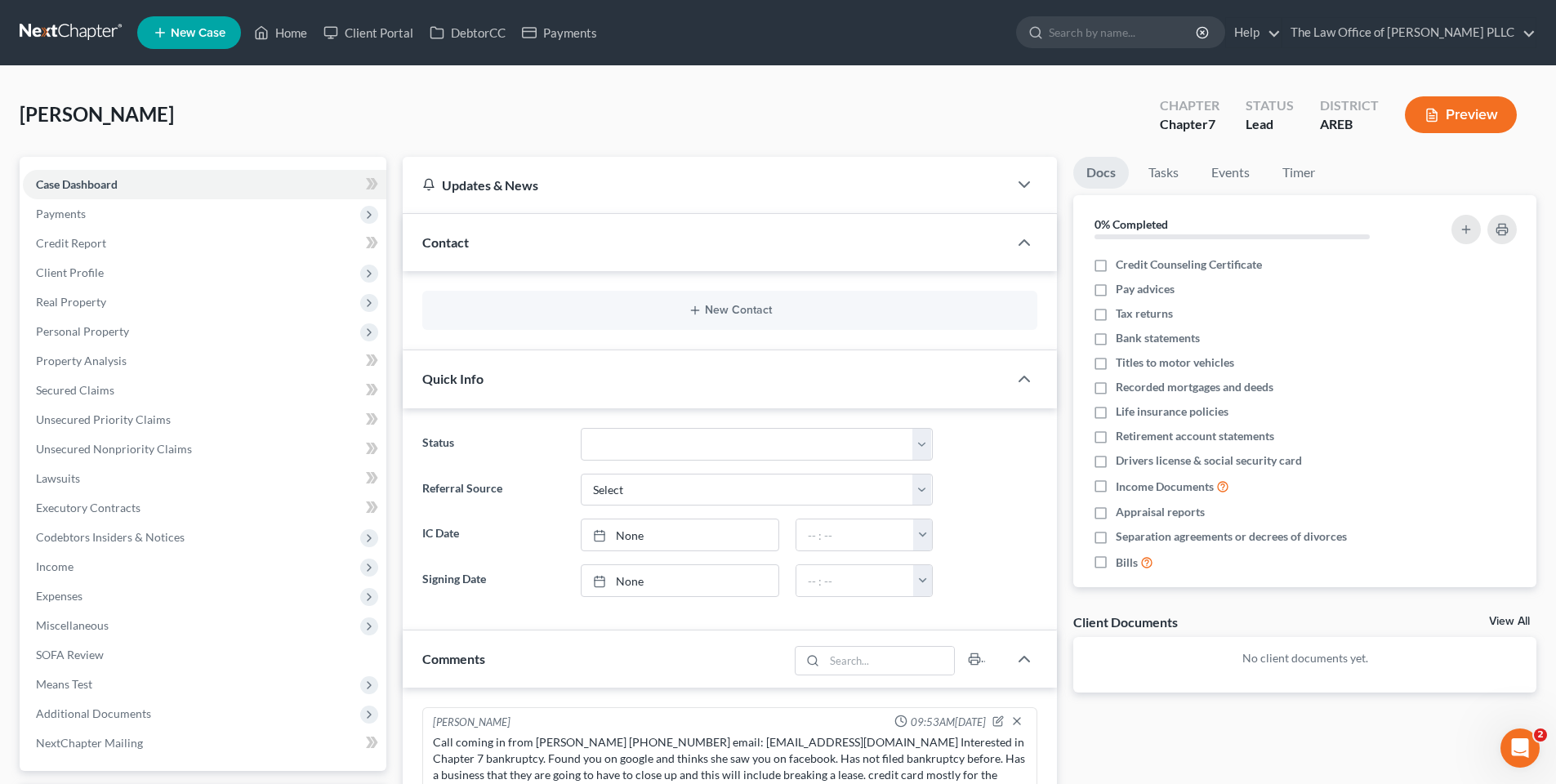
click at [444, 228] on div "Contact" at bounding box center [705, 241] width 605 height 57
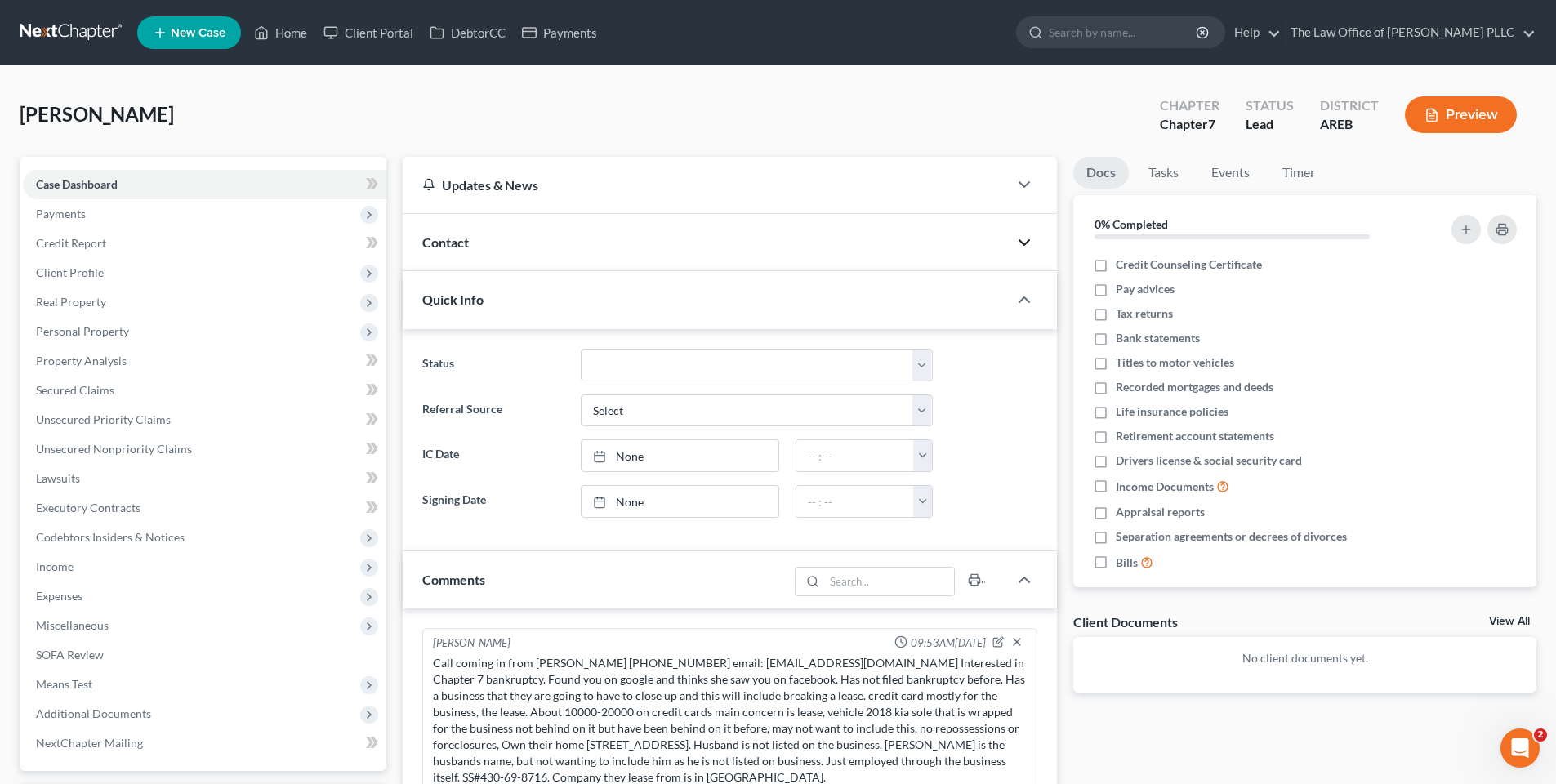
click at [1029, 238] on icon "button" at bounding box center [1024, 242] width 20 height 20
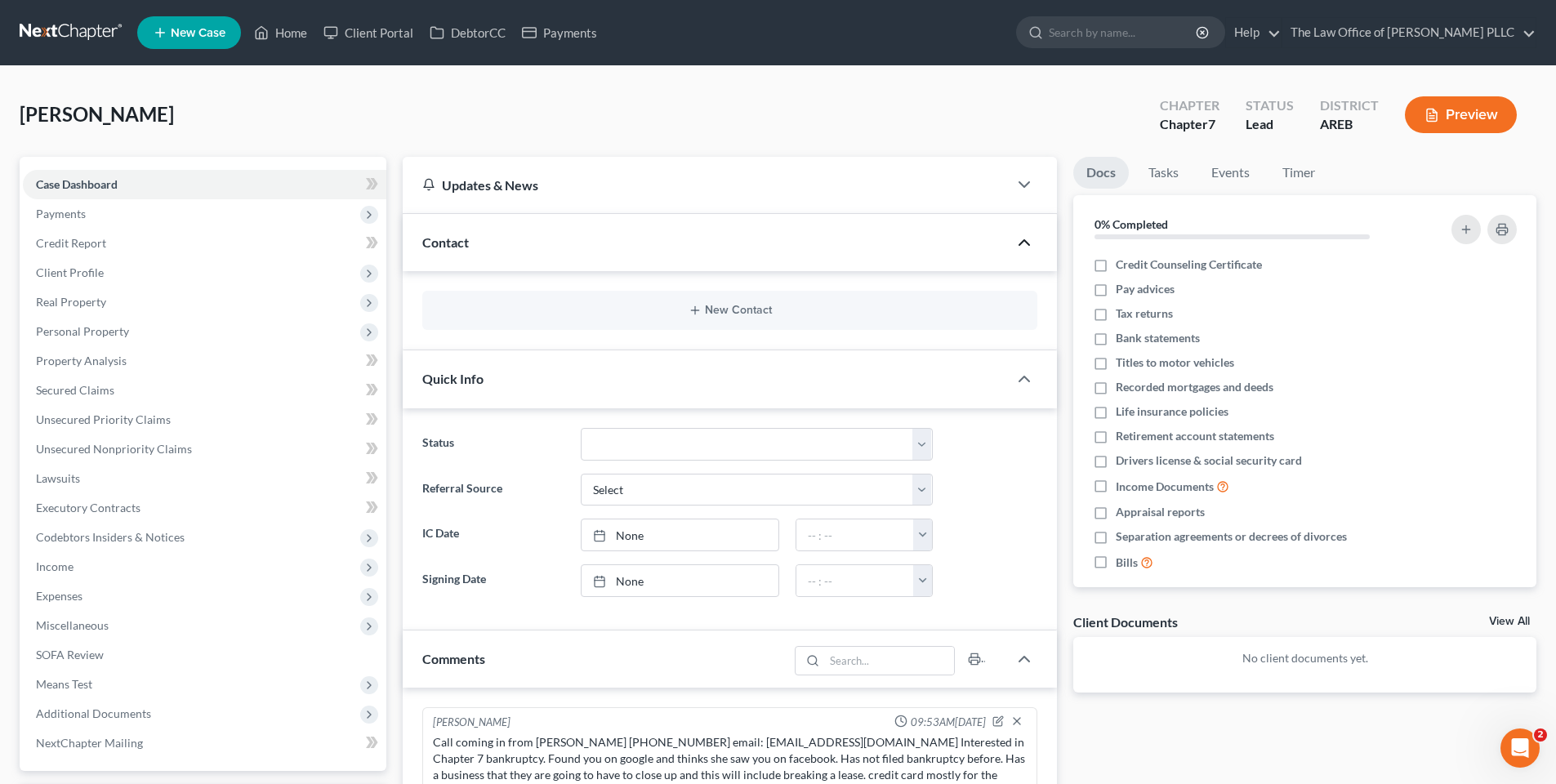
click at [723, 318] on div "New Contact" at bounding box center [730, 309] width 615 height 39
click at [725, 309] on button "New Contact" at bounding box center [730, 310] width 589 height 13
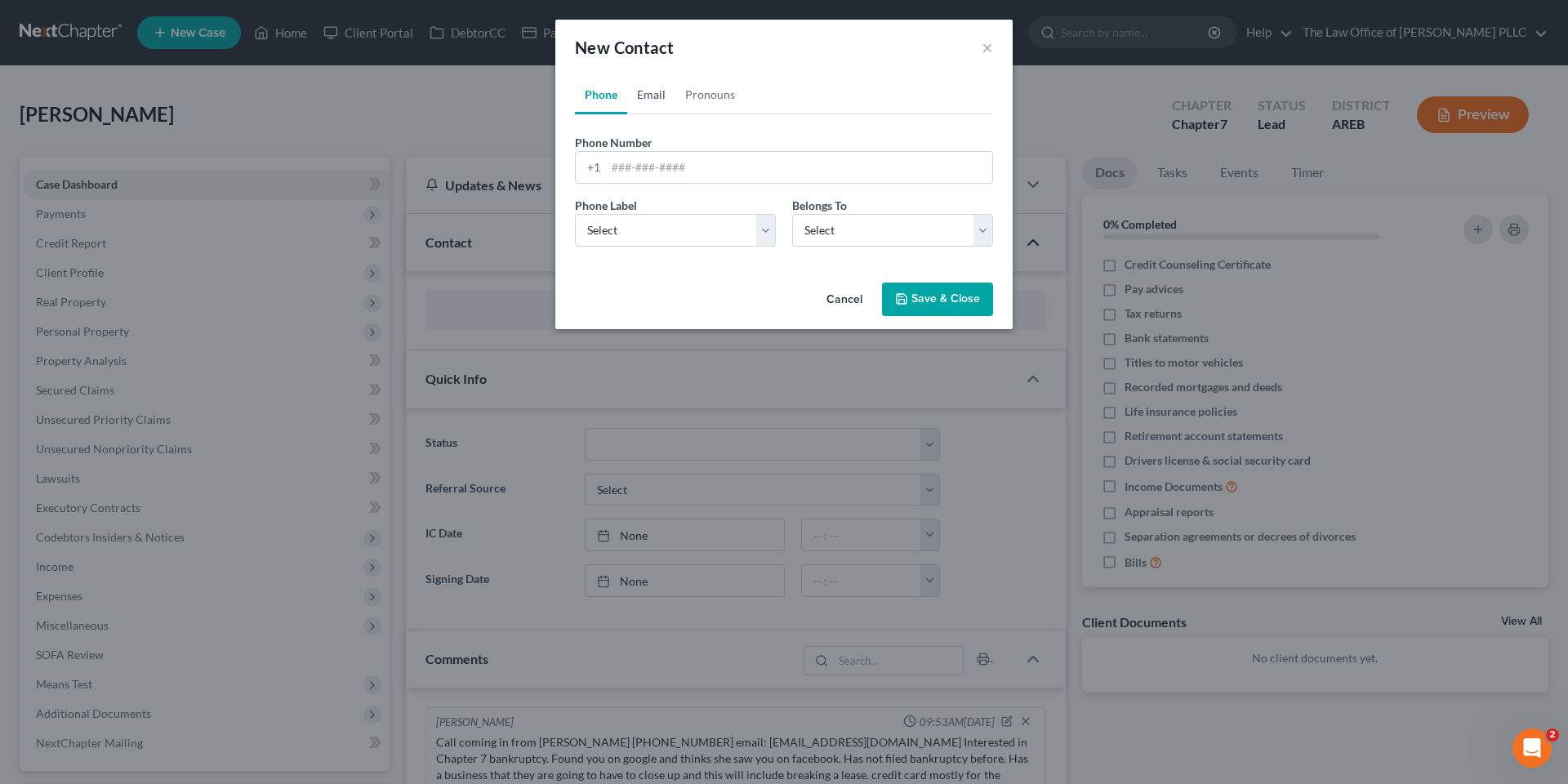
click at [658, 96] on link "Email" at bounding box center [651, 94] width 48 height 39
click at [396, 135] on div "New Contact × Phone Email Pronouns Phone Number * +1 Ext. Phone Label * Select …" at bounding box center [784, 392] width 1568 height 784
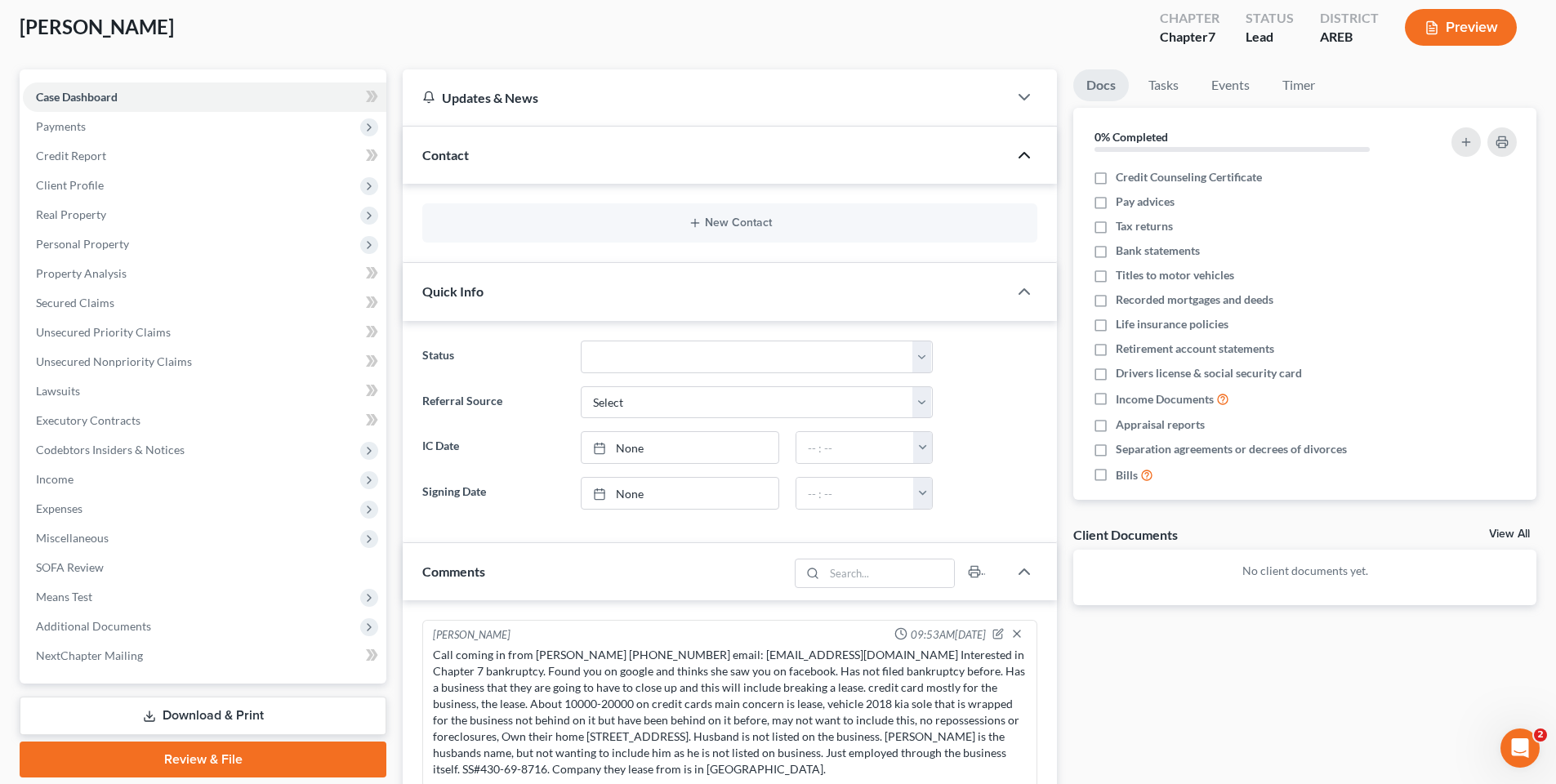
scroll to position [327, 0]
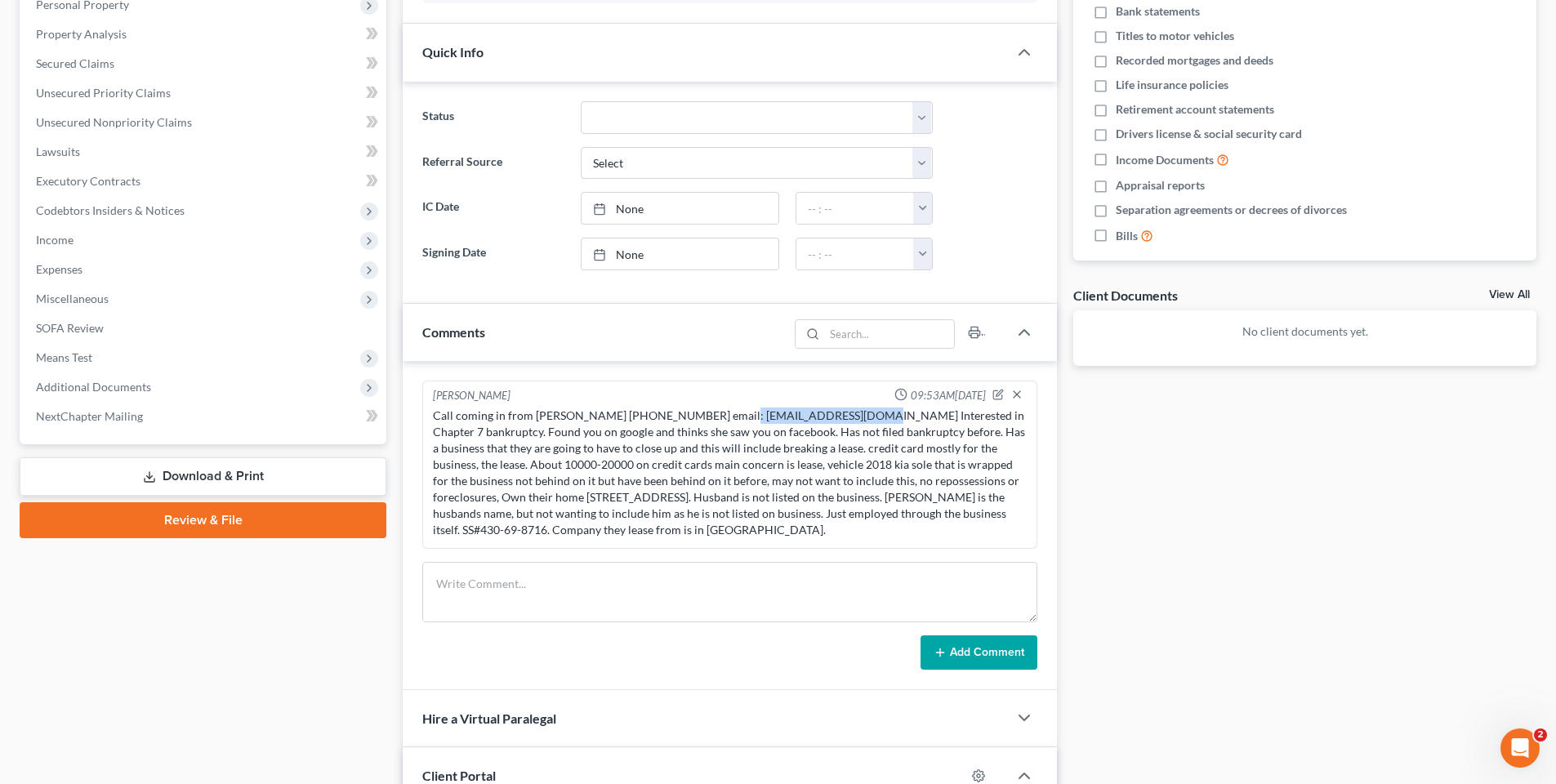
drag, startPoint x: 838, startPoint y: 414, endPoint x: 716, endPoint y: 418, distance: 122.1
click at [716, 418] on div "Call coming in from [PERSON_NAME] [PHONE_NUMBER] email: [EMAIL_ADDRESS][DOMAIN_…" at bounding box center [729, 472] width 594 height 130
copy div "[EMAIL_ADDRESS][DOMAIN_NAME]"
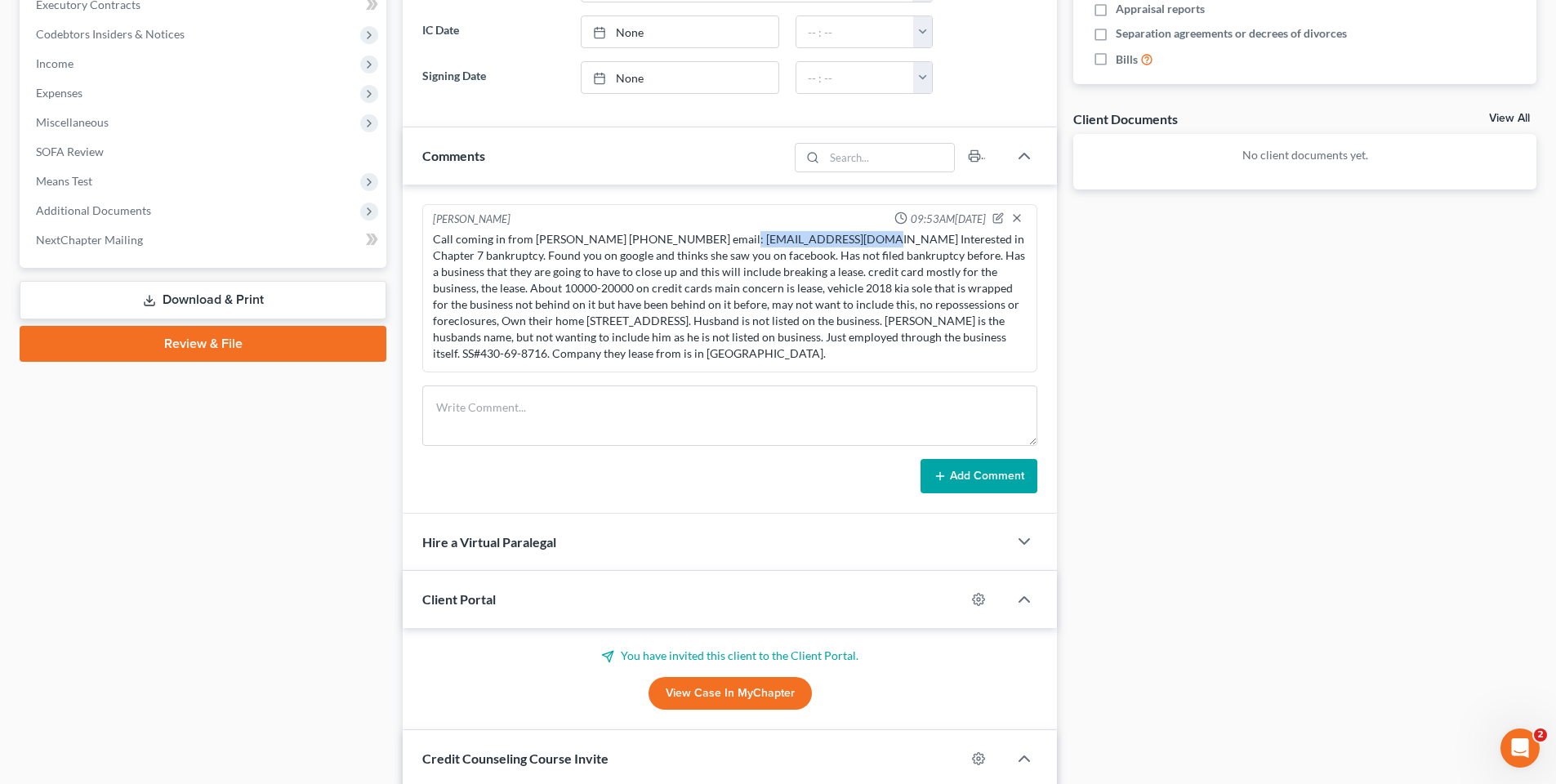
scroll to position [571, 0]
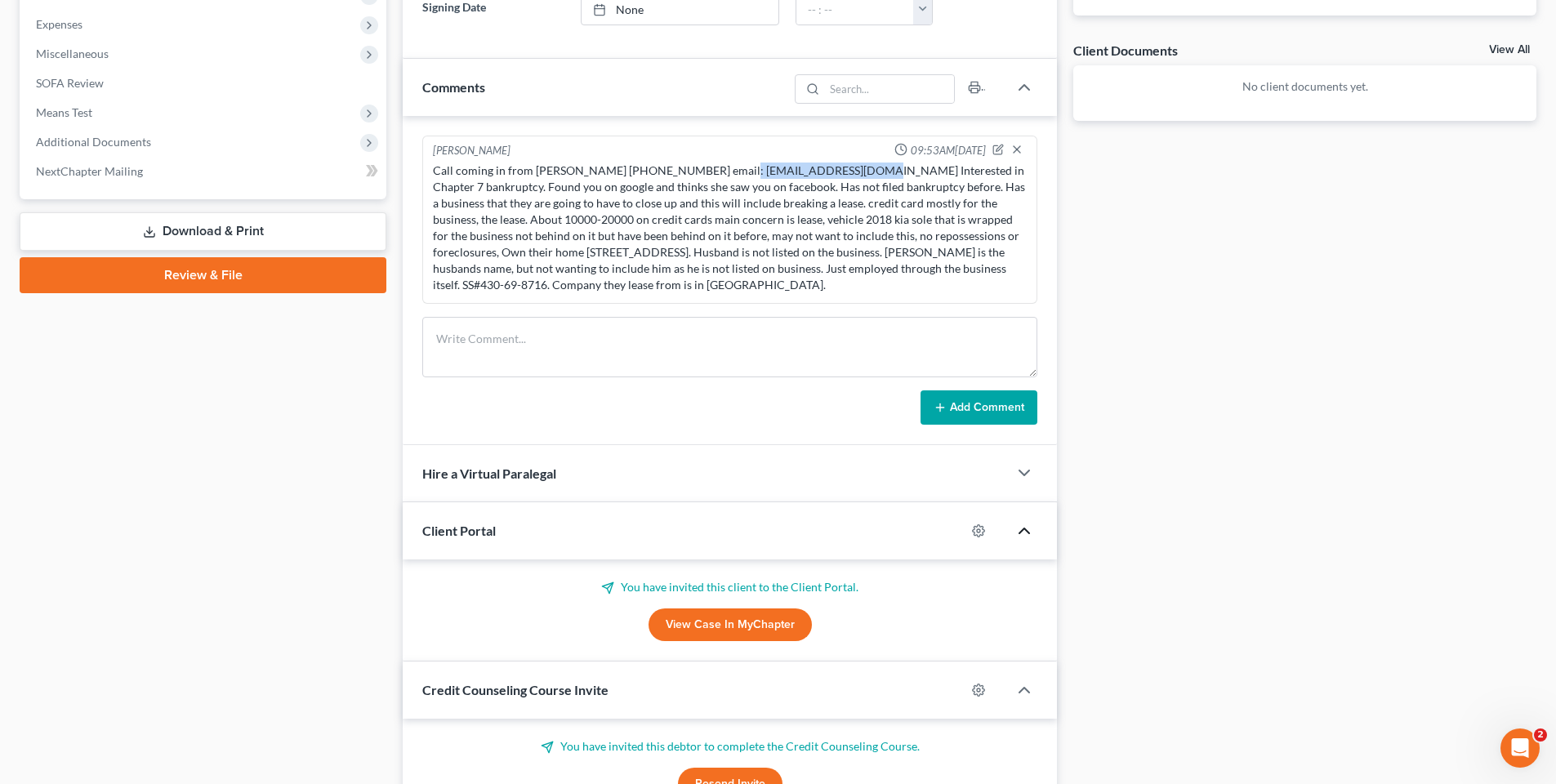
click at [1027, 529] on icon "button" at bounding box center [1024, 531] width 20 height 20
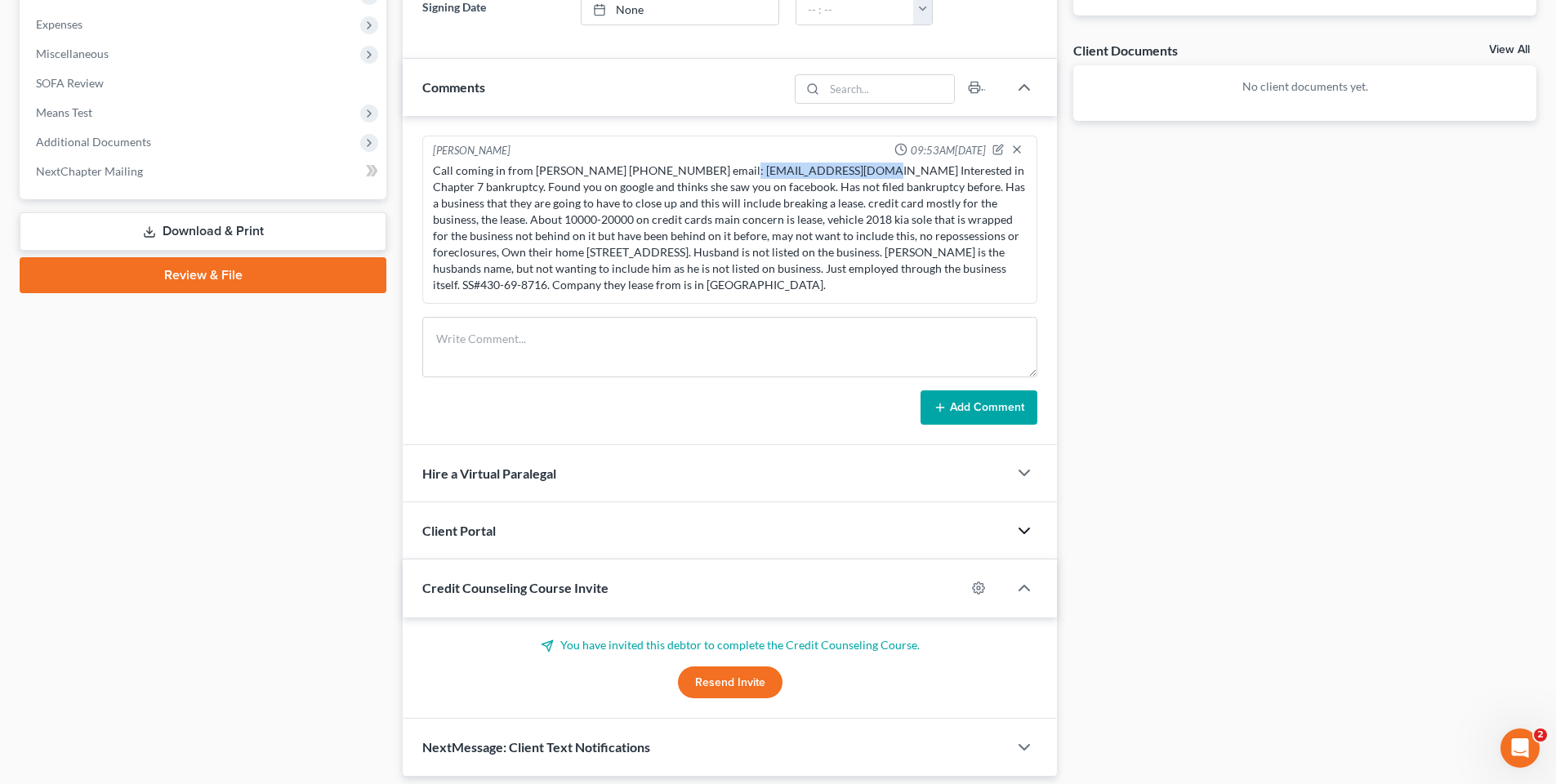
click at [1030, 529] on icon "button" at bounding box center [1024, 531] width 20 height 20
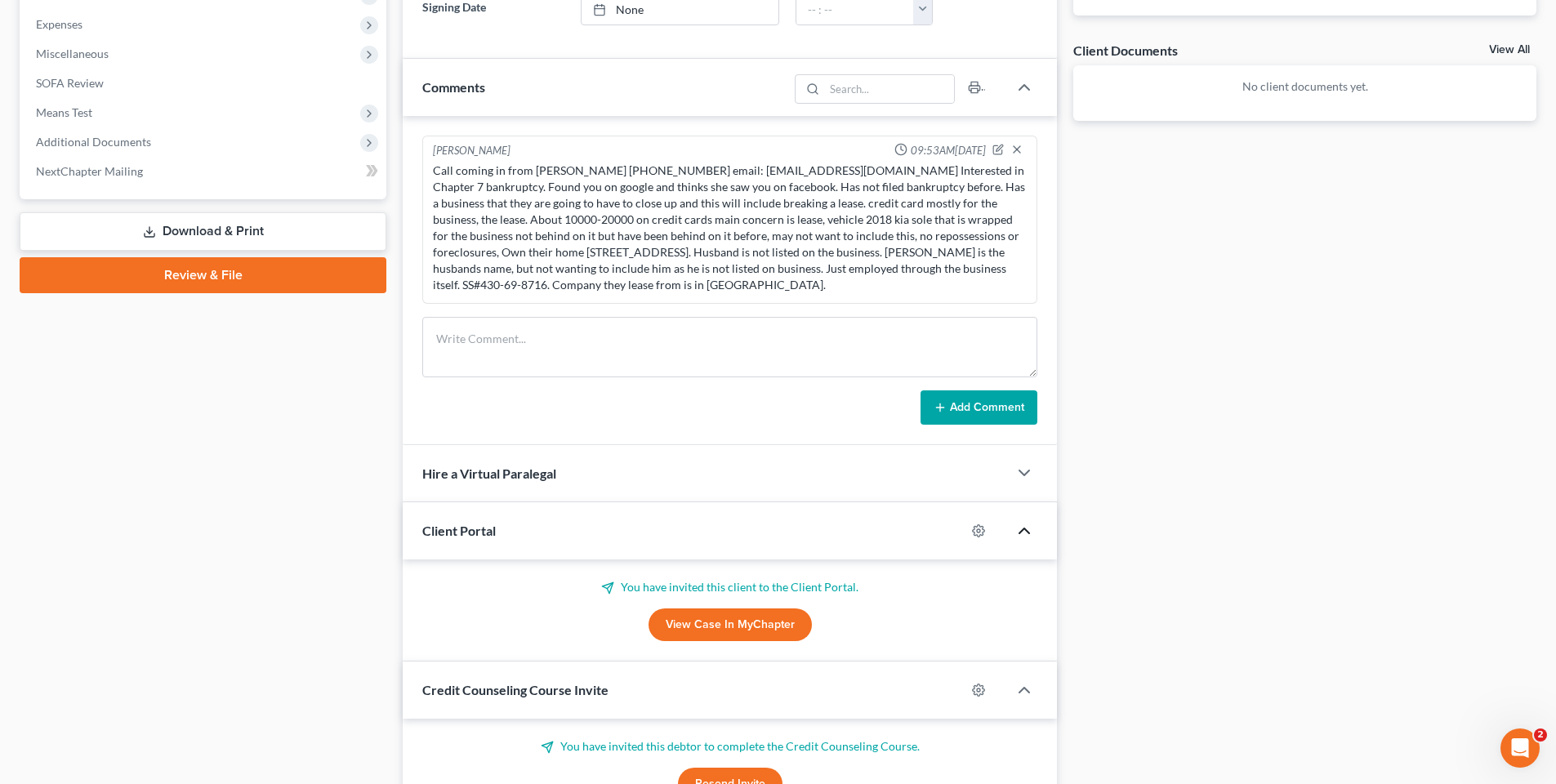
click at [688, 606] on div "You have invited this client to the Client Portal. View Case in [GEOGRAPHIC_DAT…" at bounding box center [730, 609] width 615 height 62
click at [693, 625] on link "View Case in MyChapter" at bounding box center [730, 624] width 163 height 33
drag, startPoint x: 981, startPoint y: 523, endPoint x: 978, endPoint y: 533, distance: 10.4
click at [981, 522] on div at bounding box center [986, 531] width 43 height 26
click at [977, 534] on icon "button" at bounding box center [978, 530] width 13 height 13
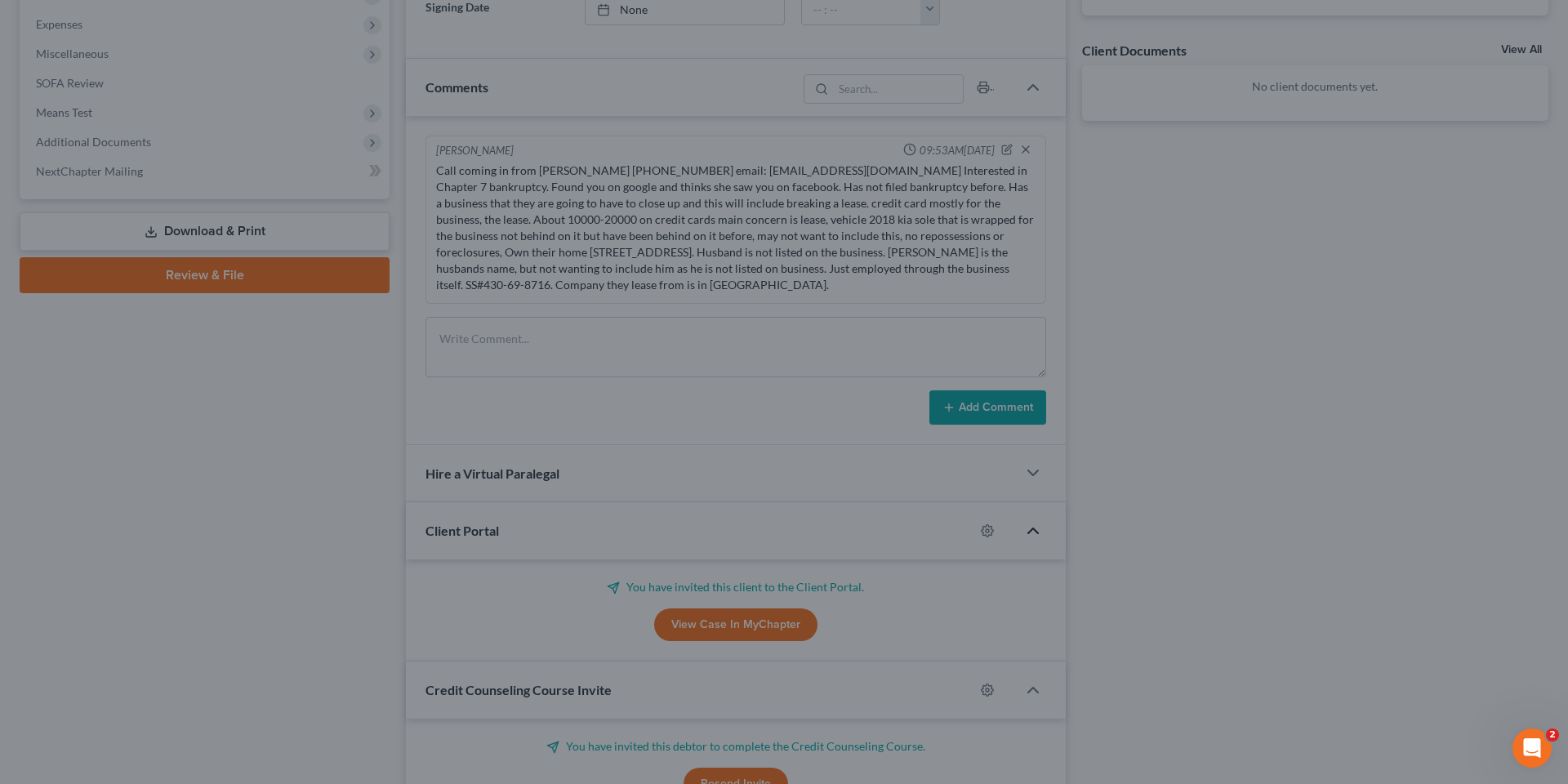
click at [1375, 234] on div "MyChapter Settings for [PERSON_NAME] If you would like to add custom instructio…" at bounding box center [784, 392] width 1568 height 784
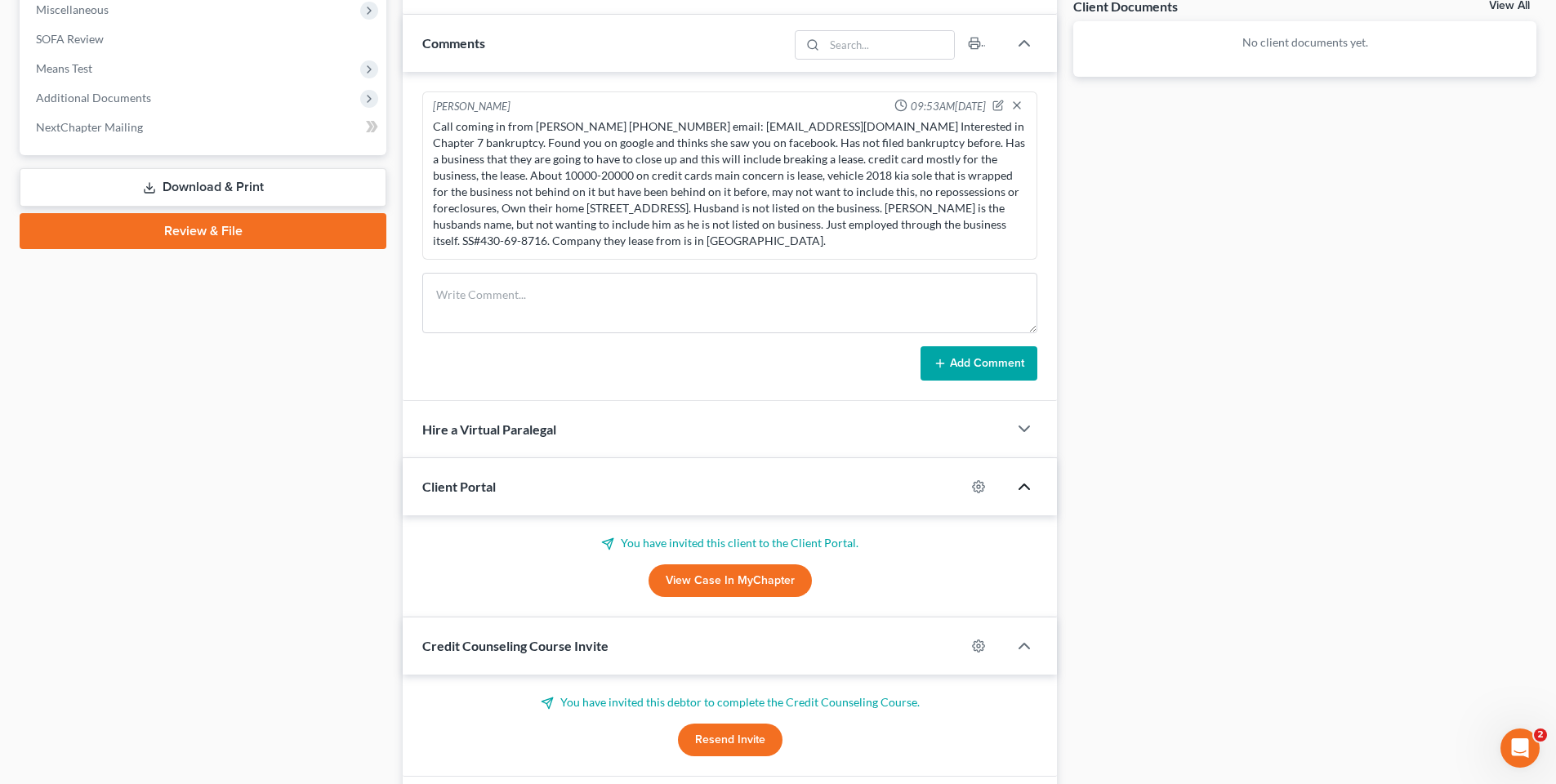
scroll to position [727, 0]
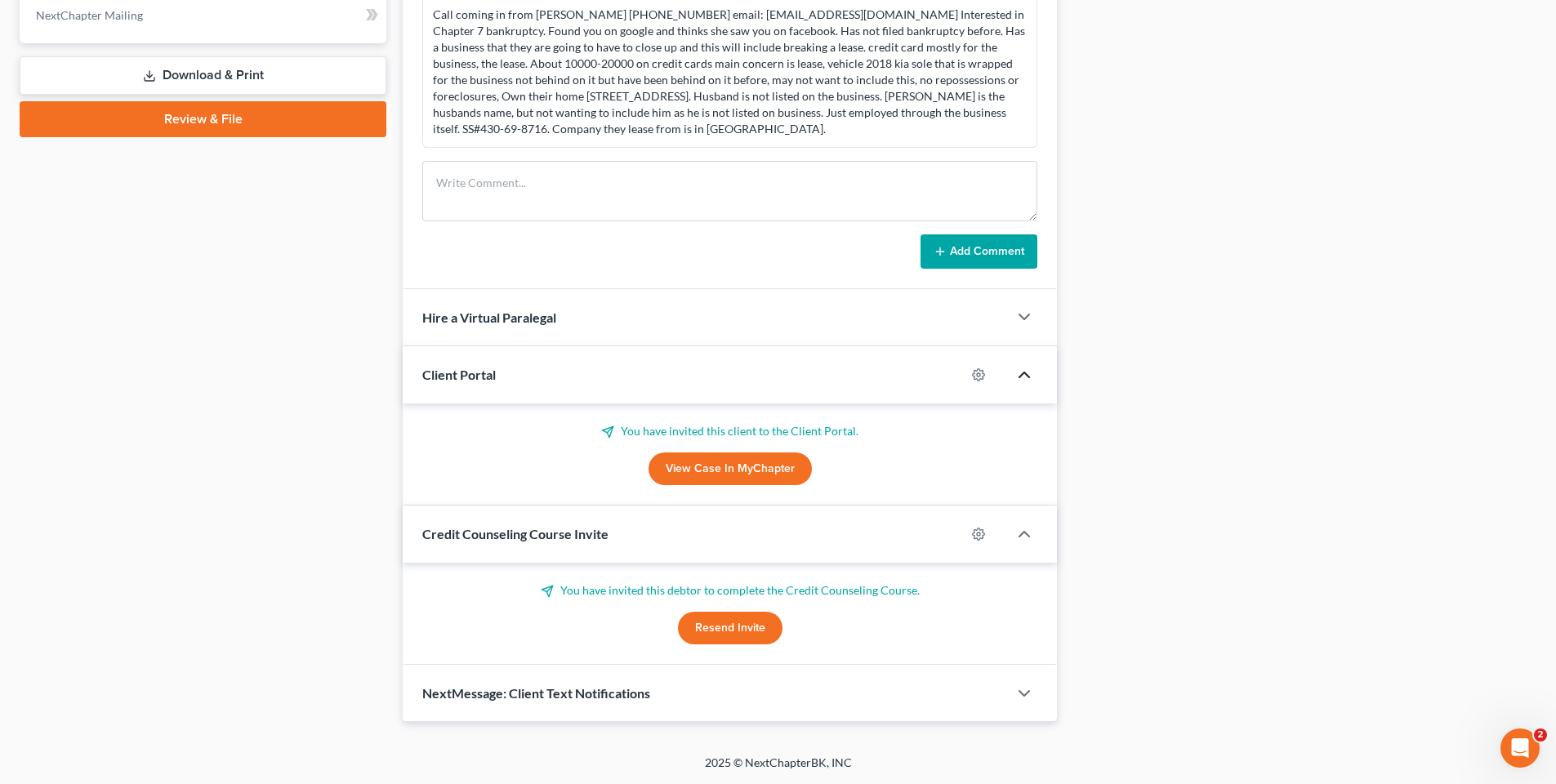
click at [1027, 370] on icon "button" at bounding box center [1024, 375] width 20 height 20
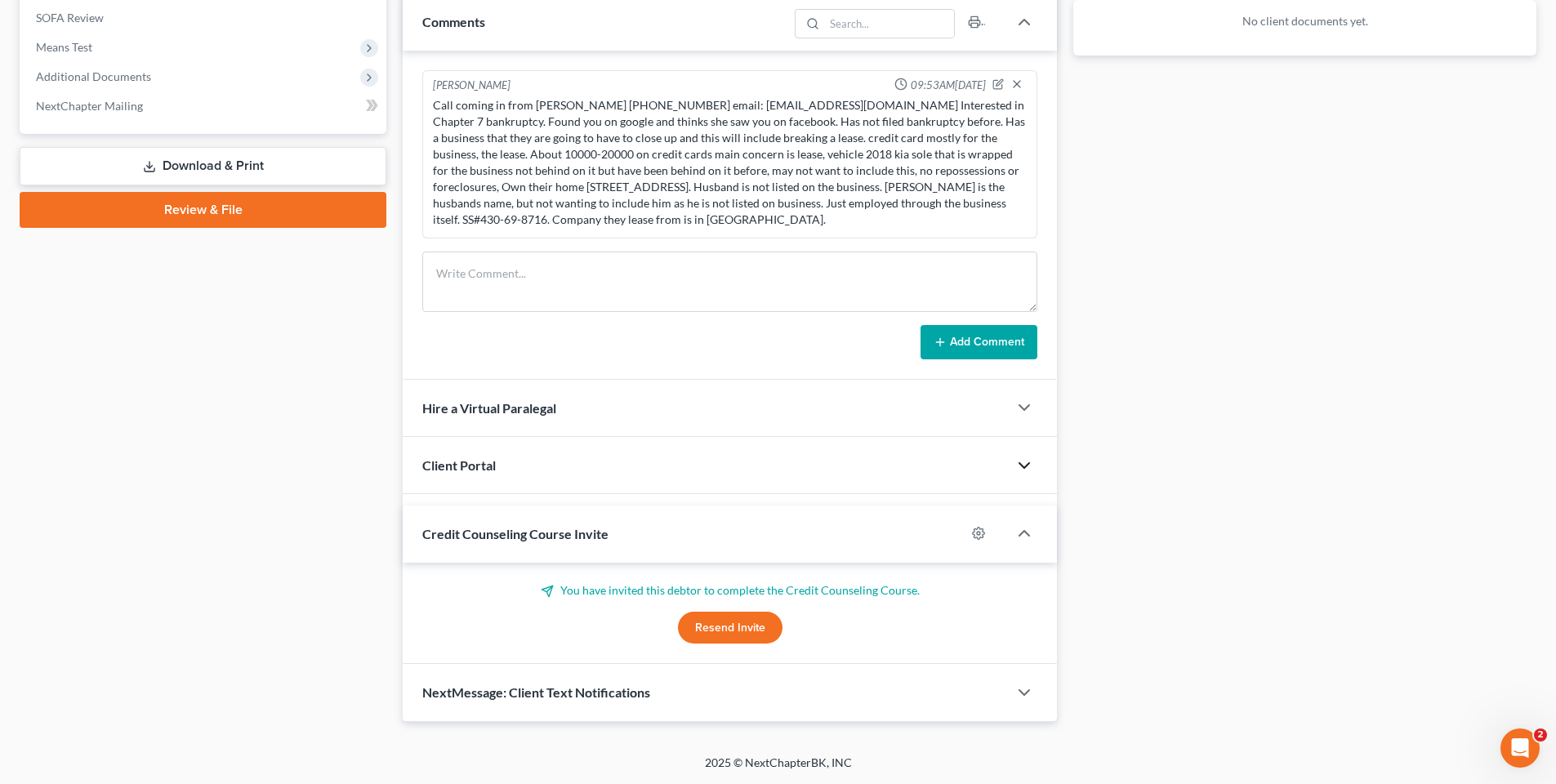
scroll to position [626, 0]
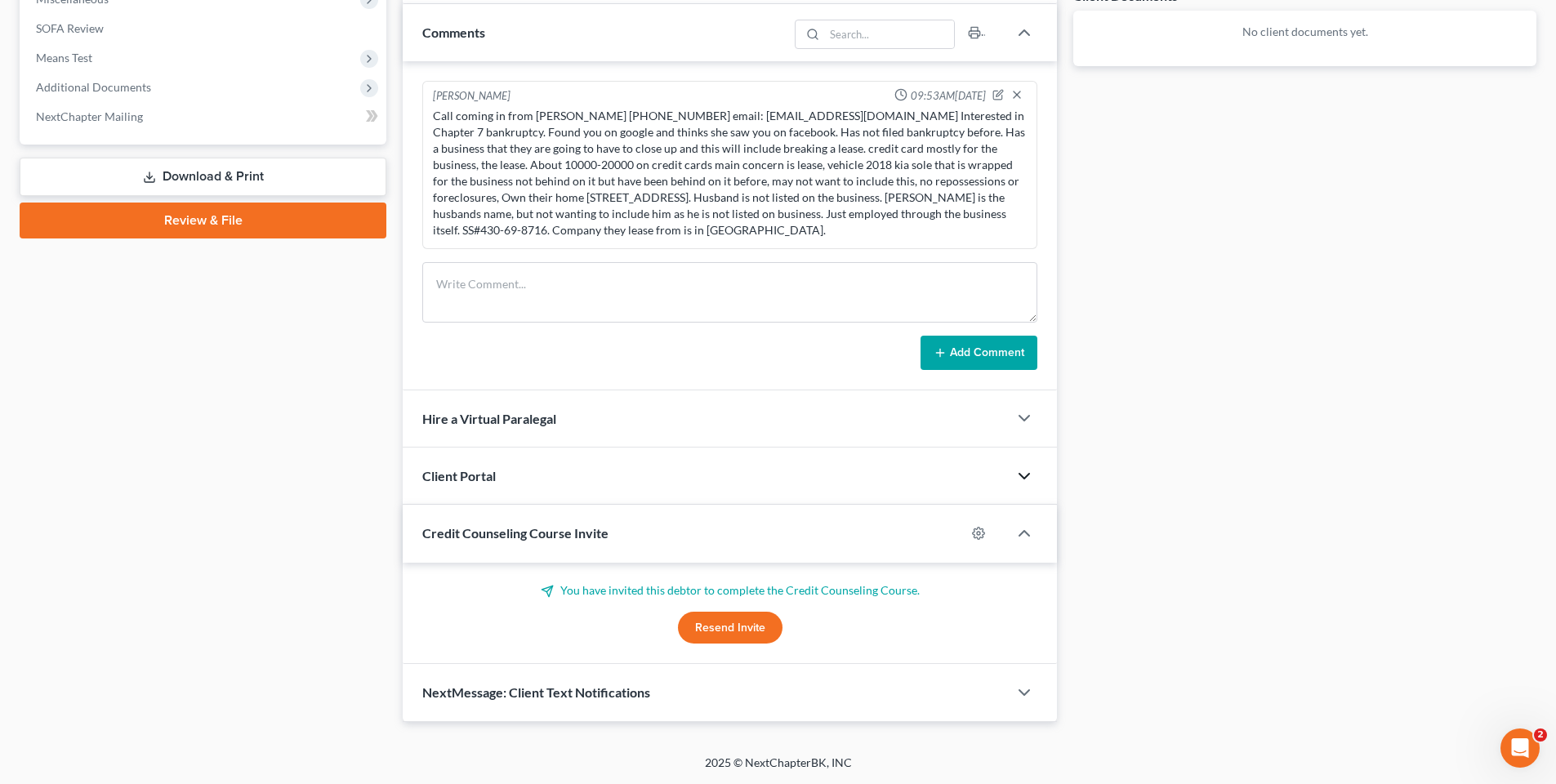
click at [432, 469] on span "Client Portal" at bounding box center [459, 476] width 74 height 16
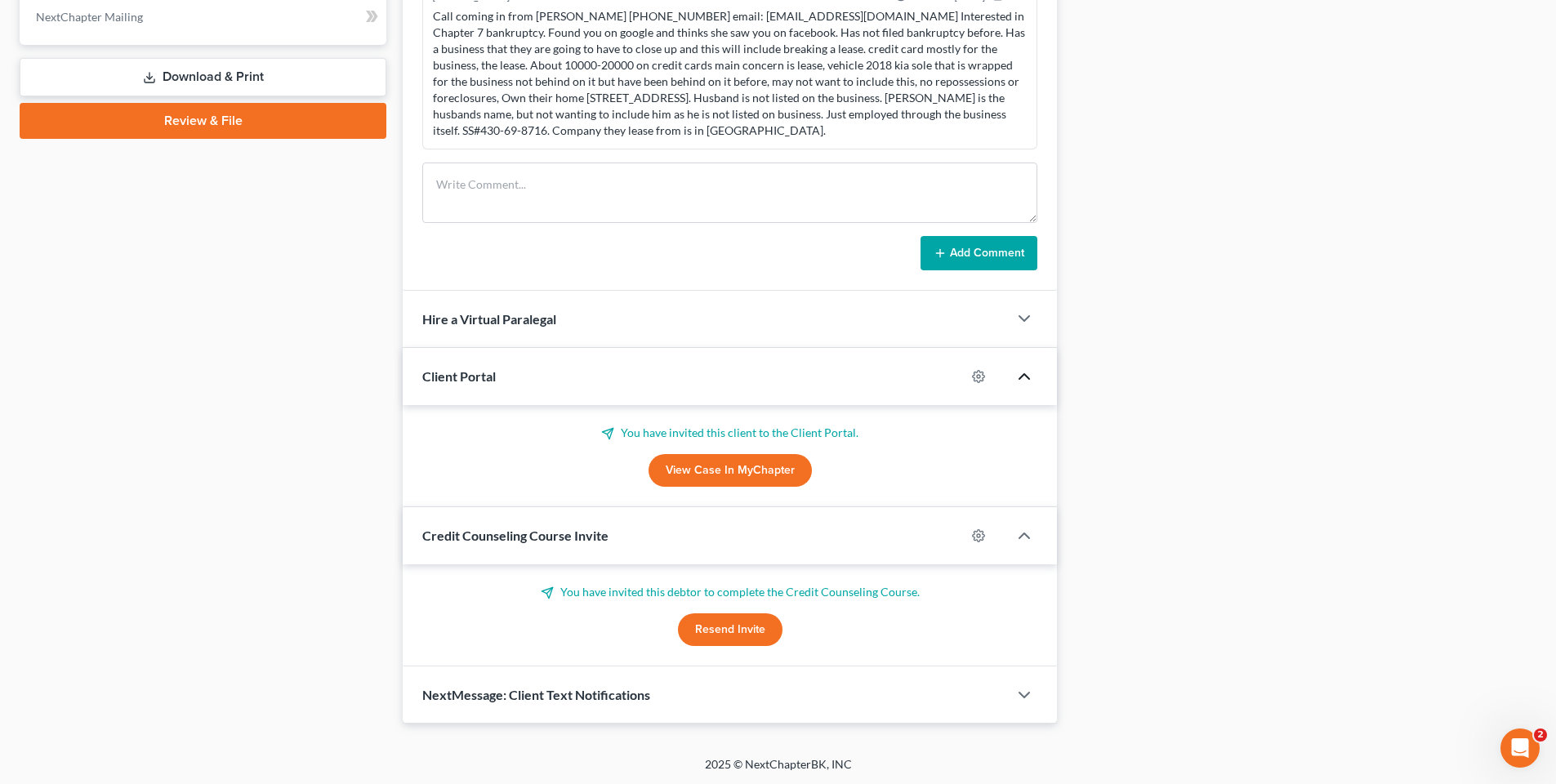
scroll to position [727, 0]
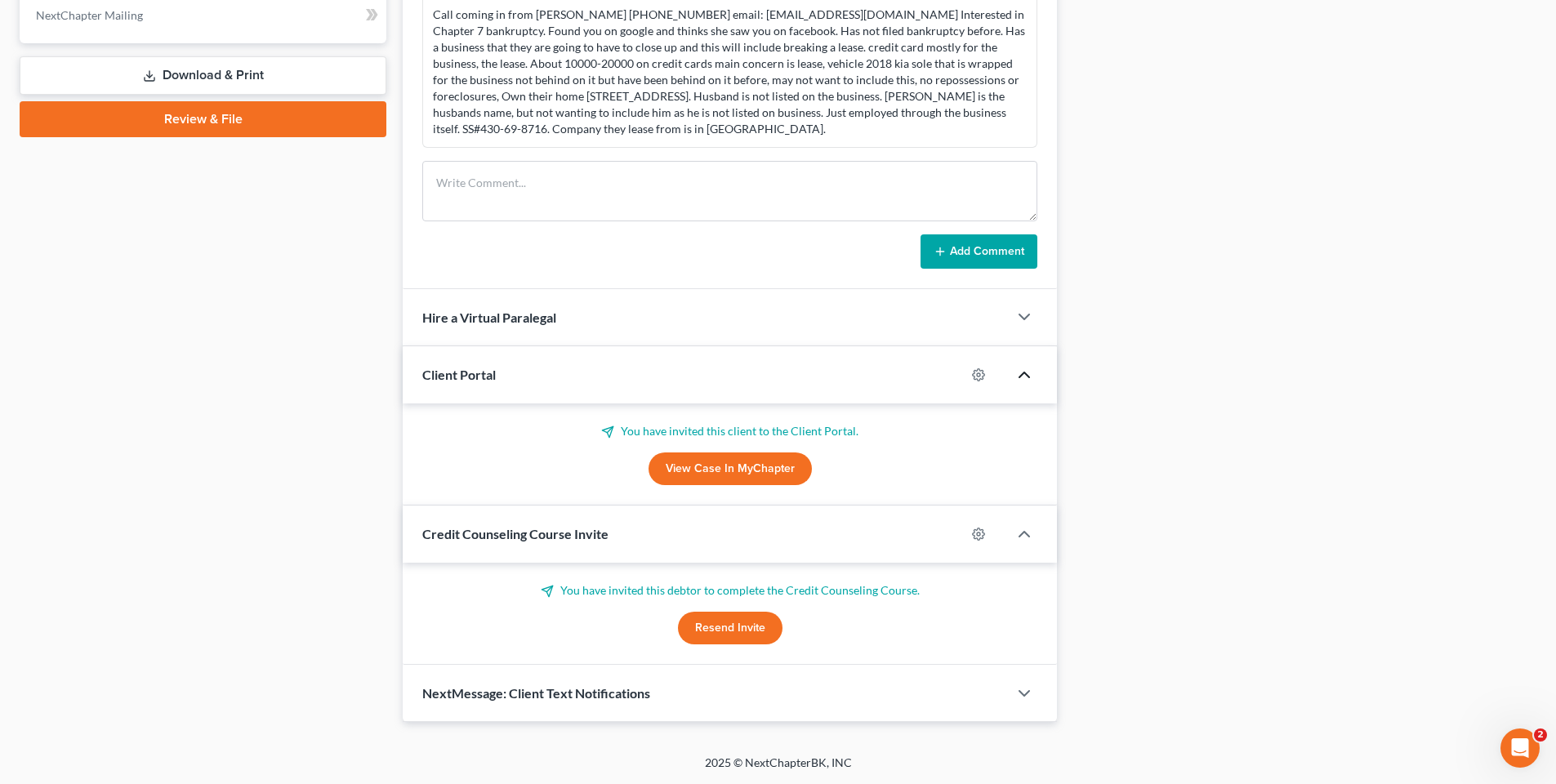
click at [755, 628] on button "Resend Invite" at bounding box center [730, 627] width 104 height 33
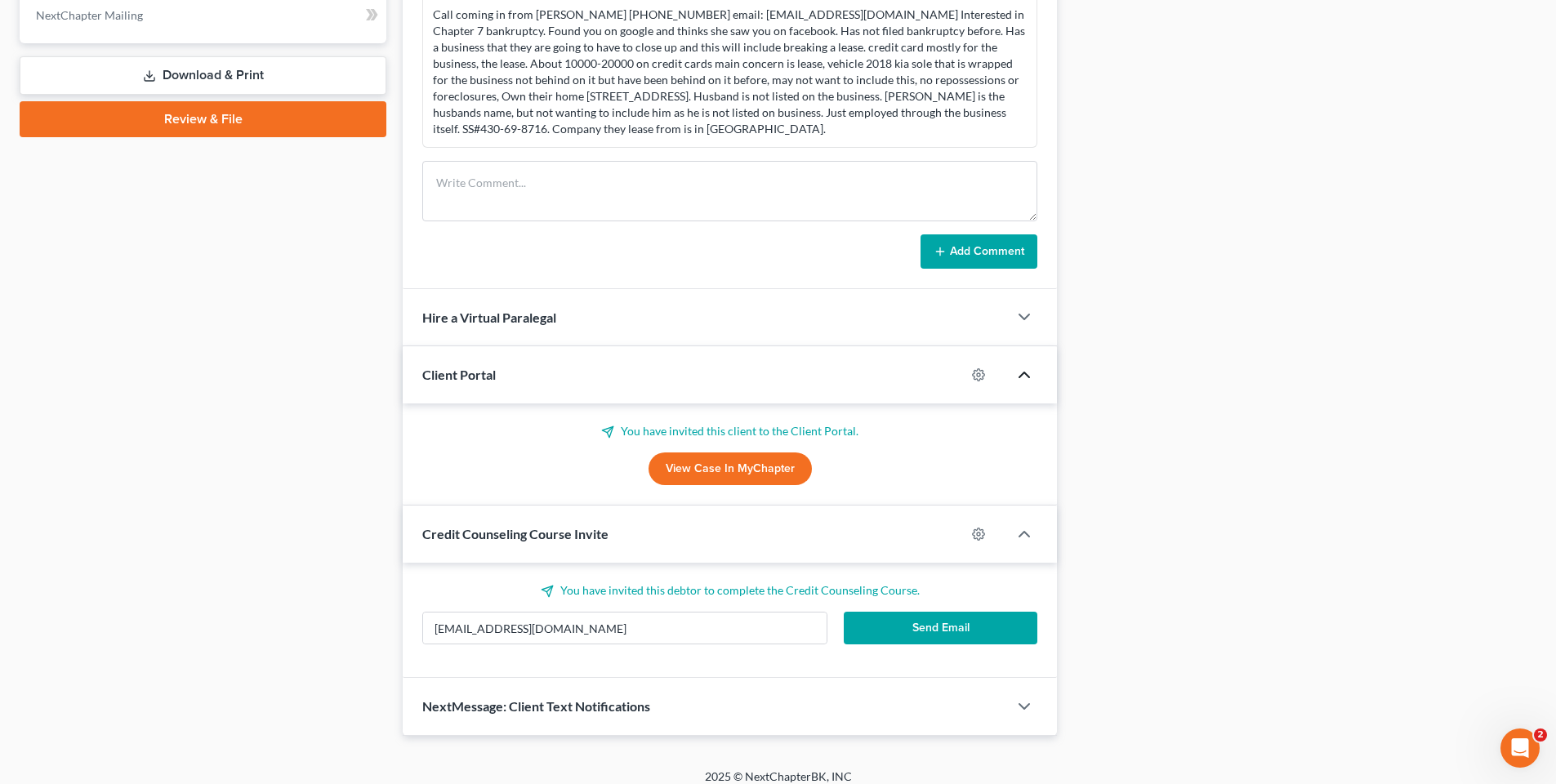
click at [940, 632] on button "Send Email" at bounding box center [942, 627] width 195 height 33
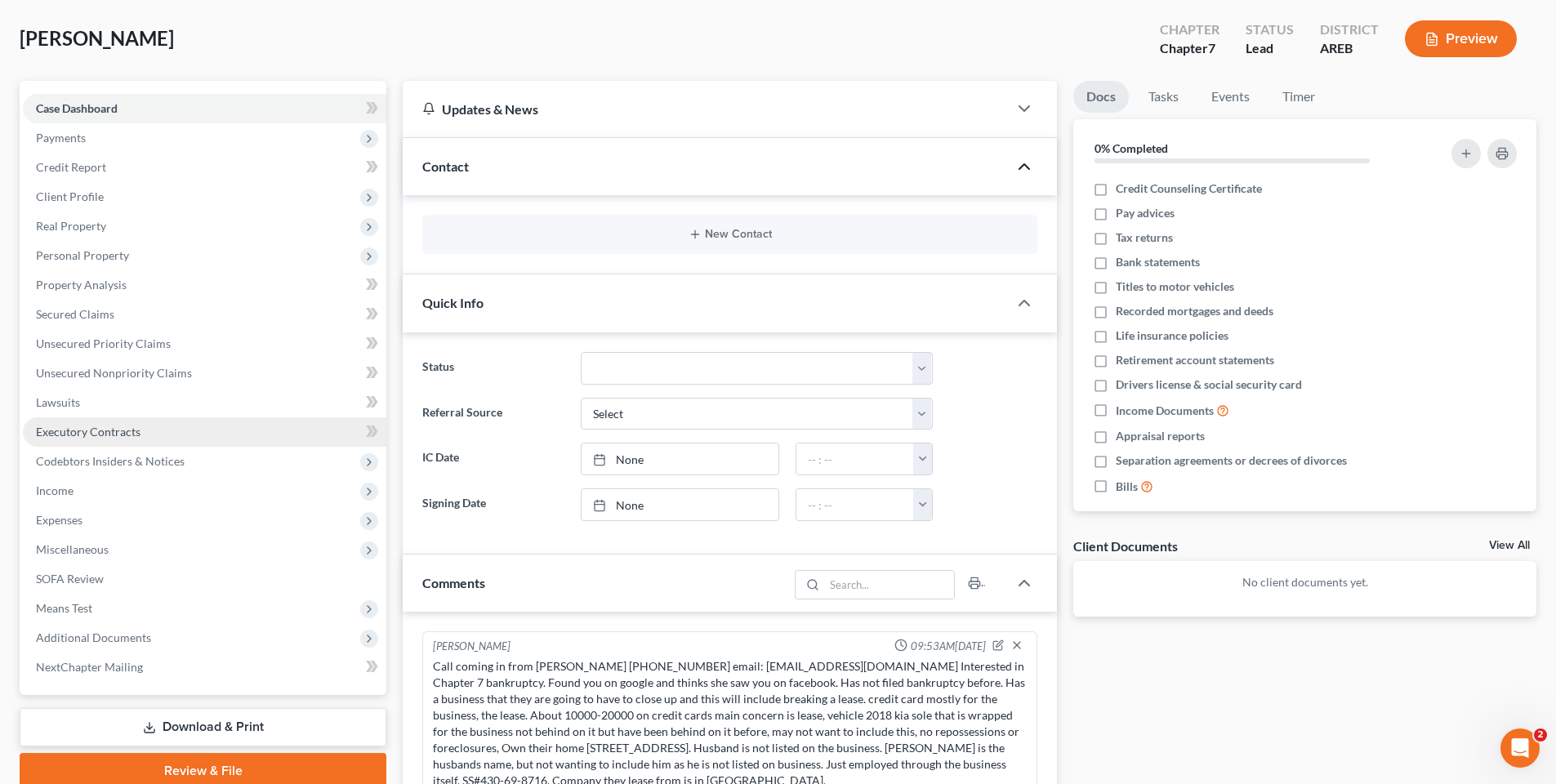
scroll to position [75, 0]
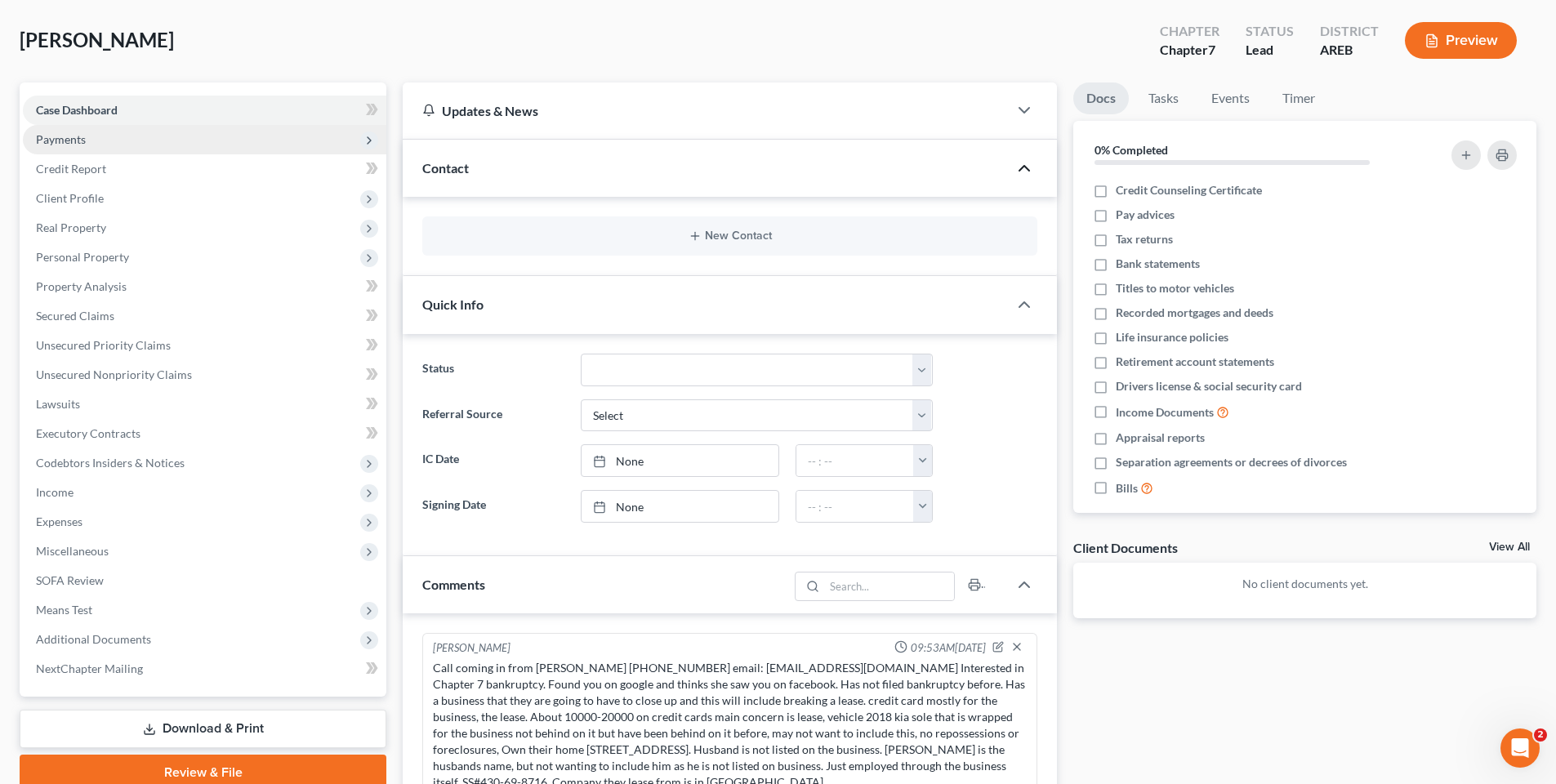
click at [77, 139] on span "Payments" at bounding box center [61, 139] width 50 height 14
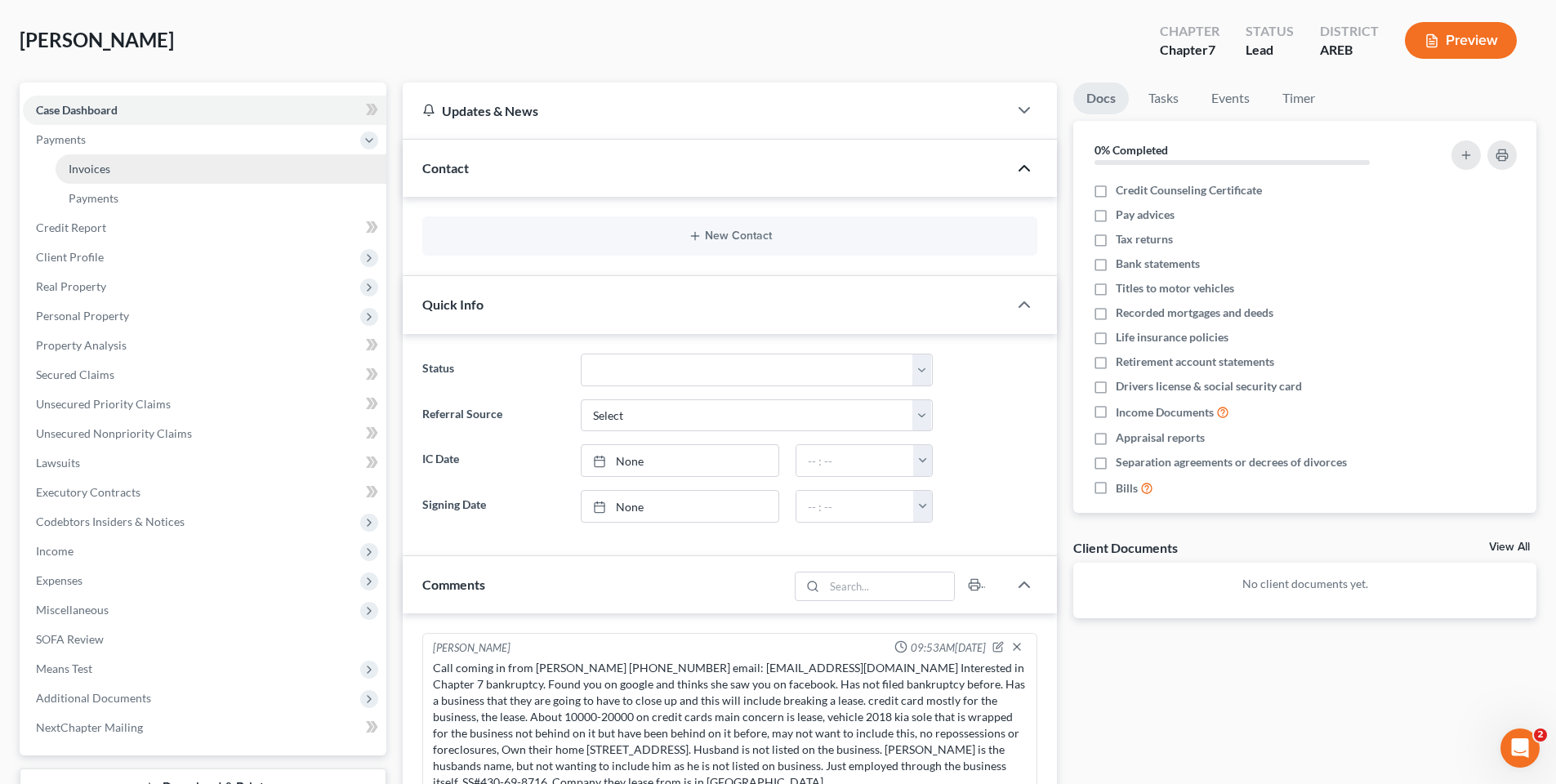
click at [100, 174] on span "Invoices" at bounding box center [89, 169] width 42 height 14
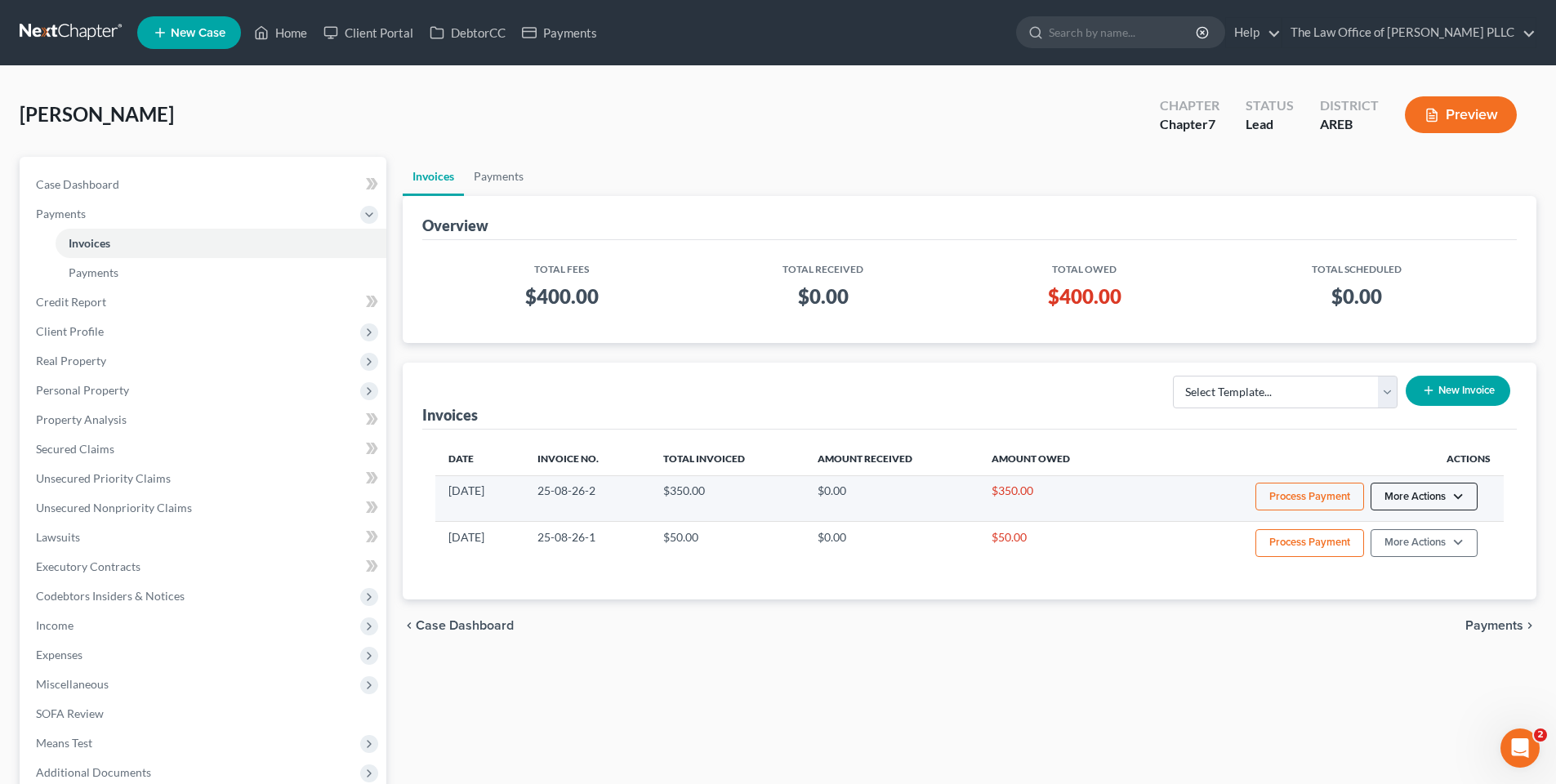
click at [1440, 493] on button "More Actions" at bounding box center [1424, 497] width 107 height 28
click at [1407, 525] on link "View/Edit" at bounding box center [1447, 531] width 191 height 28
select select "0"
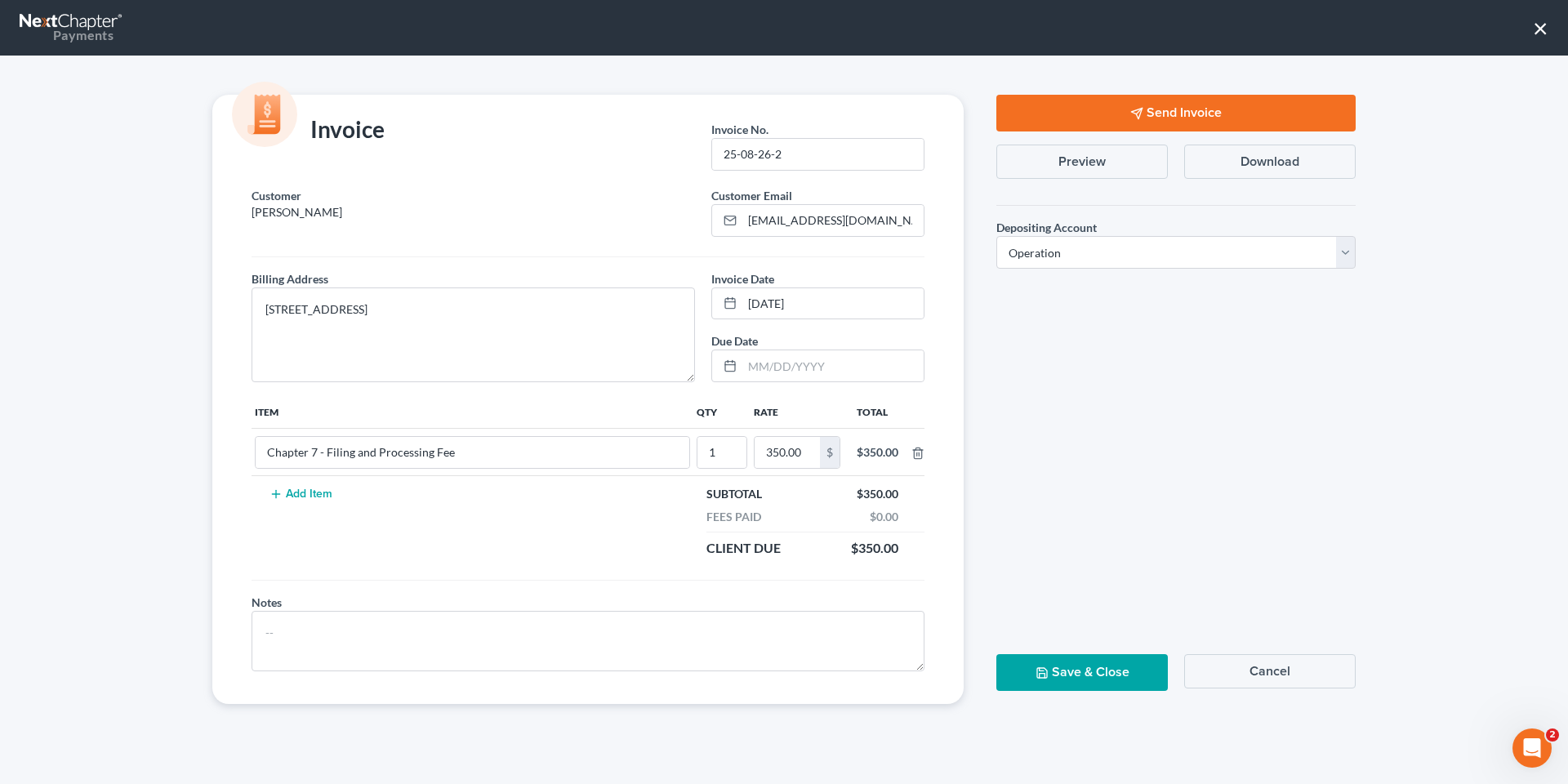
click at [1144, 116] on button "Send Invoice" at bounding box center [1175, 112] width 359 height 37
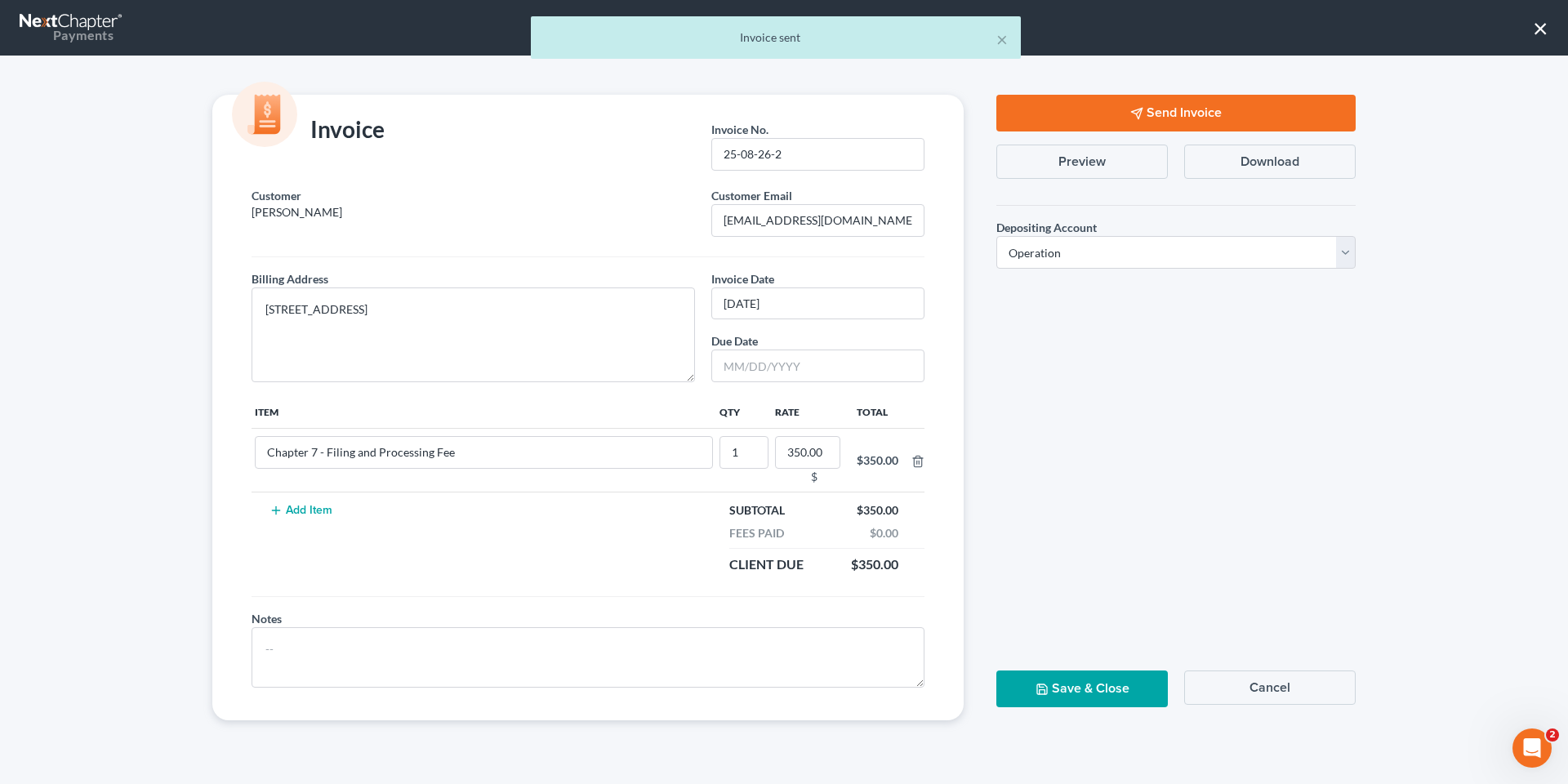
scroll to position [75, 0]
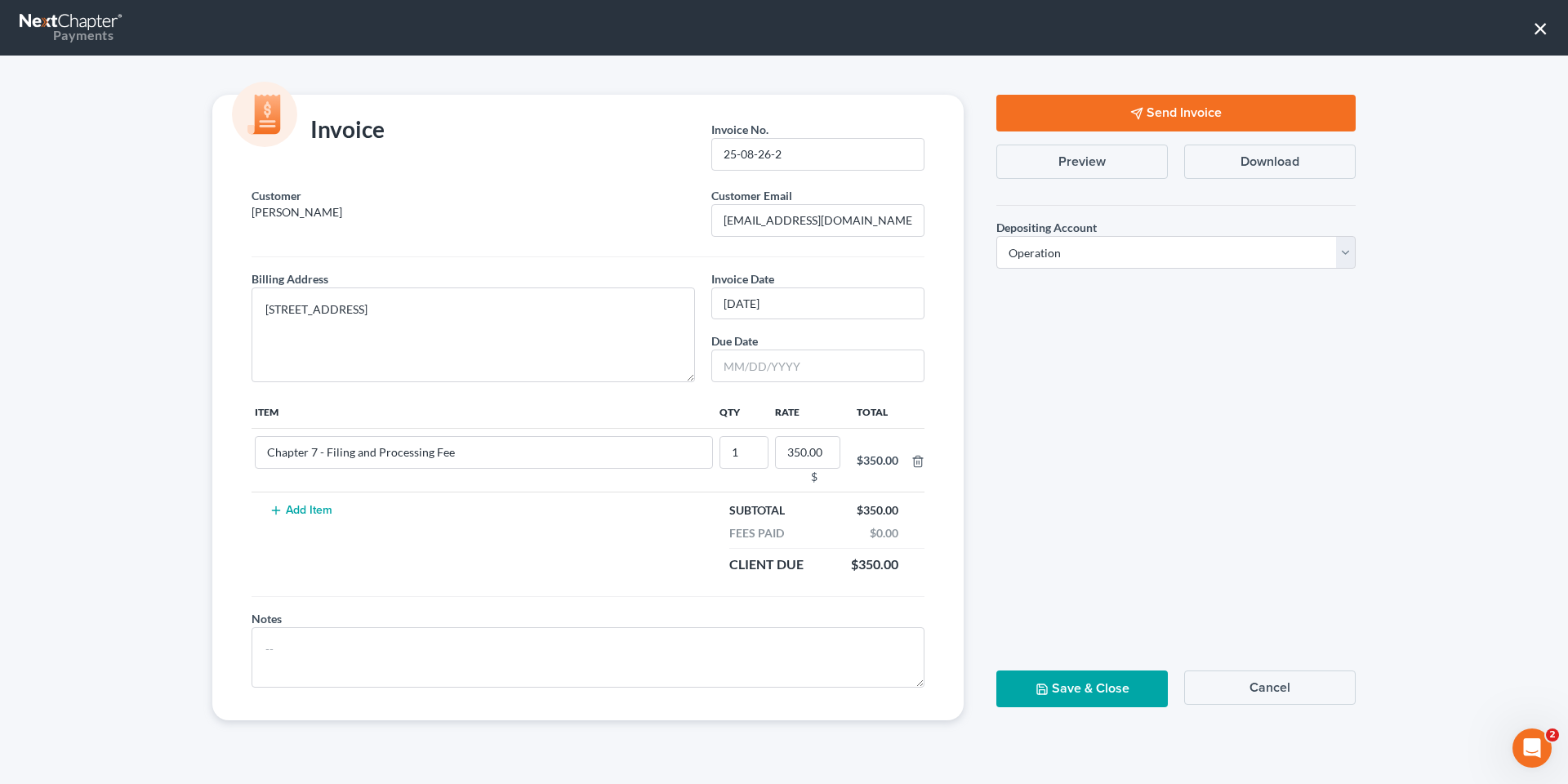
click at [1085, 684] on button "Save & Close" at bounding box center [1082, 688] width 172 height 37
drag, startPoint x: 1124, startPoint y: 677, endPoint x: 1087, endPoint y: 704, distance: 45.8
click at [1119, 680] on button "Save & Close" at bounding box center [1082, 688] width 172 height 37
click at [1089, 689] on button "Save & Close" at bounding box center [1082, 688] width 172 height 37
click at [1252, 691] on button "Cancel" at bounding box center [1270, 687] width 172 height 35
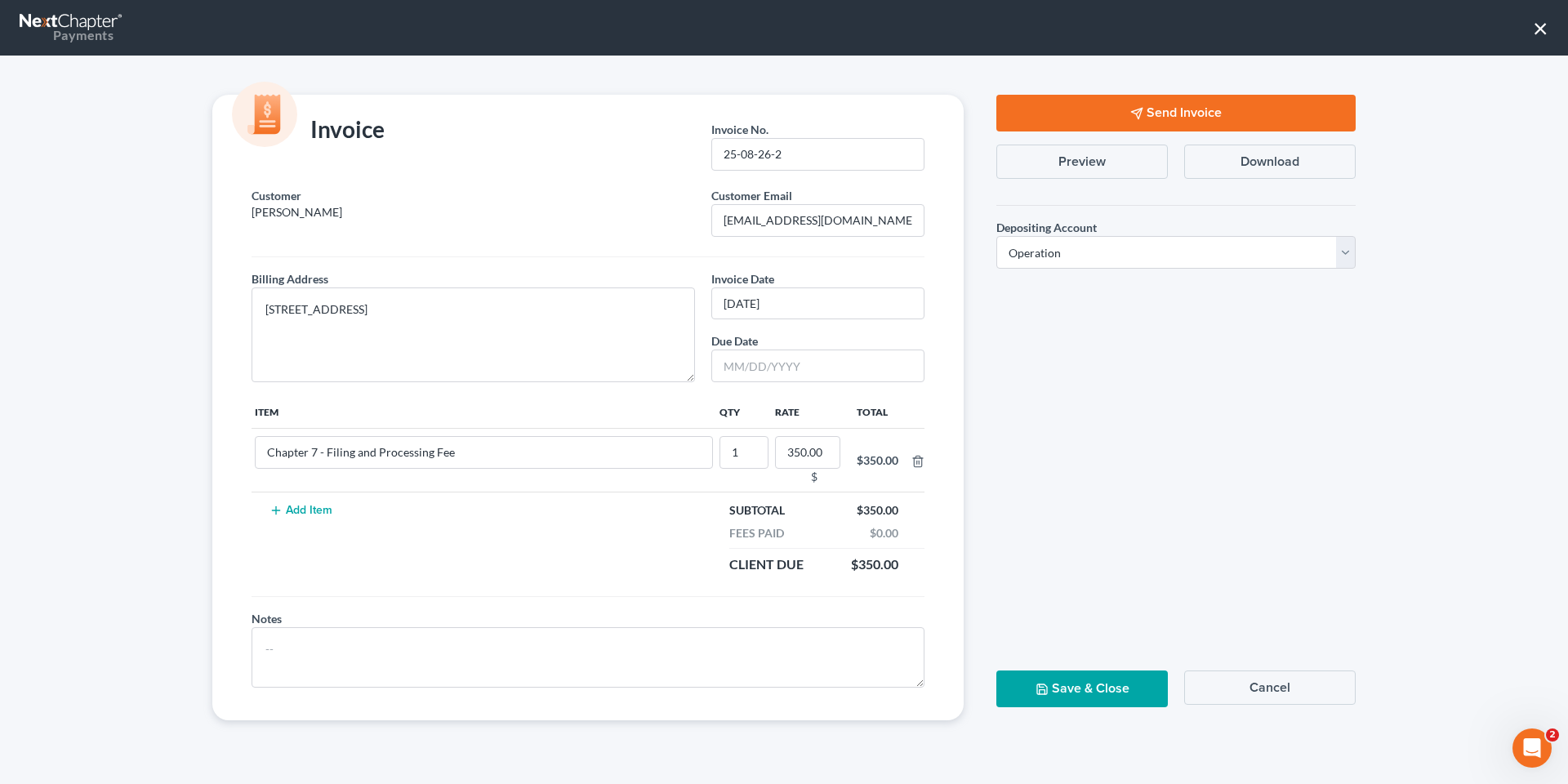
click at [1169, 112] on button "Send Invoice" at bounding box center [1175, 112] width 359 height 37
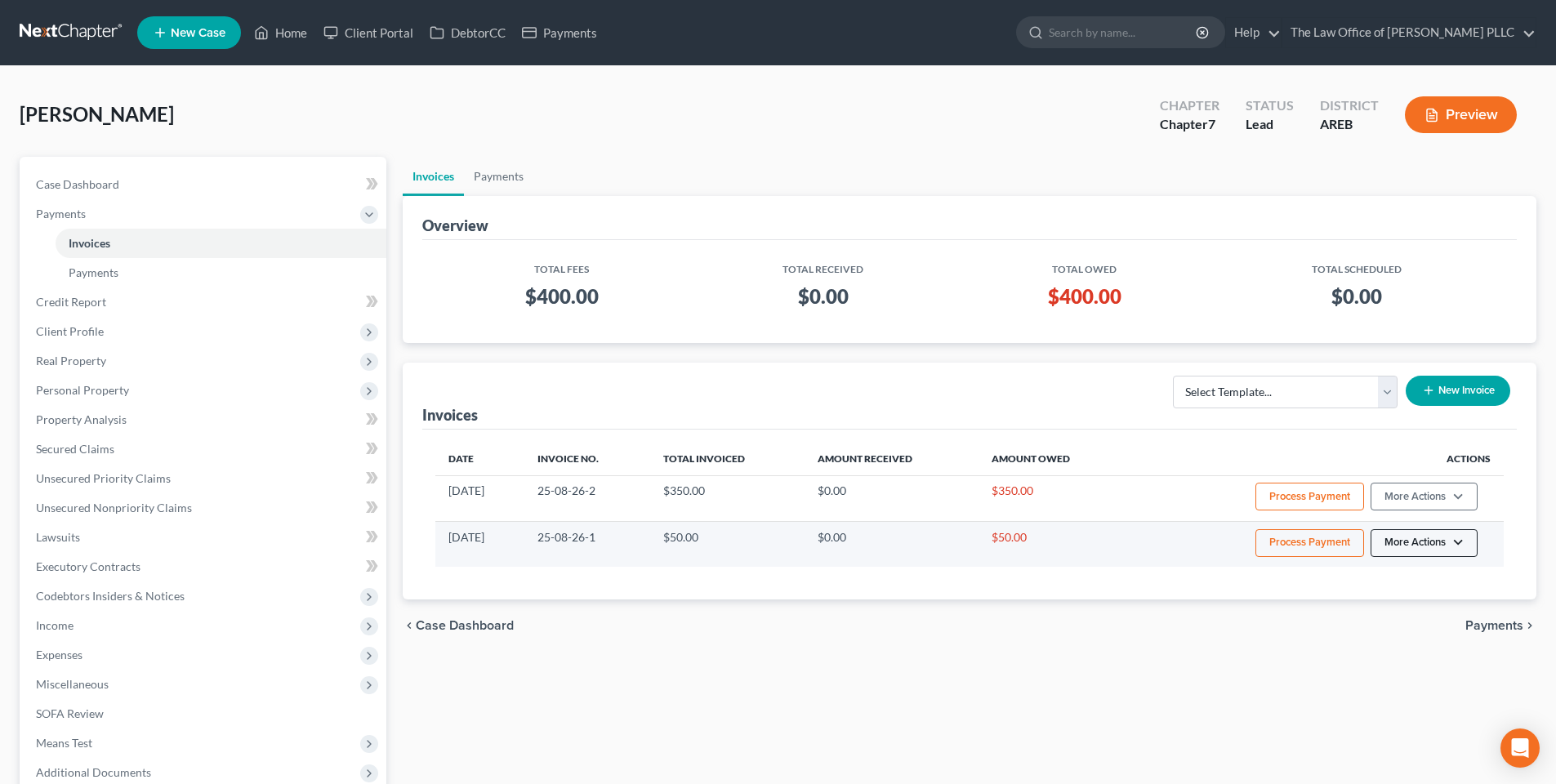
click at [1451, 548] on button "More Actions" at bounding box center [1424, 543] width 107 height 28
click at [1404, 583] on link "View/Edit" at bounding box center [1447, 577] width 191 height 28
select select "0"
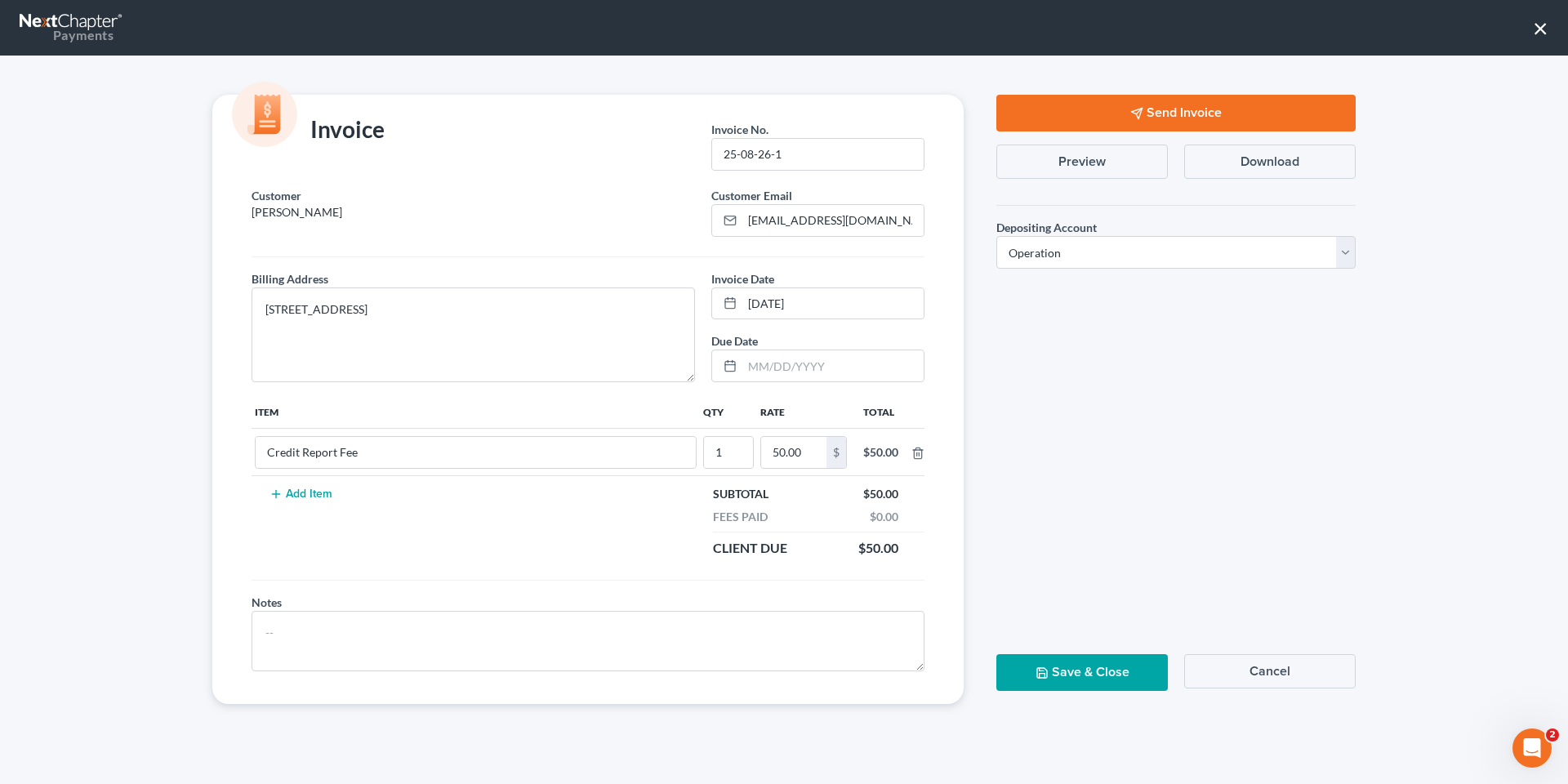
click at [1162, 118] on button "Send Invoice" at bounding box center [1175, 112] width 359 height 37
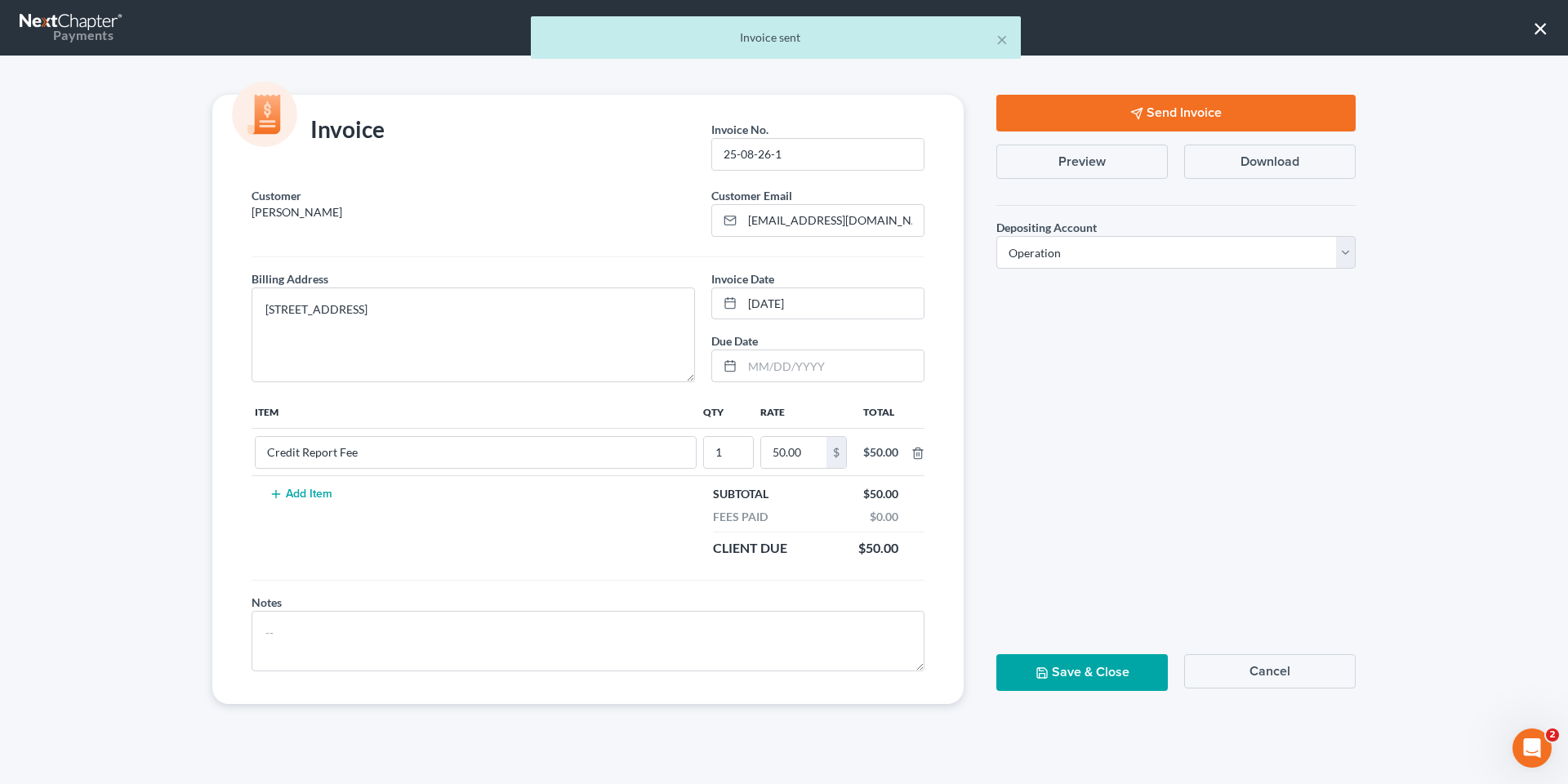
click at [1119, 680] on button "Save & Close" at bounding box center [1082, 672] width 172 height 37
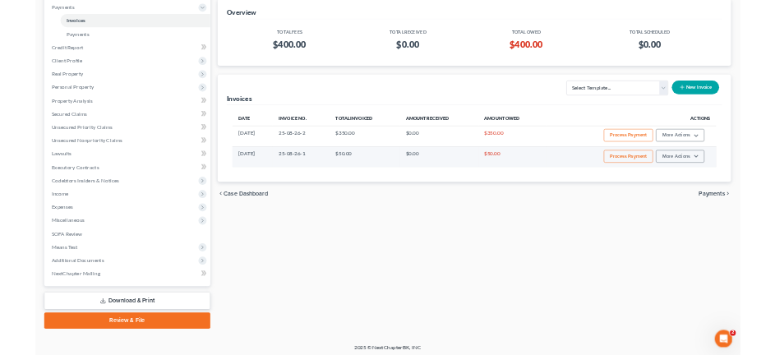
scroll to position [203, 0]
